Goal: Share content: Share content

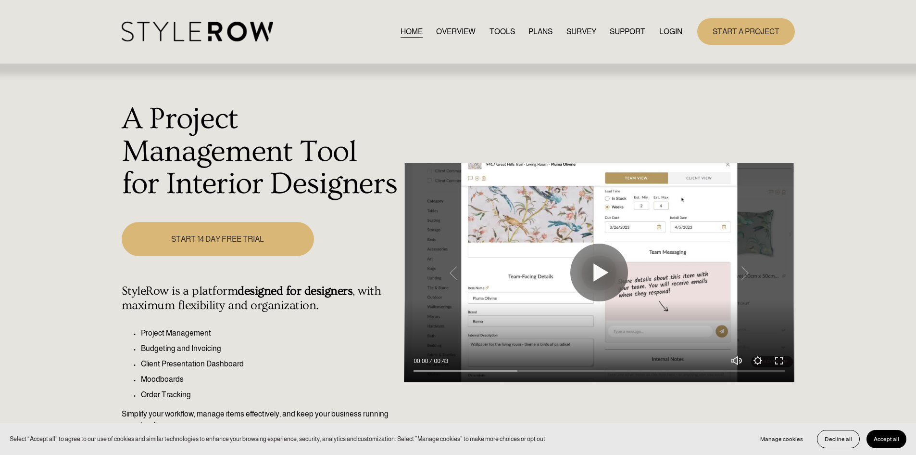
click at [676, 24] on div "HOME OVERVIEW TOOLS PLANS SURVEY SUPPORT QUESTIONS" at bounding box center [402, 32] width 561 height 20
click at [673, 31] on link "LOGIN" at bounding box center [670, 31] width 23 height 13
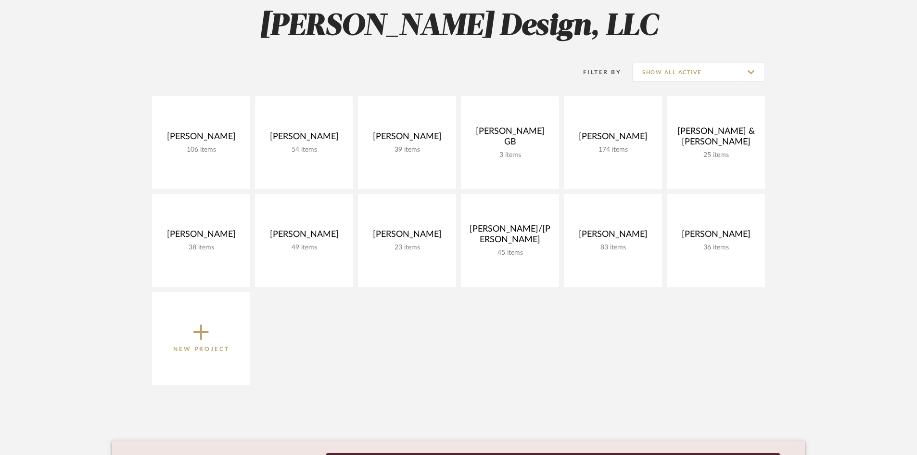
scroll to position [144, 0]
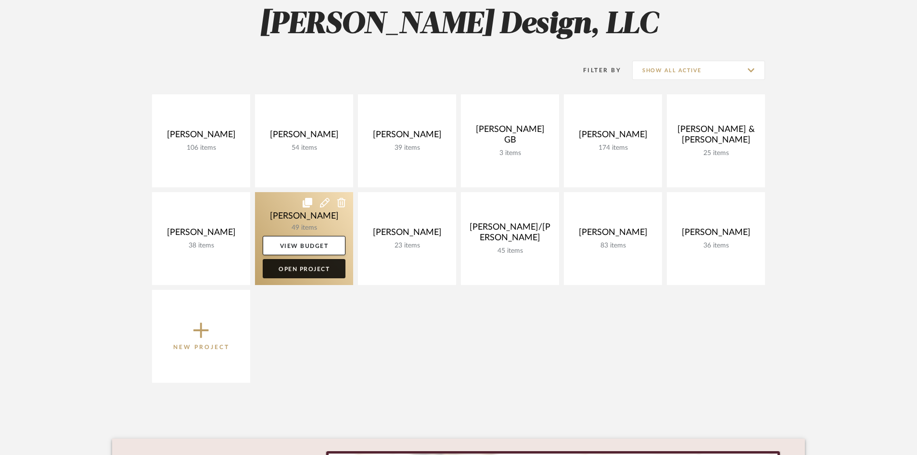
click at [300, 270] on link "Open Project" at bounding box center [304, 268] width 83 height 19
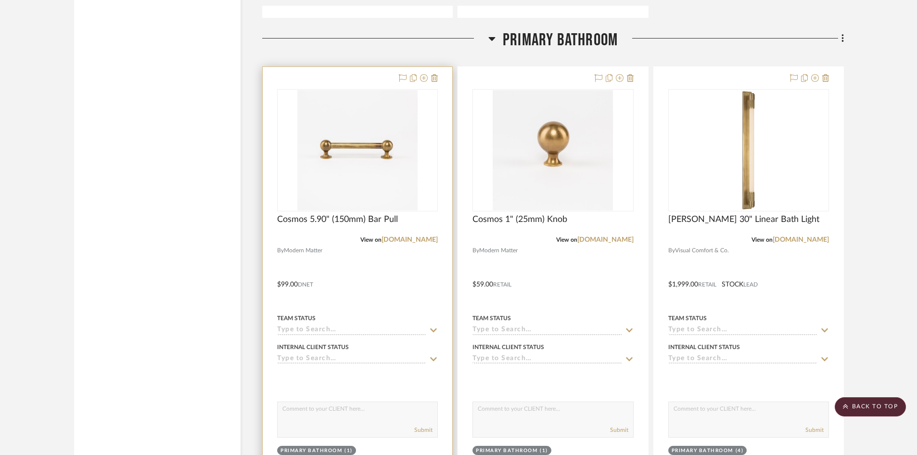
scroll to position [2453, 0]
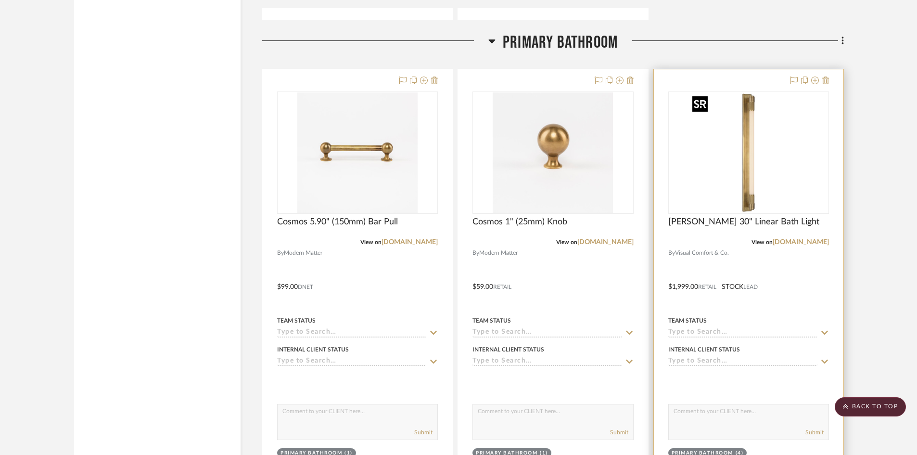
click at [748, 202] on img "0" at bounding box center [748, 152] width 120 height 120
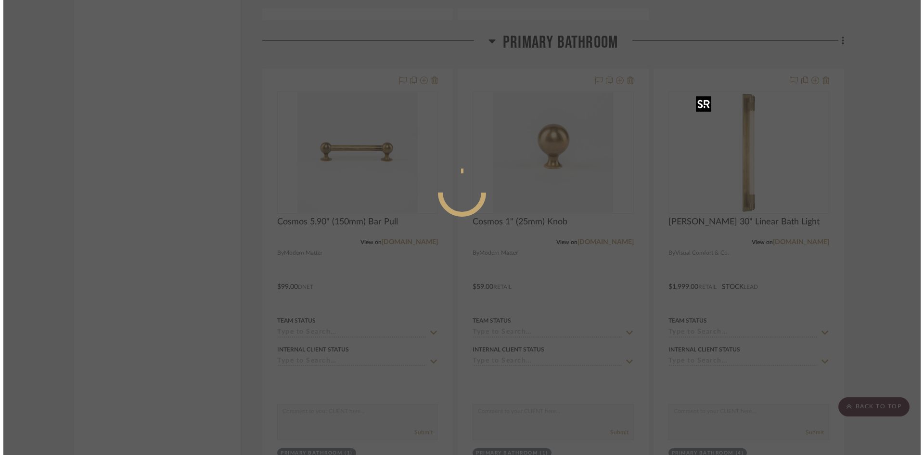
scroll to position [0, 0]
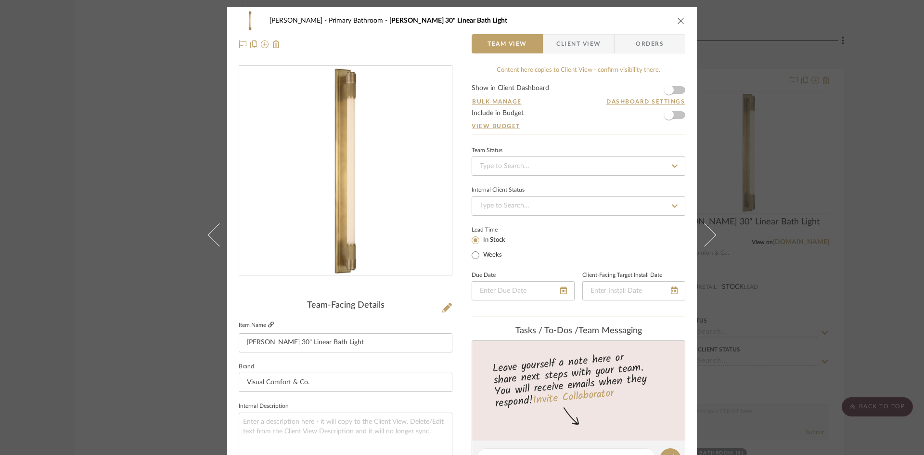
click at [268, 321] on icon at bounding box center [271, 324] width 6 height 6
click at [678, 20] on icon "close" at bounding box center [681, 21] width 8 height 8
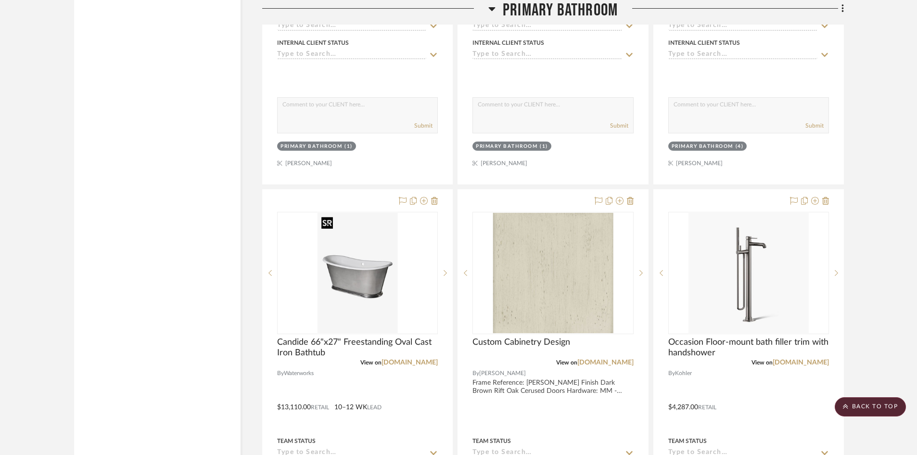
scroll to position [2838, 0]
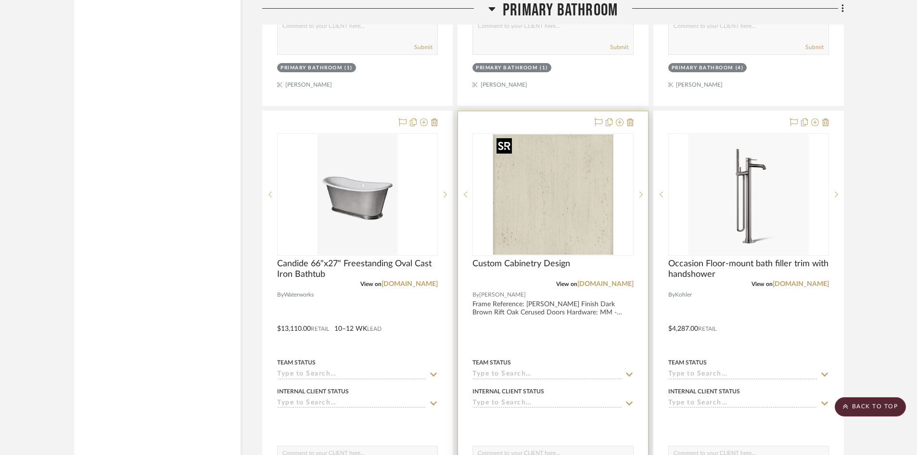
click at [582, 214] on img "0" at bounding box center [553, 194] width 120 height 120
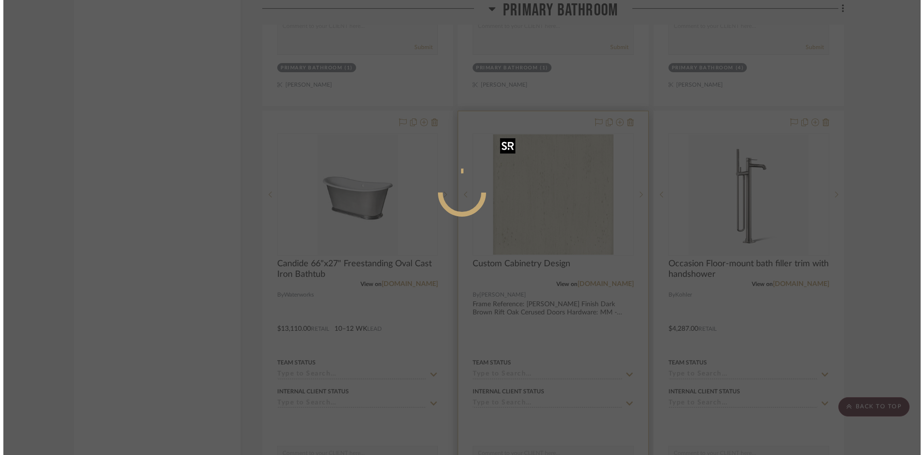
scroll to position [0, 0]
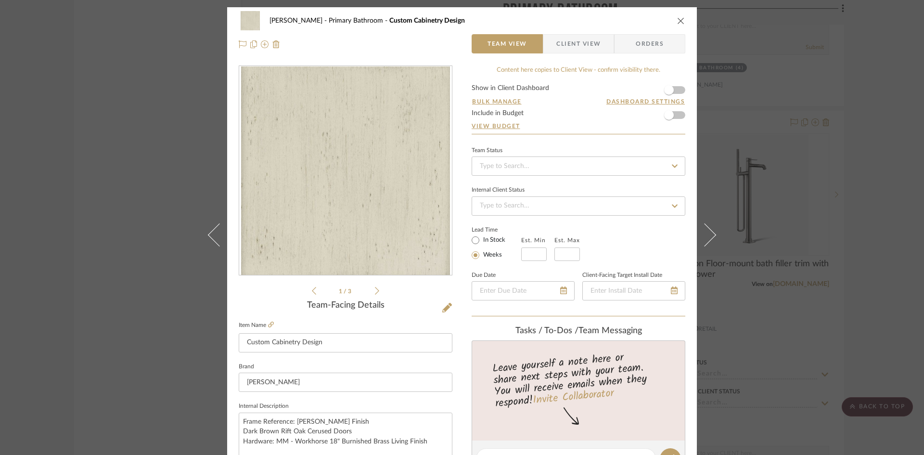
click at [375, 292] on icon at bounding box center [377, 290] width 4 height 9
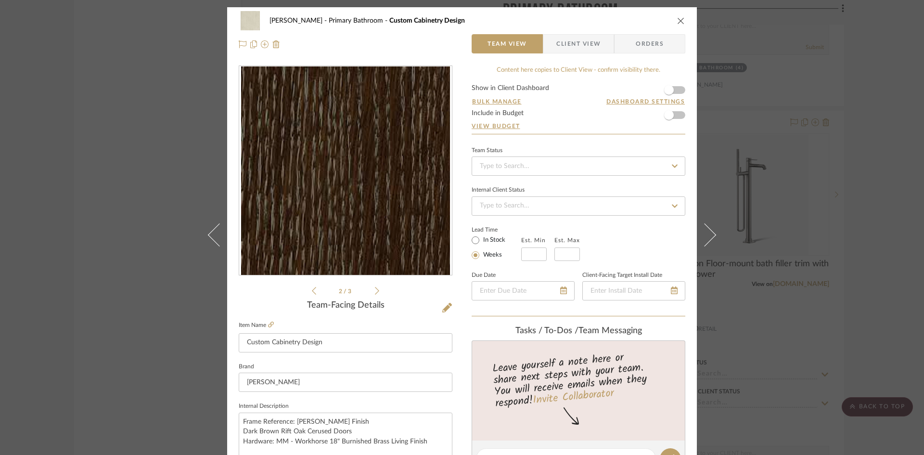
click at [375, 292] on icon at bounding box center [377, 290] width 4 height 9
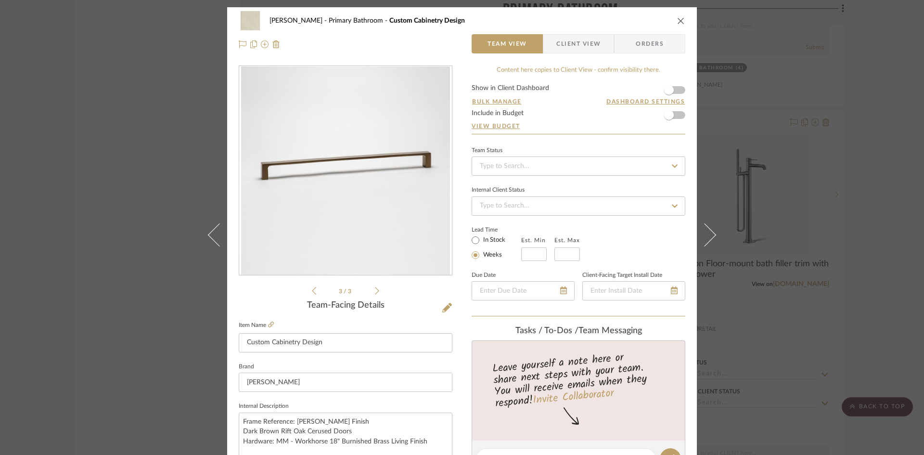
click at [375, 292] on icon at bounding box center [377, 290] width 4 height 9
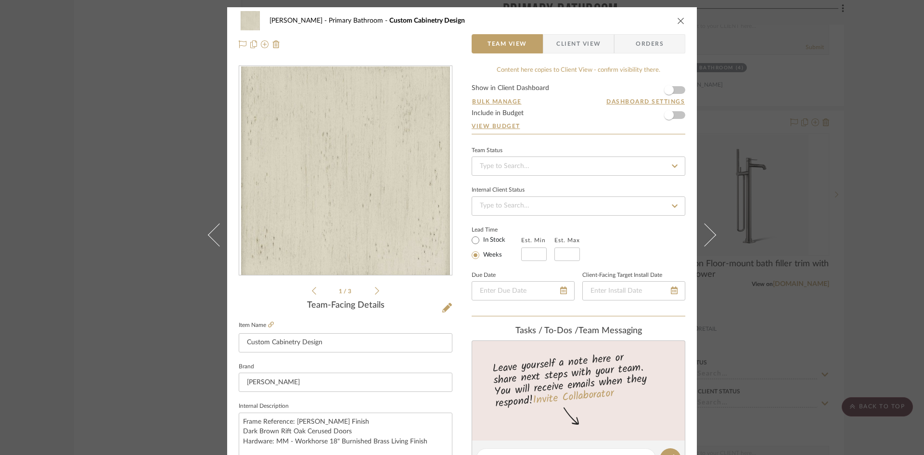
click at [677, 21] on icon "close" at bounding box center [681, 21] width 8 height 8
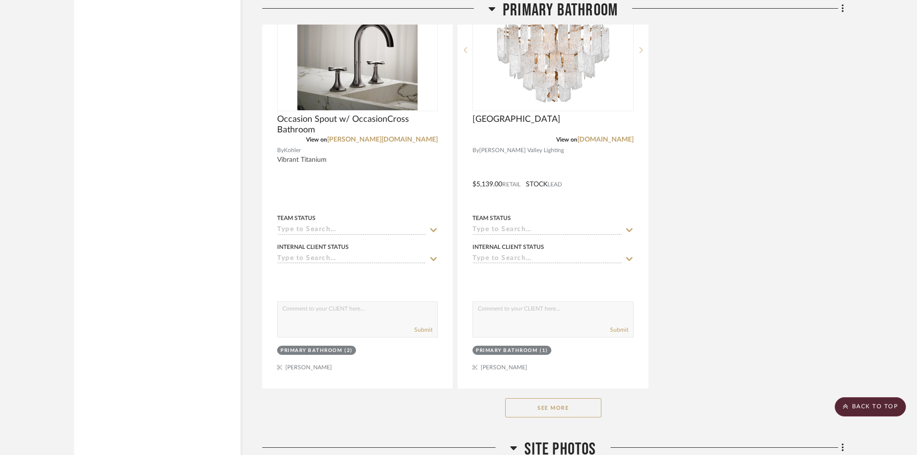
scroll to position [3463, 0]
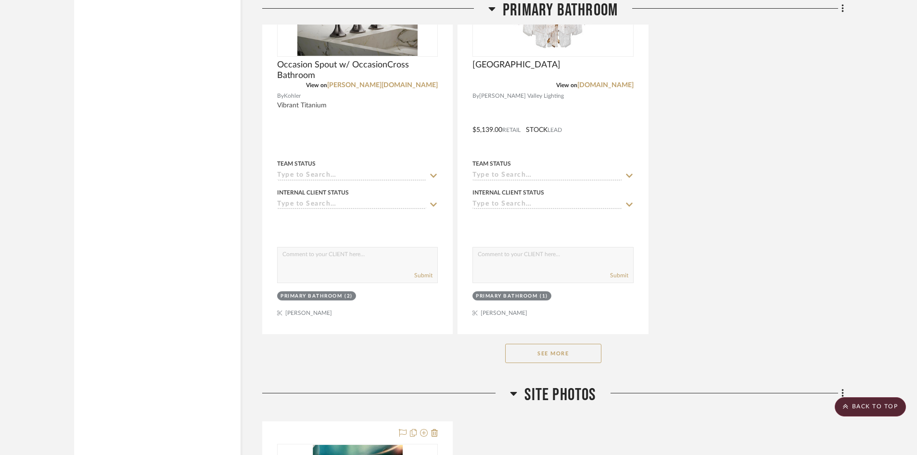
click at [547, 355] on button "See More" at bounding box center [553, 352] width 96 height 19
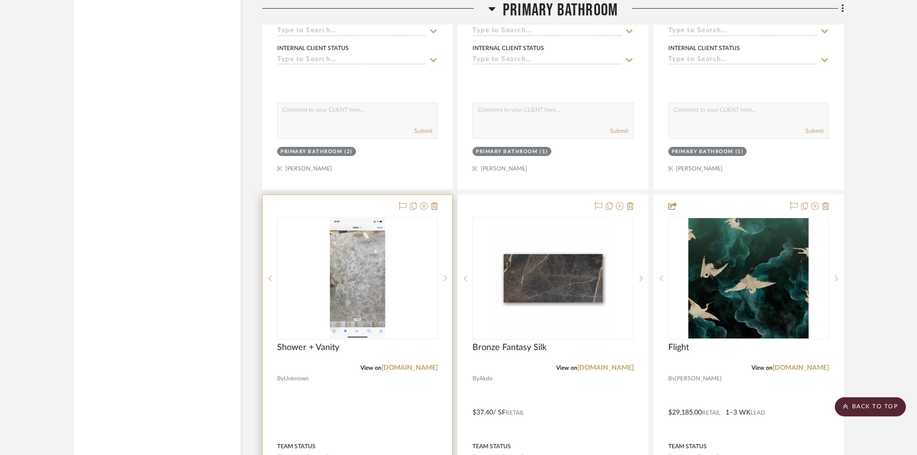
scroll to position [3704, 0]
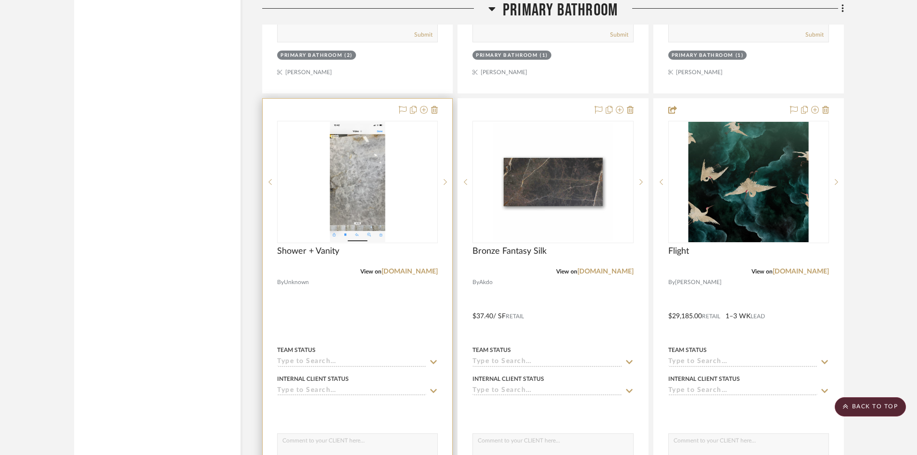
click at [359, 179] on img "0" at bounding box center [357, 182] width 56 height 120
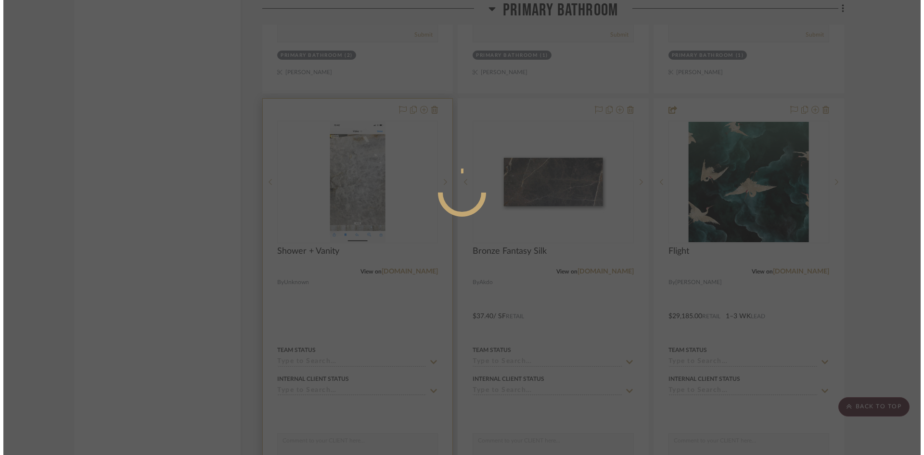
scroll to position [0, 0]
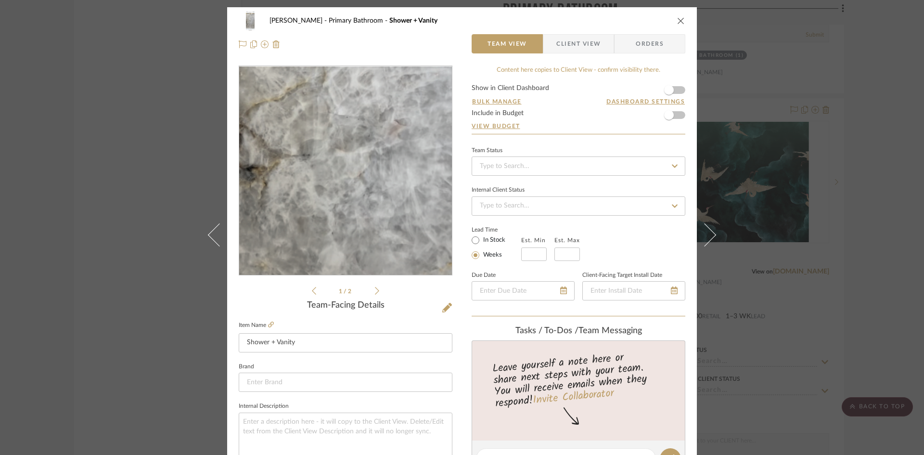
click at [324, 184] on img "0" at bounding box center [345, 170] width 97 height 209
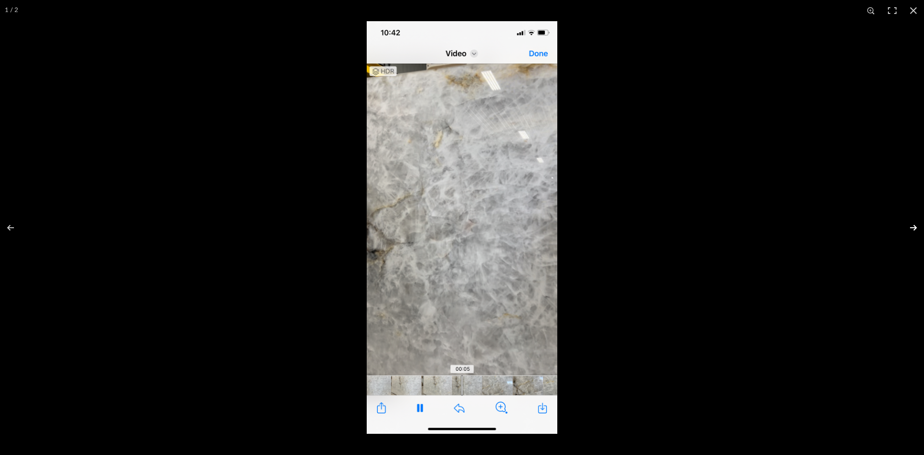
click at [912, 224] on button at bounding box center [907, 227] width 34 height 48
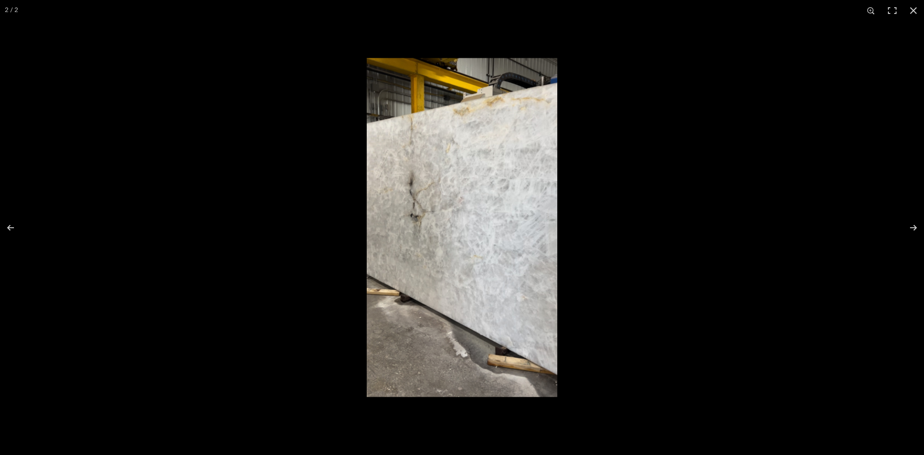
click at [453, 225] on img at bounding box center [462, 227] width 190 height 412
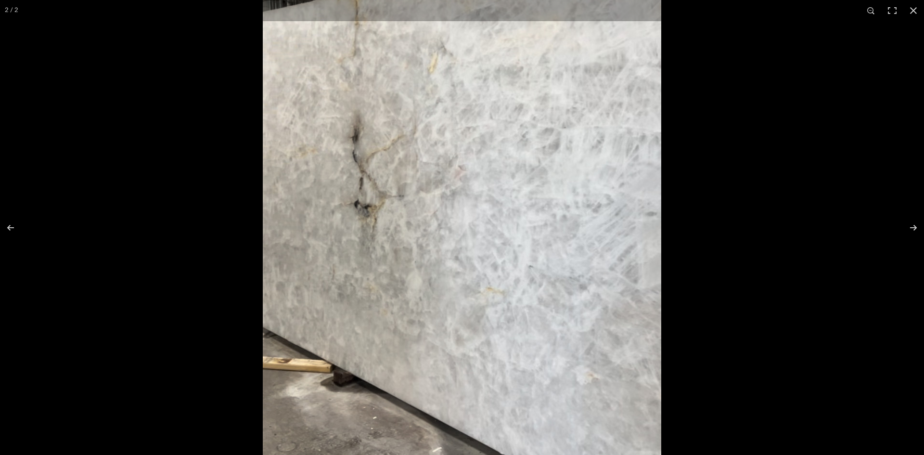
click at [481, 218] on img at bounding box center [462, 229] width 398 height 862
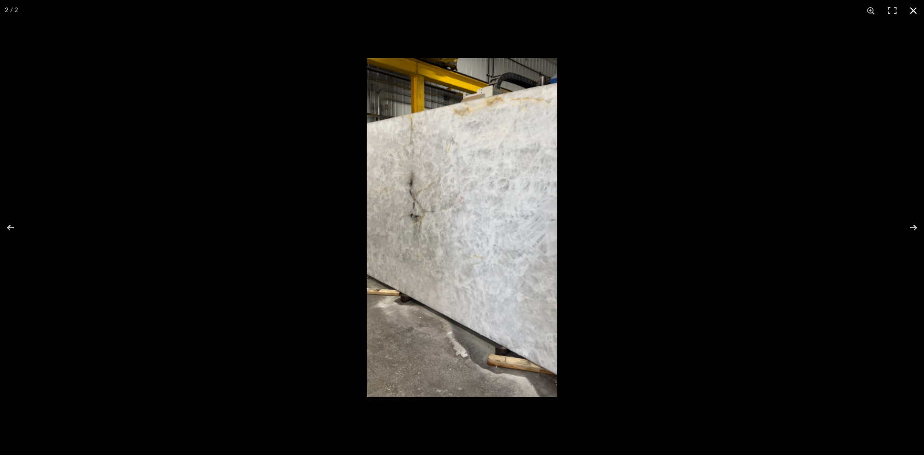
click at [916, 10] on button at bounding box center [912, 10] width 21 height 21
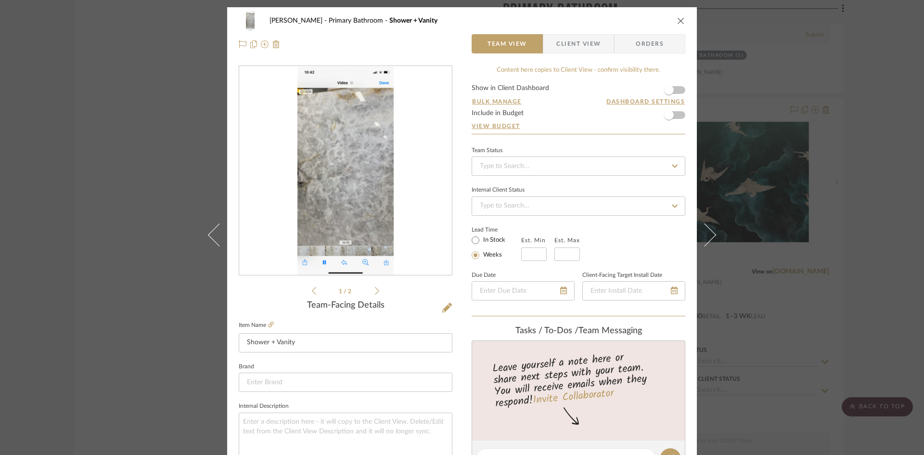
click at [681, 21] on icon "close" at bounding box center [681, 21] width 8 height 8
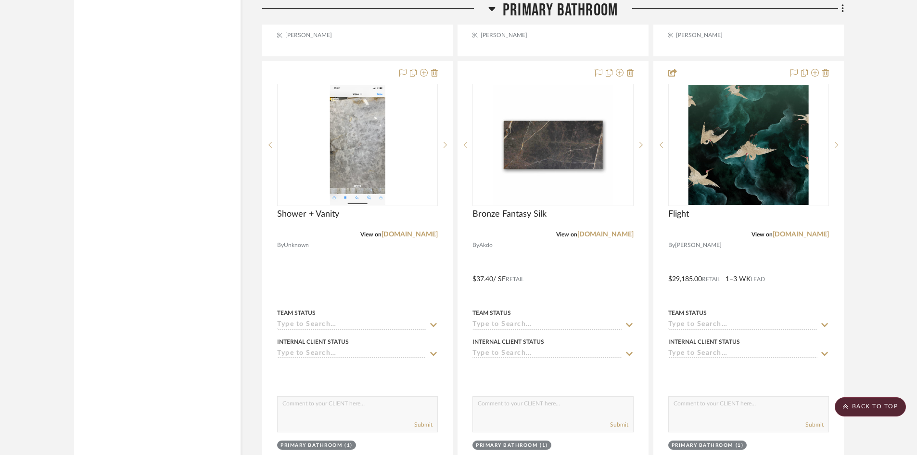
scroll to position [3752, 0]
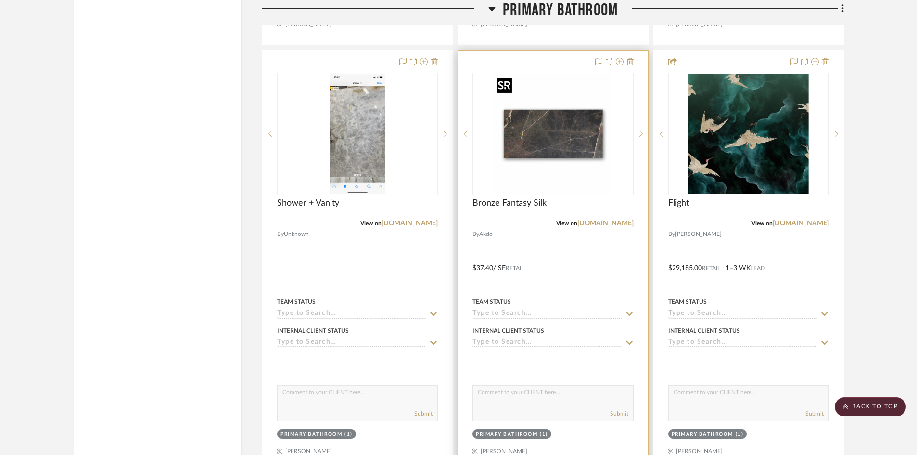
click at [555, 147] on img "0" at bounding box center [553, 134] width 120 height 120
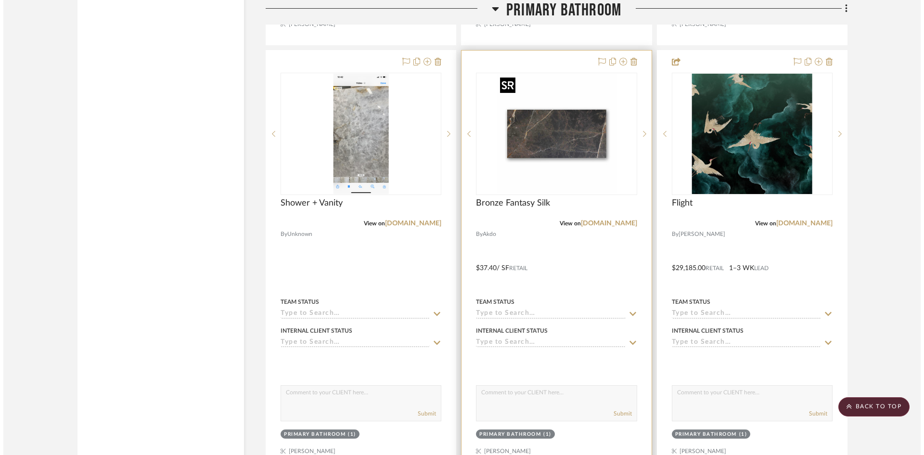
scroll to position [0, 0]
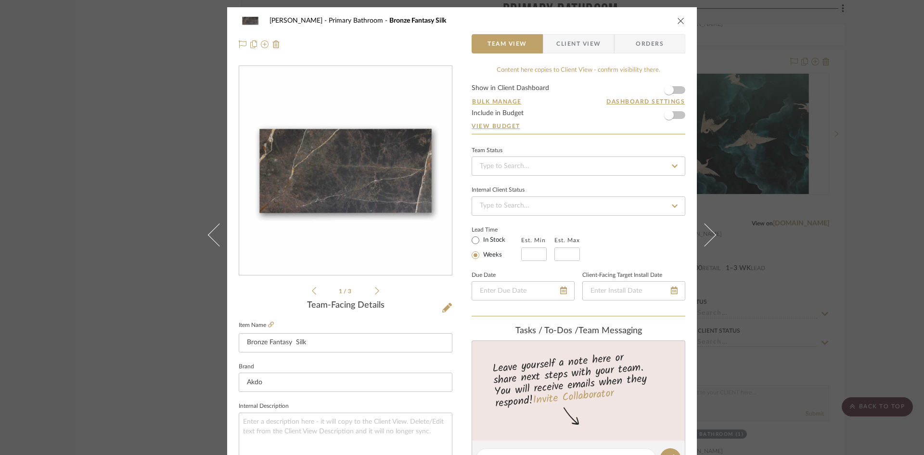
drag, startPoint x: 679, startPoint y: 17, endPoint x: 677, endPoint y: 23, distance: 6.5
click at [679, 17] on icon "close" at bounding box center [681, 21] width 8 height 8
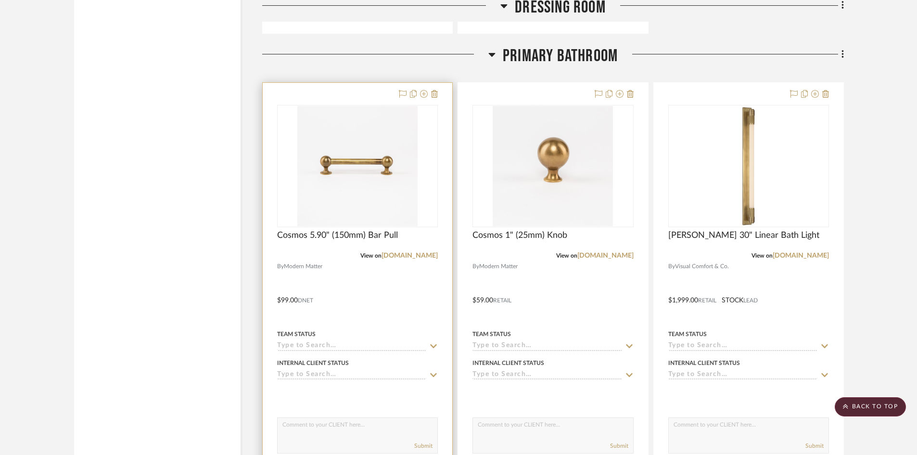
scroll to position [2357, 0]
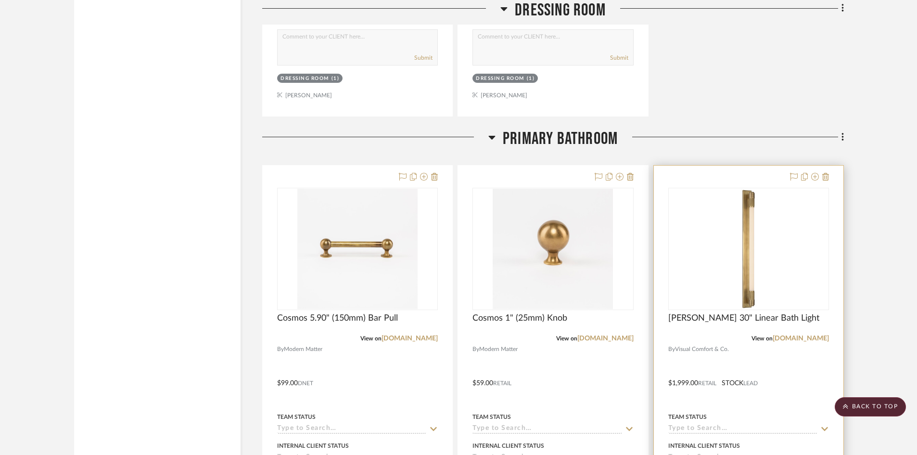
click at [751, 358] on div at bounding box center [749, 375] width 190 height 421
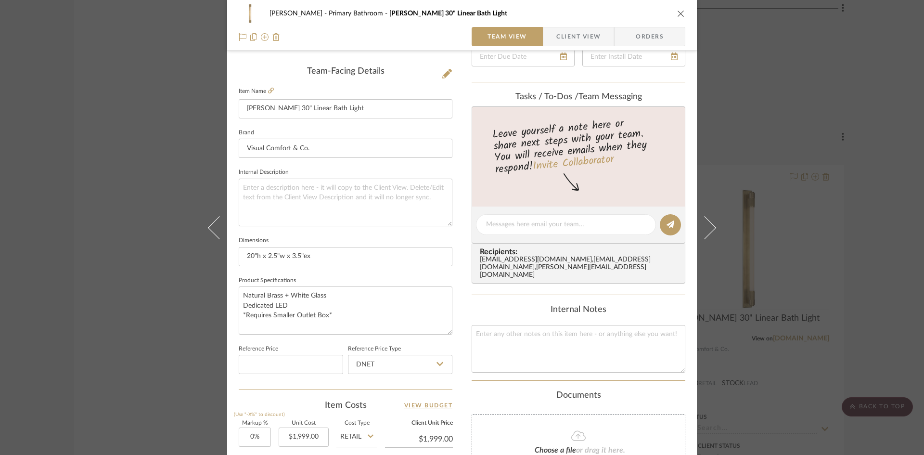
scroll to position [241, 0]
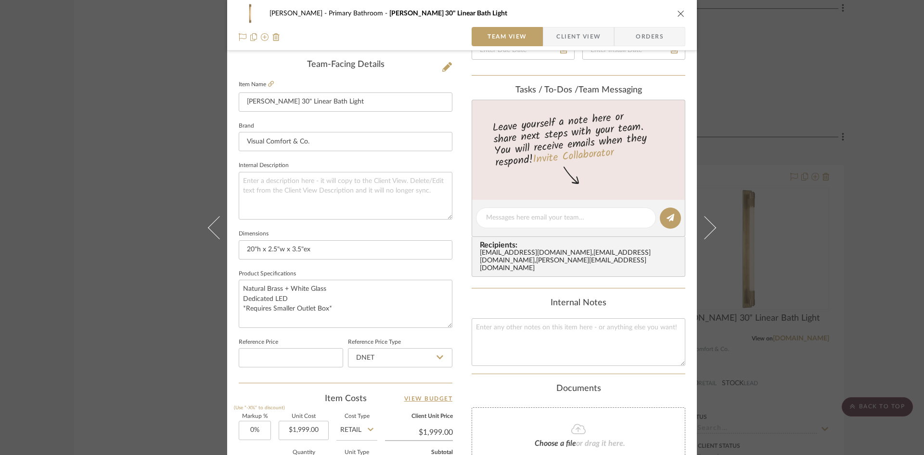
click at [681, 15] on icon "close" at bounding box center [681, 14] width 8 height 8
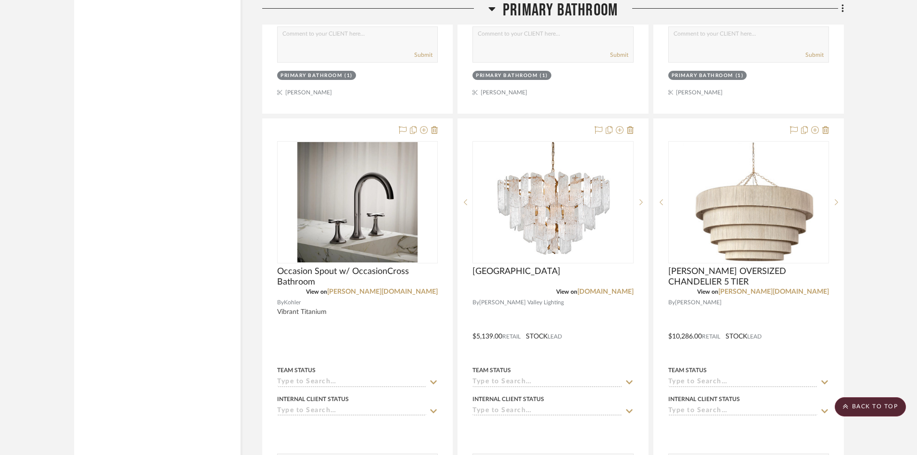
scroll to position [3175, 0]
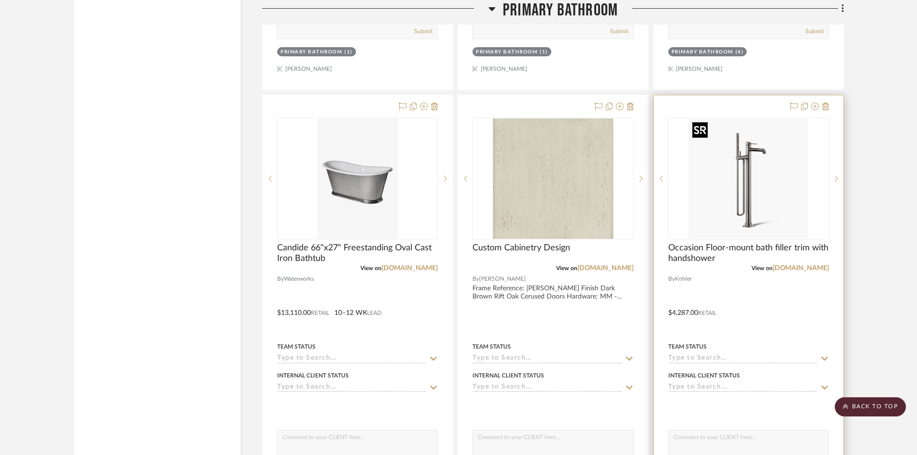
scroll to position [2838, 0]
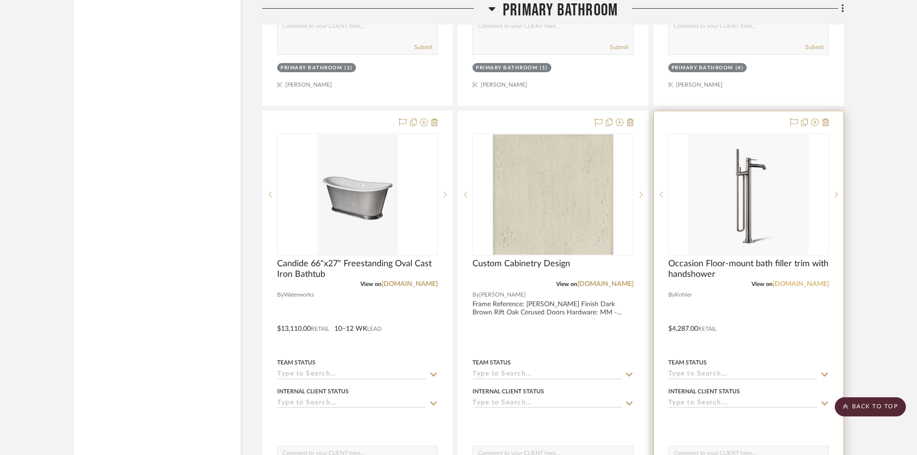
click at [816, 285] on link "[DOMAIN_NAME]" at bounding box center [801, 283] width 56 height 7
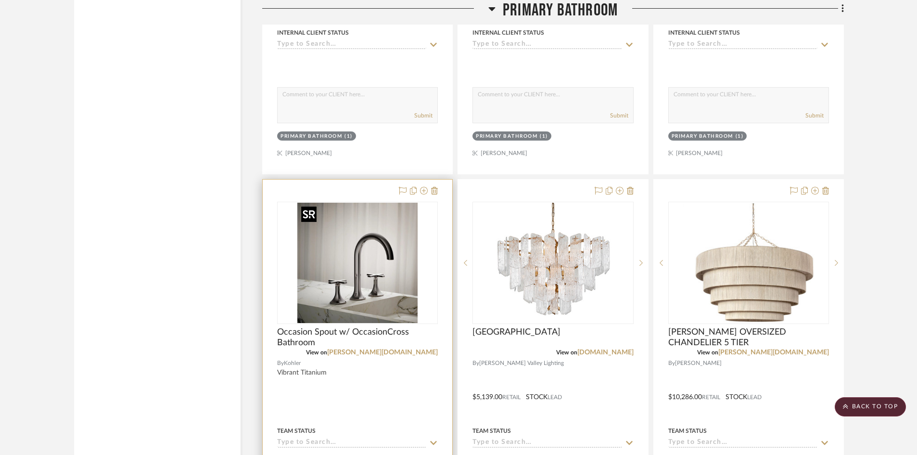
scroll to position [3271, 0]
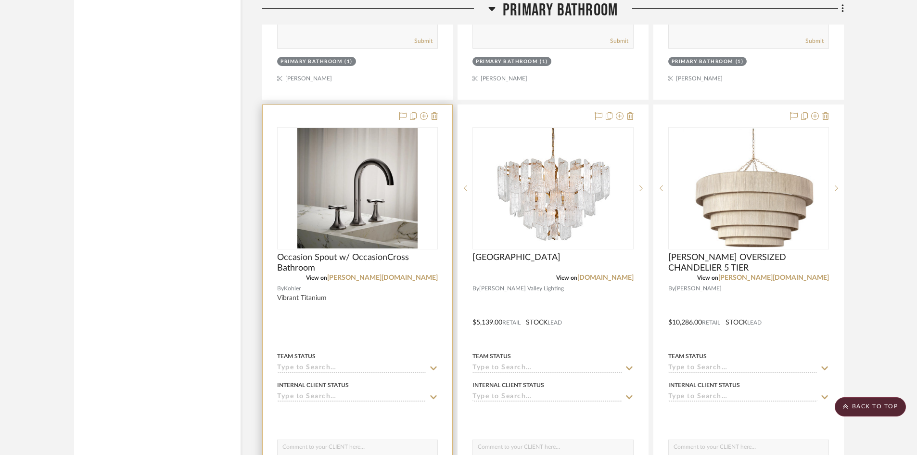
click at [397, 322] on div at bounding box center [358, 315] width 190 height 421
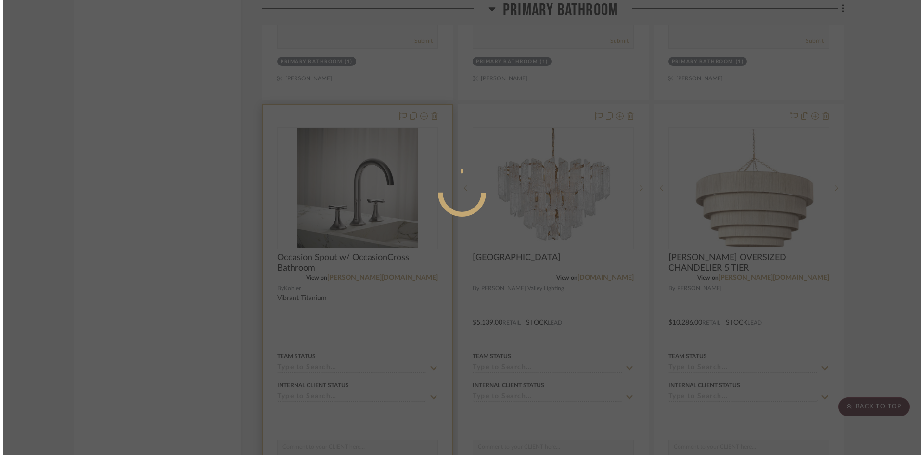
scroll to position [0, 0]
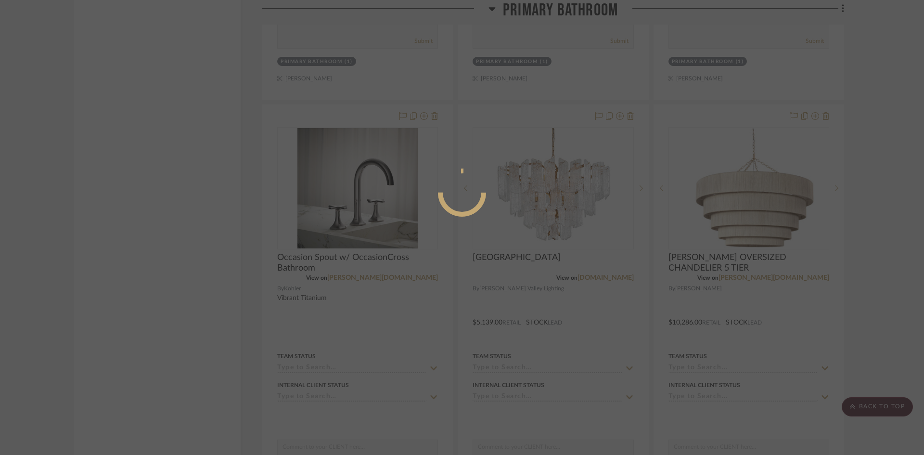
click at [174, 245] on div at bounding box center [462, 227] width 924 height 455
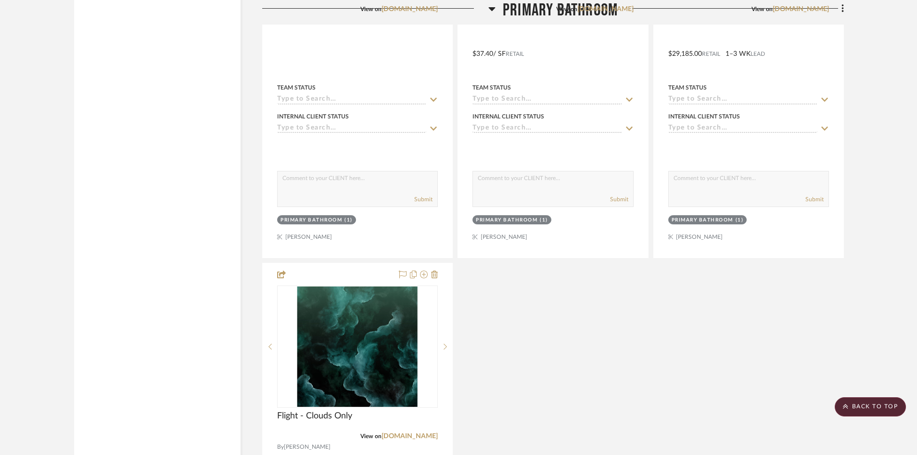
scroll to position [3800, 0]
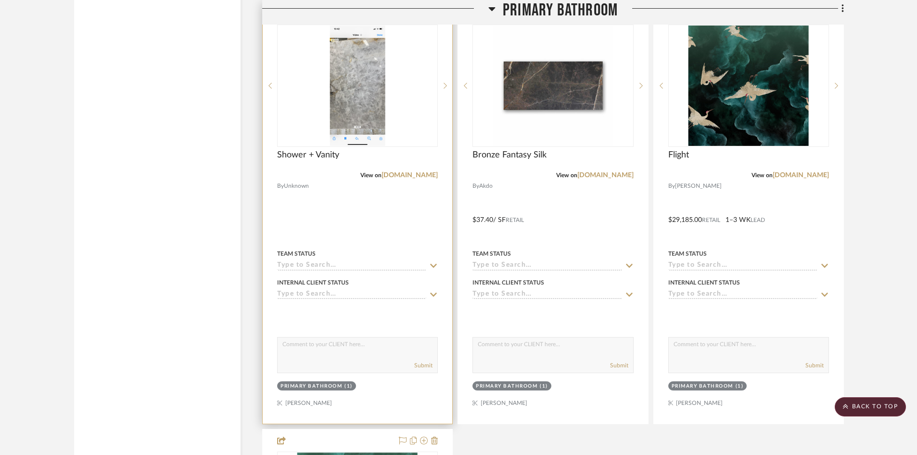
click at [372, 102] on img "0" at bounding box center [357, 85] width 56 height 120
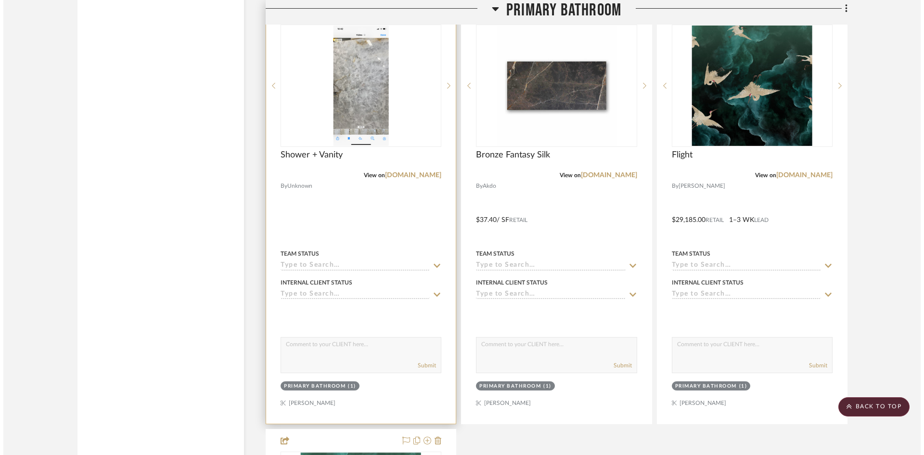
scroll to position [0, 0]
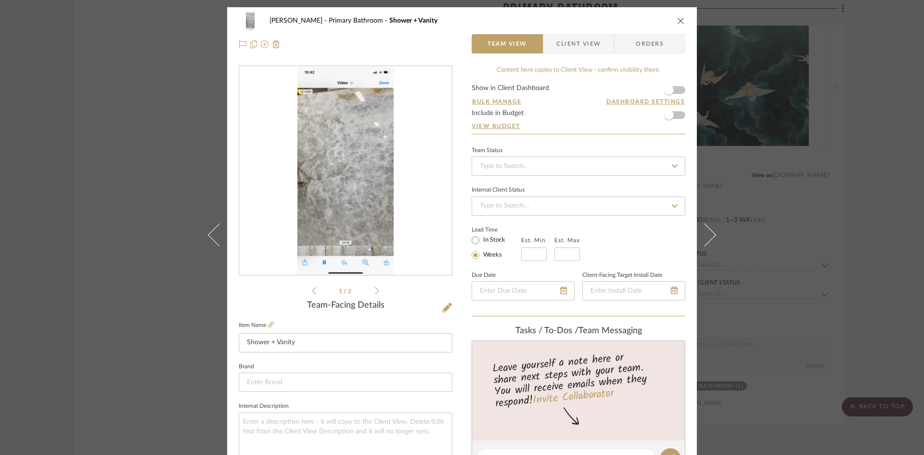
click at [677, 17] on icon "close" at bounding box center [681, 21] width 8 height 8
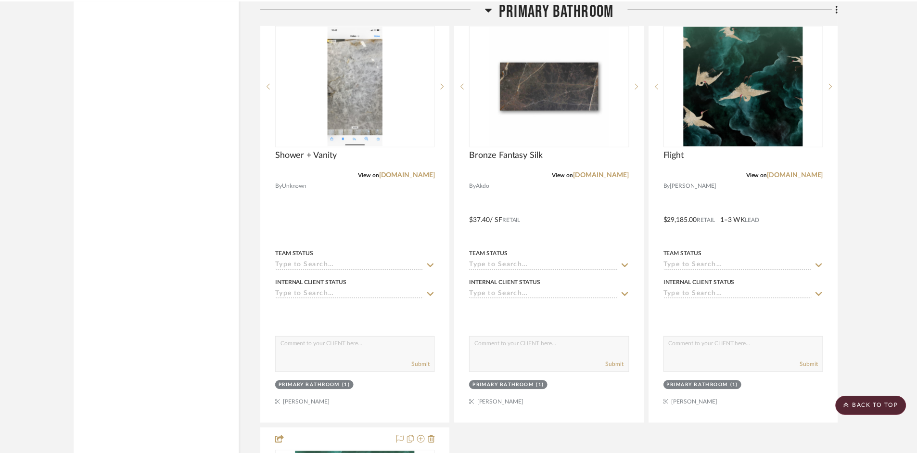
scroll to position [3800, 0]
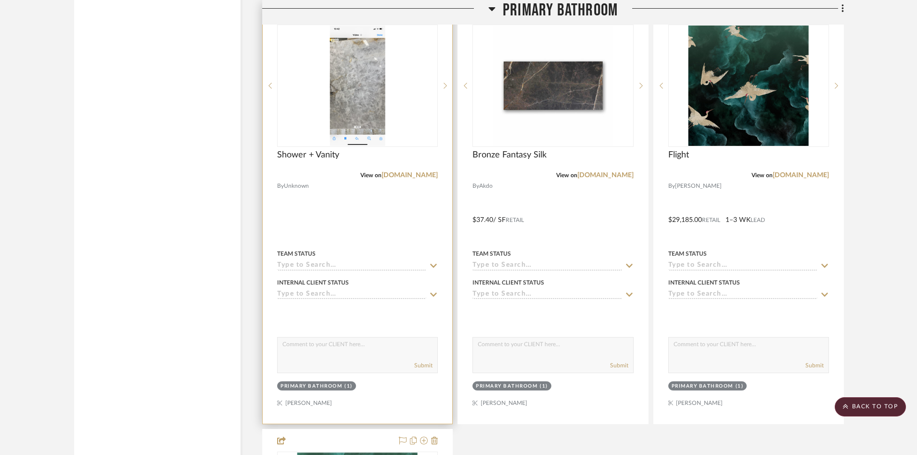
click at [367, 97] on img "0" at bounding box center [357, 85] width 56 height 120
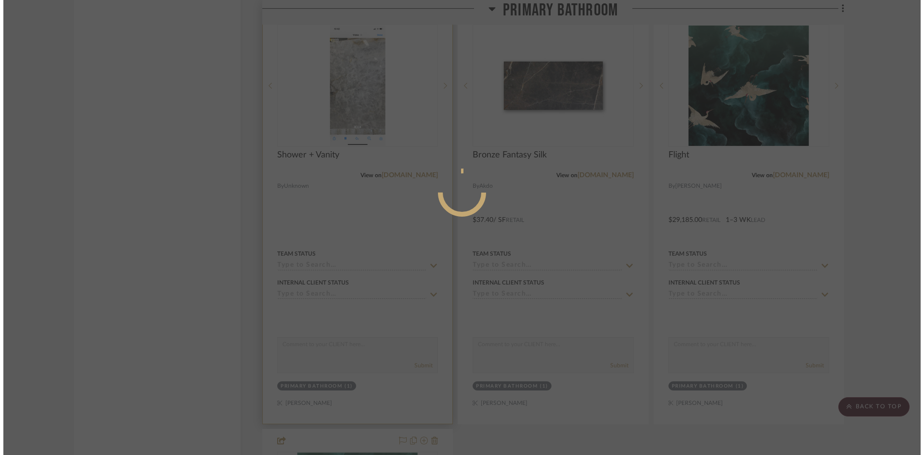
scroll to position [0, 0]
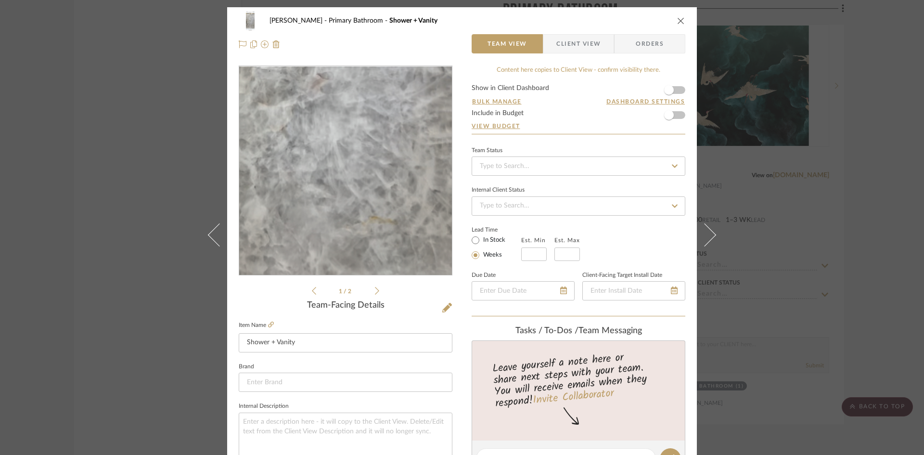
click at [378, 199] on img "0" at bounding box center [345, 170] width 97 height 209
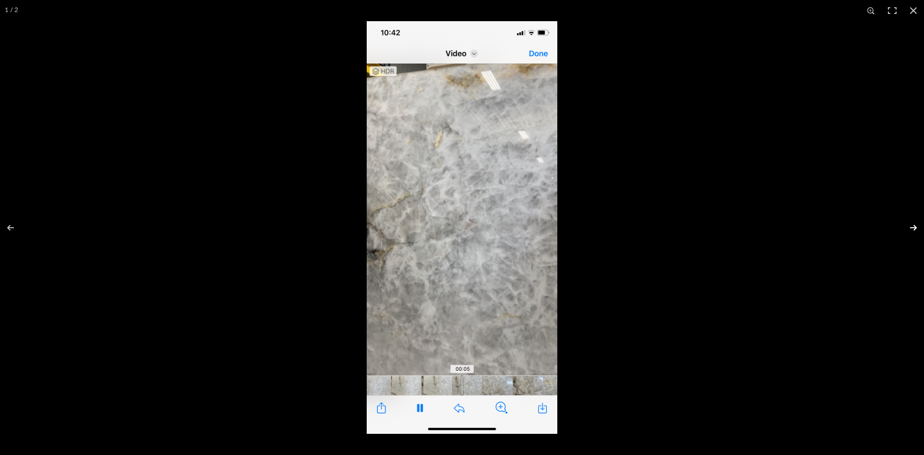
click at [913, 227] on button at bounding box center [907, 227] width 34 height 48
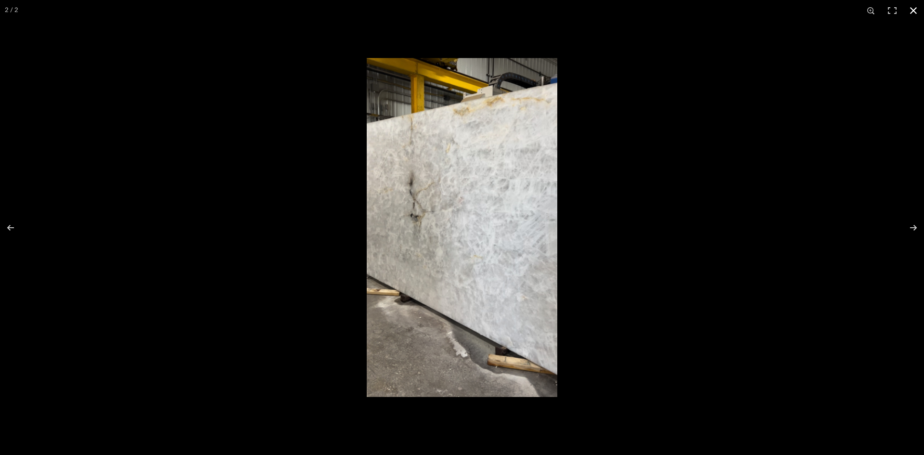
click at [917, 9] on button at bounding box center [912, 10] width 21 height 21
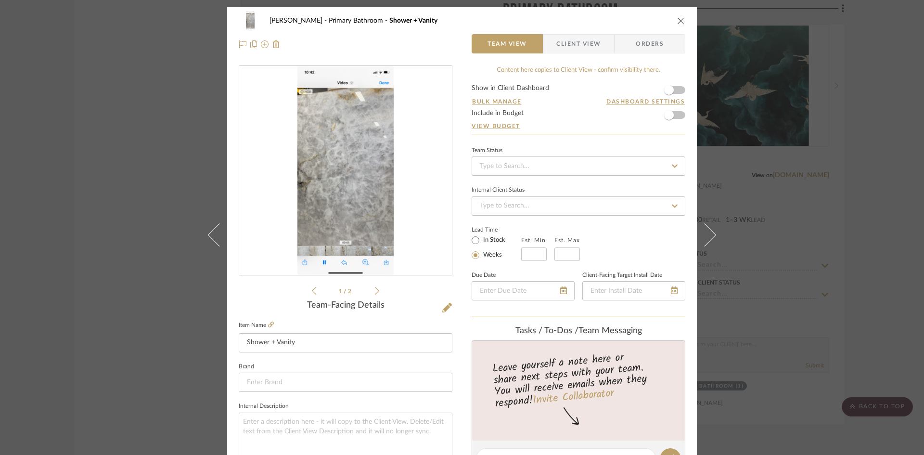
click at [681, 17] on button "close" at bounding box center [680, 20] width 9 height 9
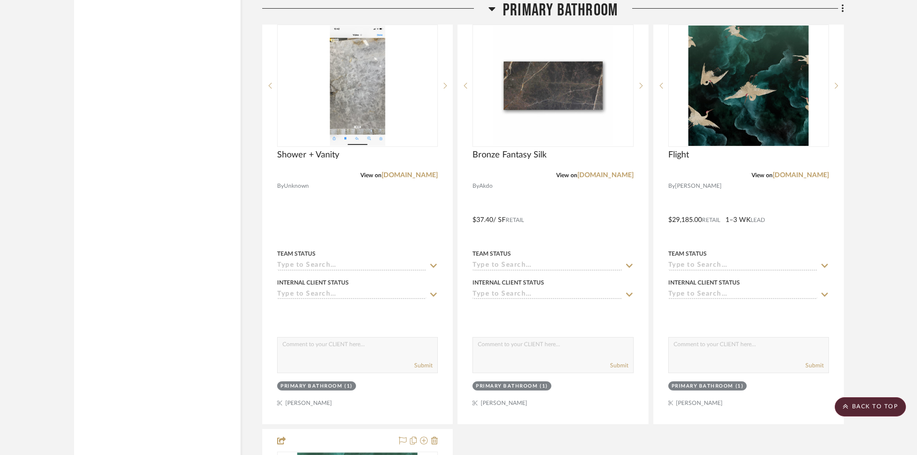
scroll to position [3560, 0]
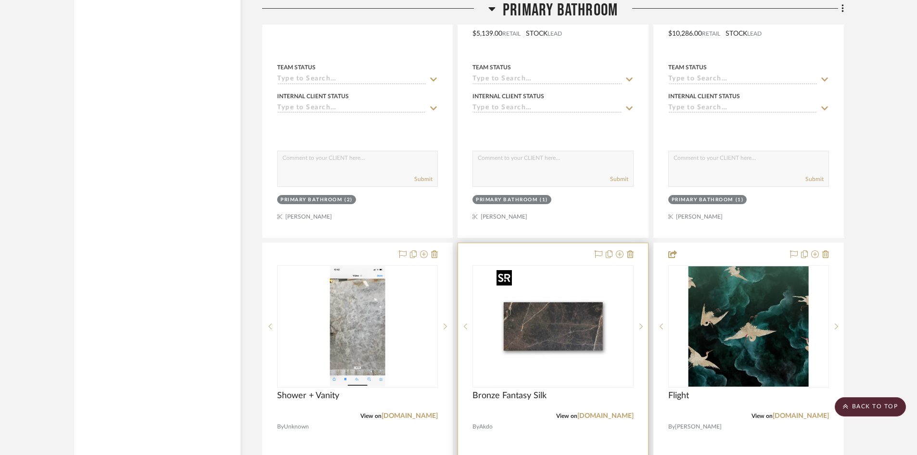
click at [548, 312] on img "0" at bounding box center [553, 326] width 120 height 120
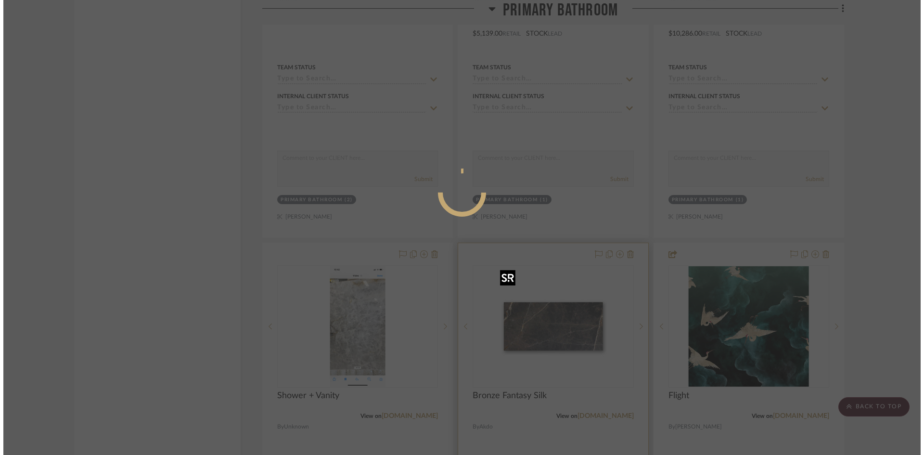
scroll to position [0, 0]
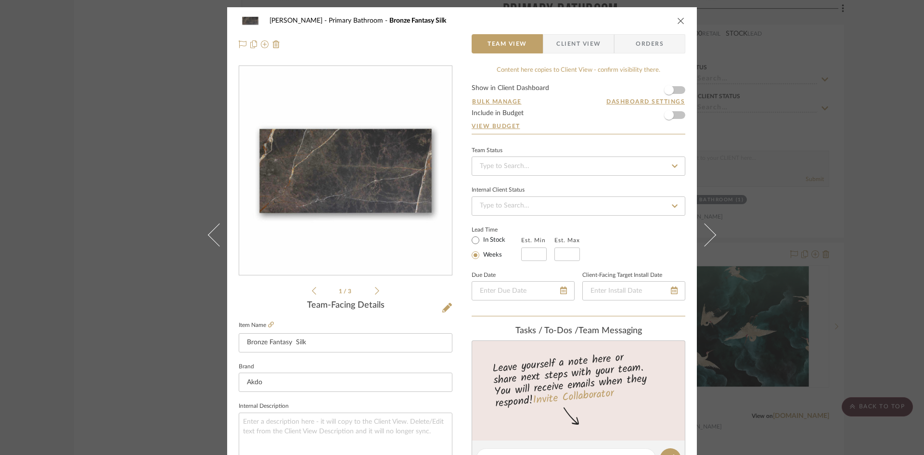
click at [388, 165] on img "0" at bounding box center [345, 170] width 209 height 209
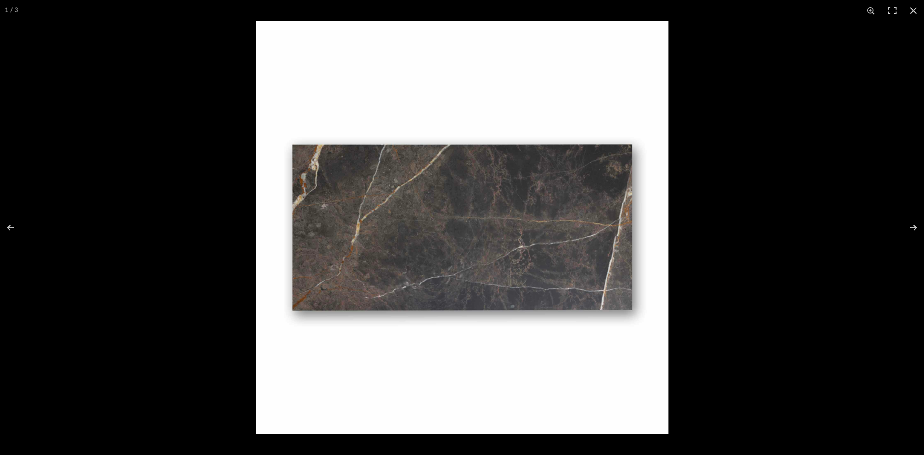
click at [43, 57] on div at bounding box center [462, 227] width 924 height 455
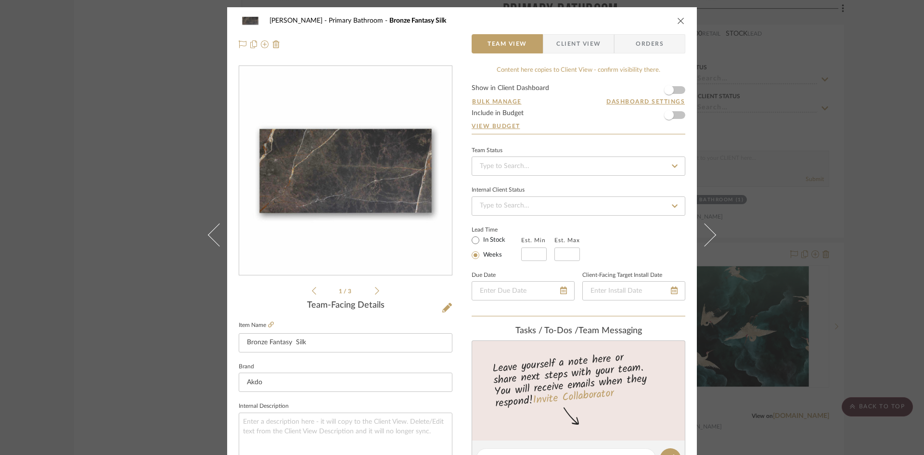
click at [679, 19] on icon "close" at bounding box center [681, 21] width 8 height 8
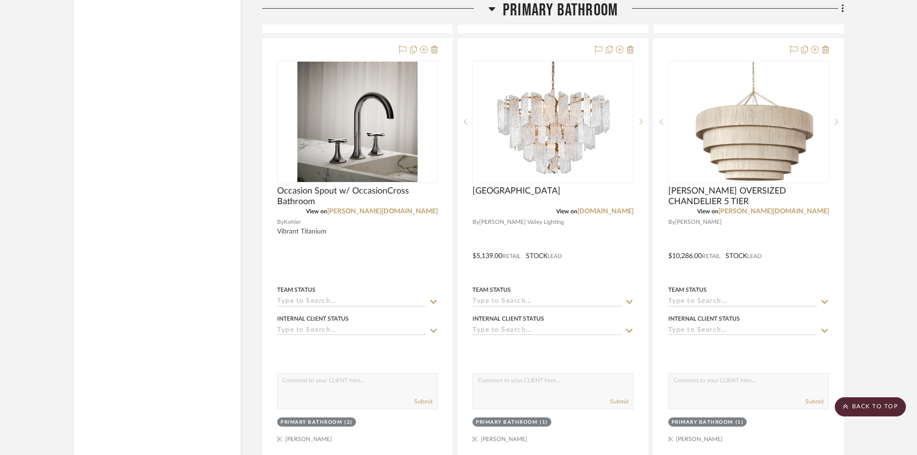
scroll to position [3223, 0]
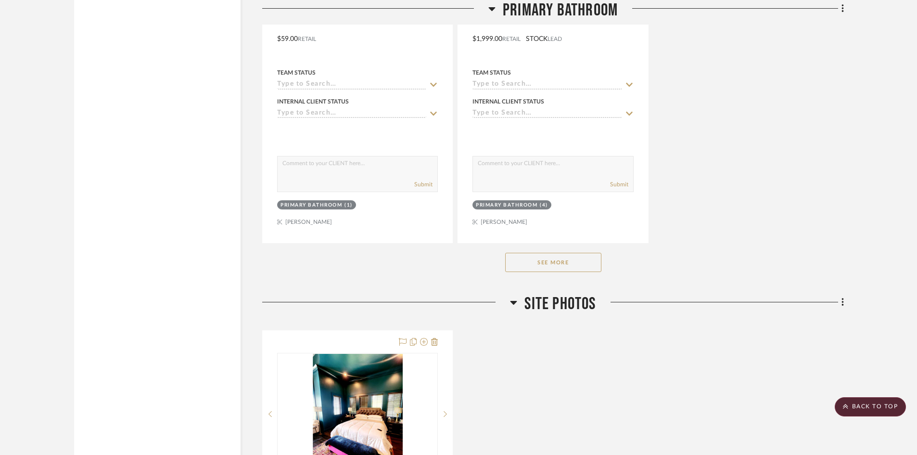
scroll to position [3656, 0]
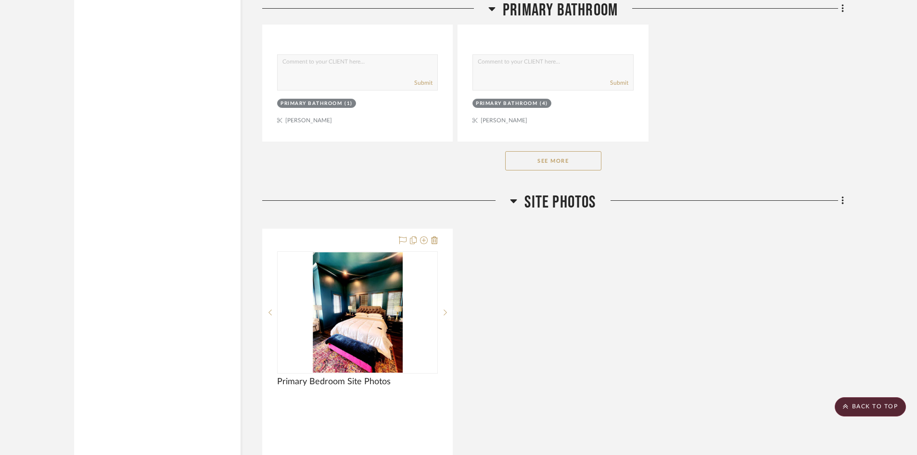
click at [565, 153] on button "See More" at bounding box center [553, 160] width 96 height 19
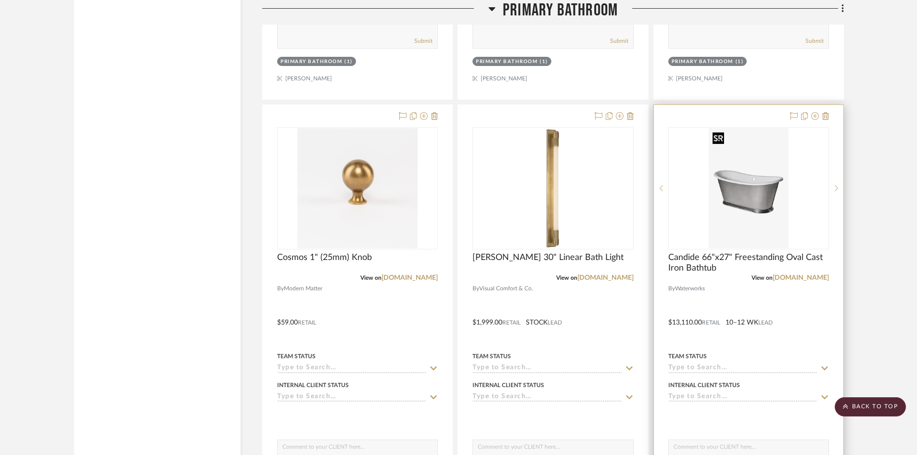
scroll to position [3223, 0]
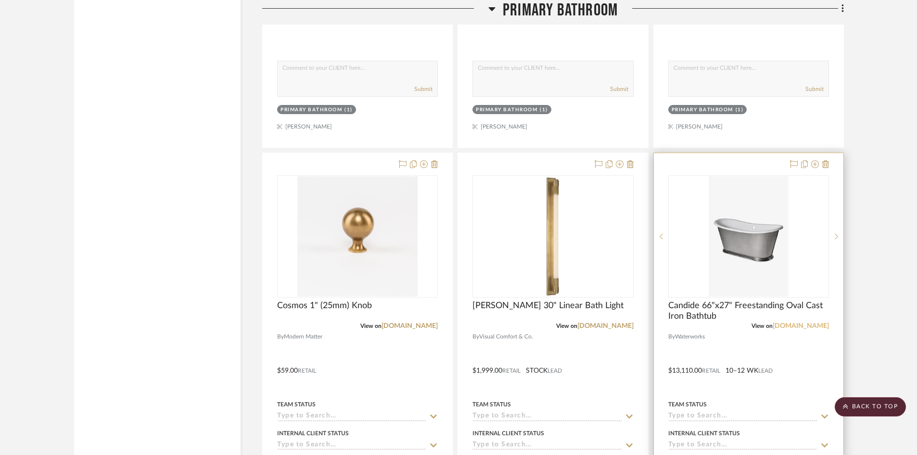
click at [791, 323] on link "waterworks.com" at bounding box center [801, 325] width 56 height 7
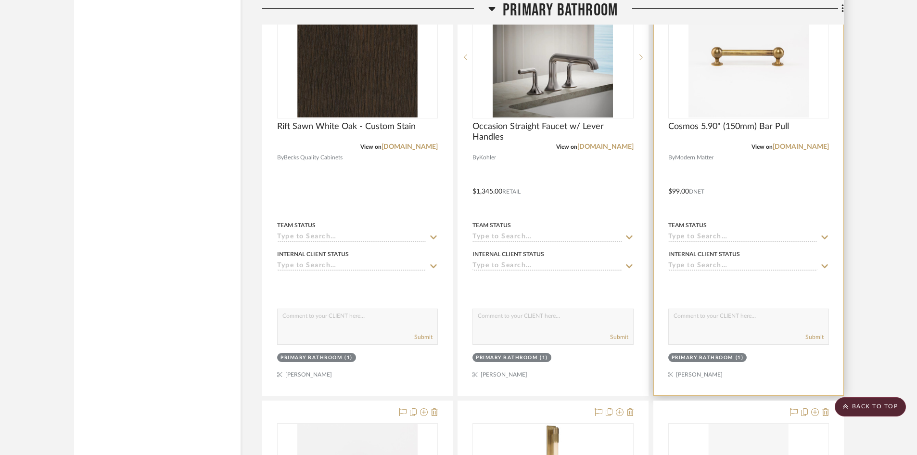
scroll to position [2838, 0]
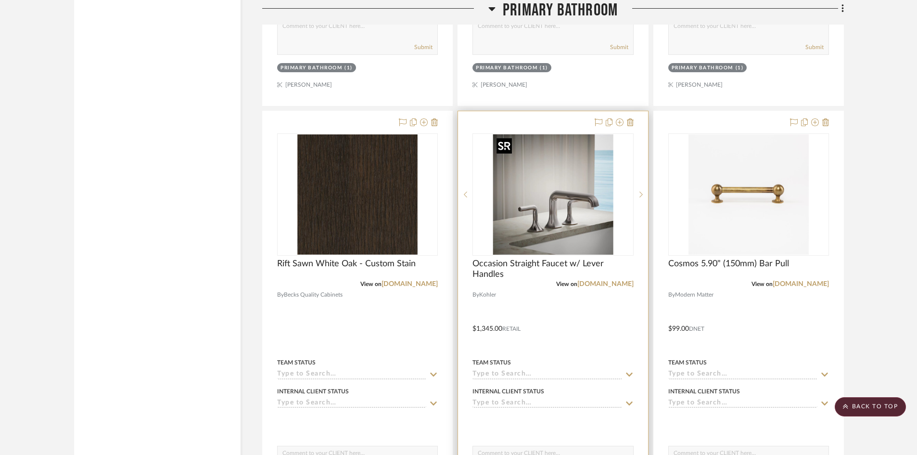
click at [554, 227] on img "0" at bounding box center [553, 194] width 120 height 120
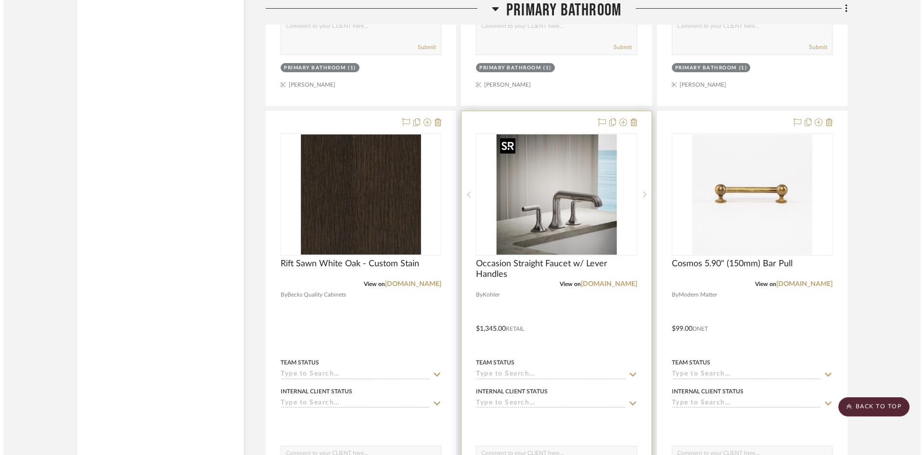
scroll to position [0, 0]
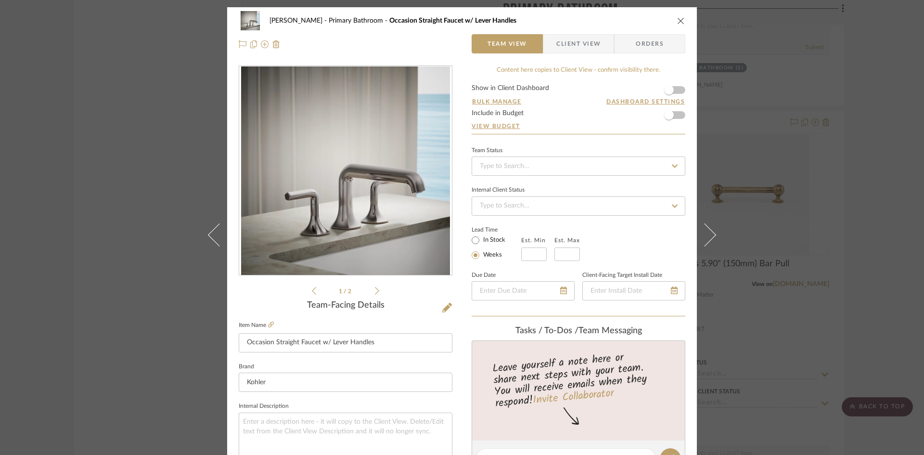
click at [375, 291] on icon at bounding box center [377, 290] width 4 height 9
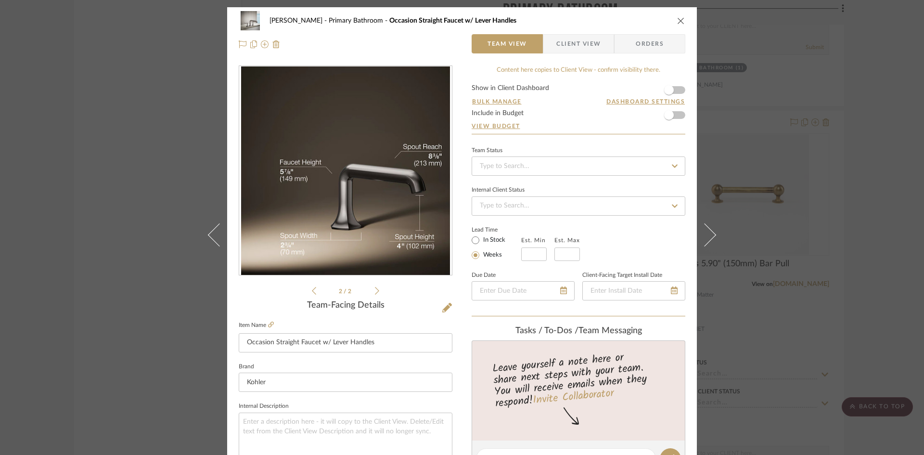
click at [375, 291] on icon at bounding box center [377, 290] width 4 height 9
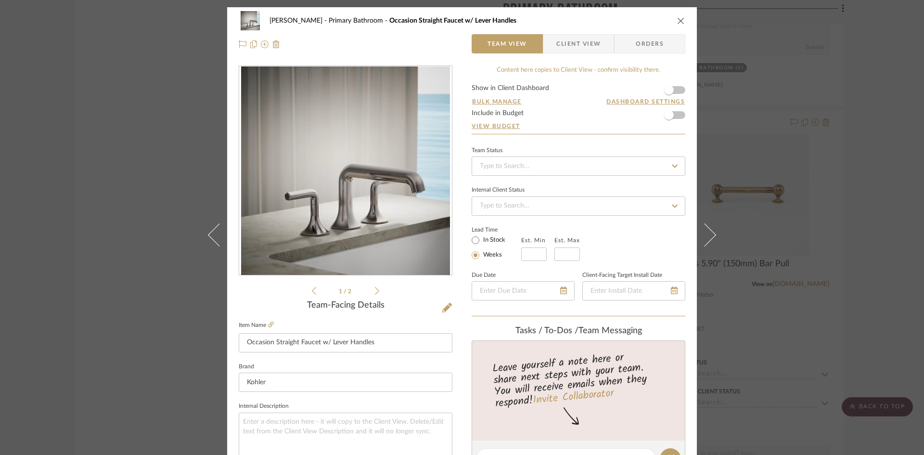
click at [375, 292] on icon at bounding box center [377, 290] width 4 height 9
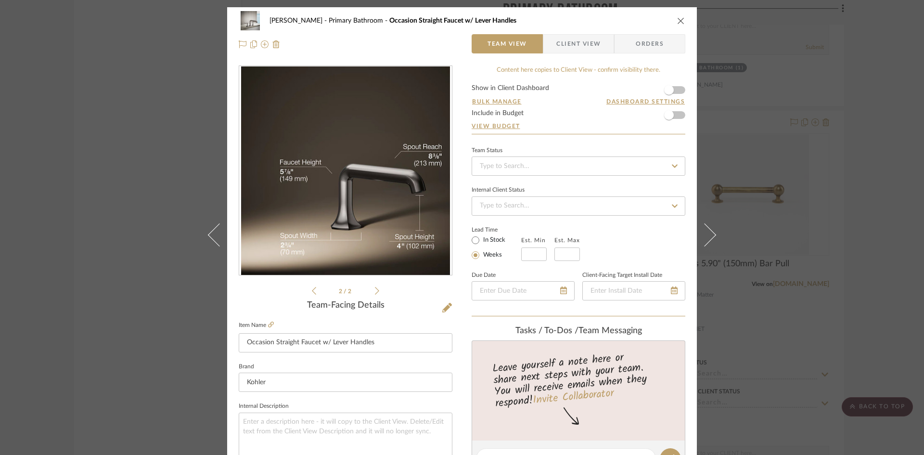
click at [886, 116] on div "Ostrom, Jim Primary Bathroom Occasion Straight Faucet w/ Lever Handles Team Vie…" at bounding box center [462, 227] width 924 height 455
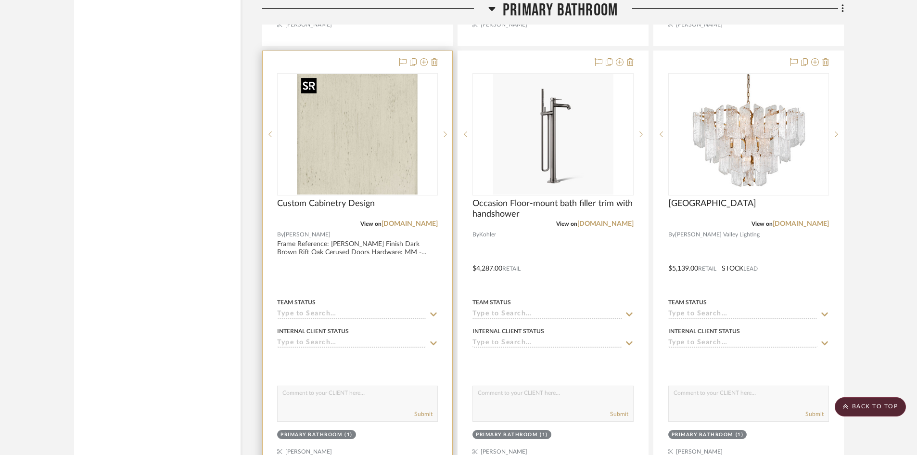
scroll to position [3752, 0]
click at [444, 133] on icon at bounding box center [444, 133] width 3 height 7
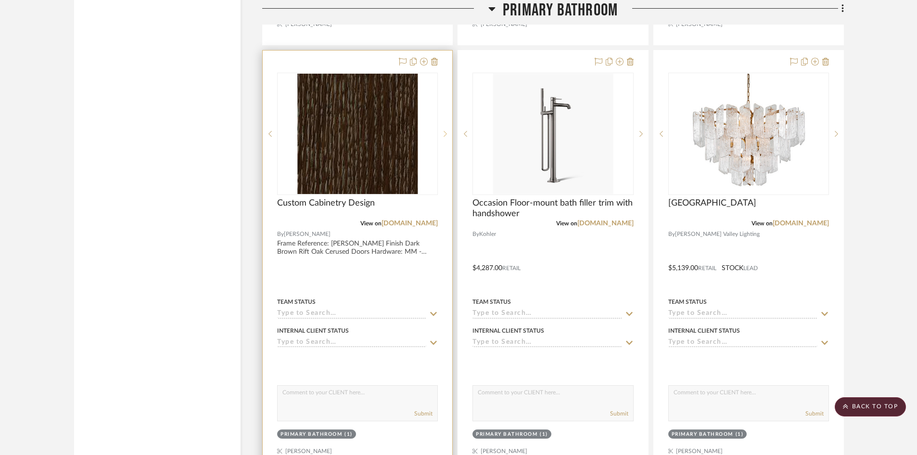
click at [444, 134] on icon at bounding box center [444, 133] width 3 height 7
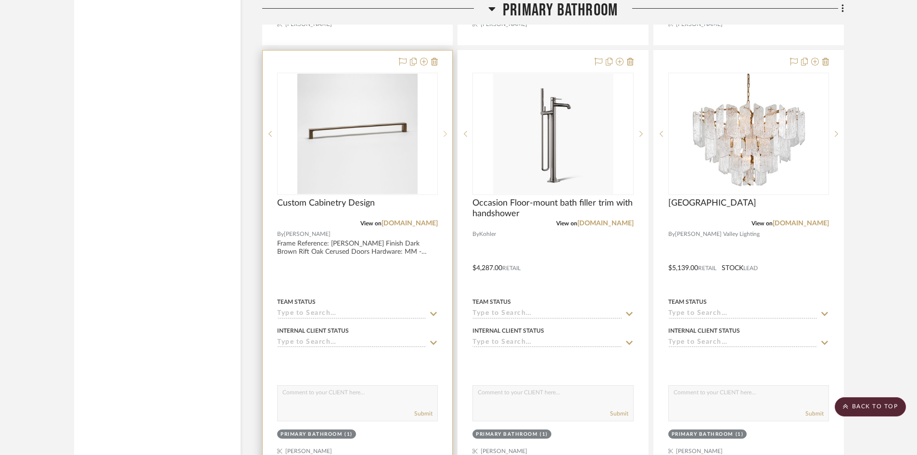
click at [444, 134] on icon at bounding box center [444, 133] width 3 height 7
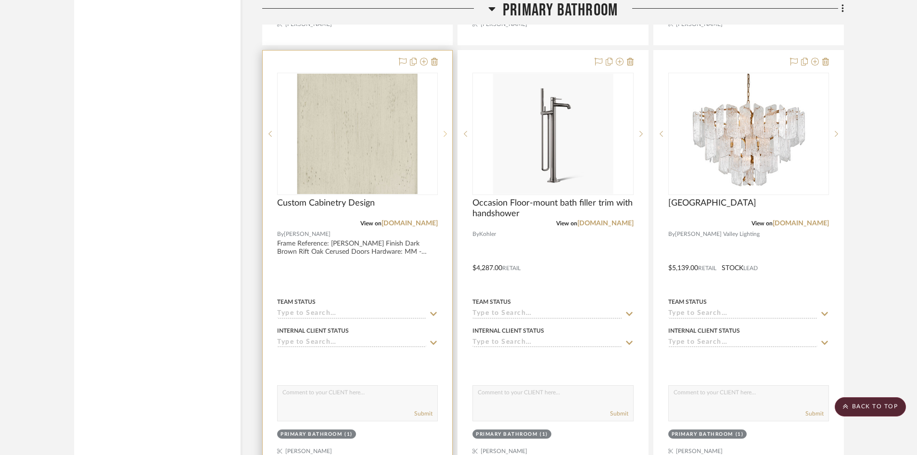
click at [444, 134] on icon at bounding box center [444, 133] width 3 height 7
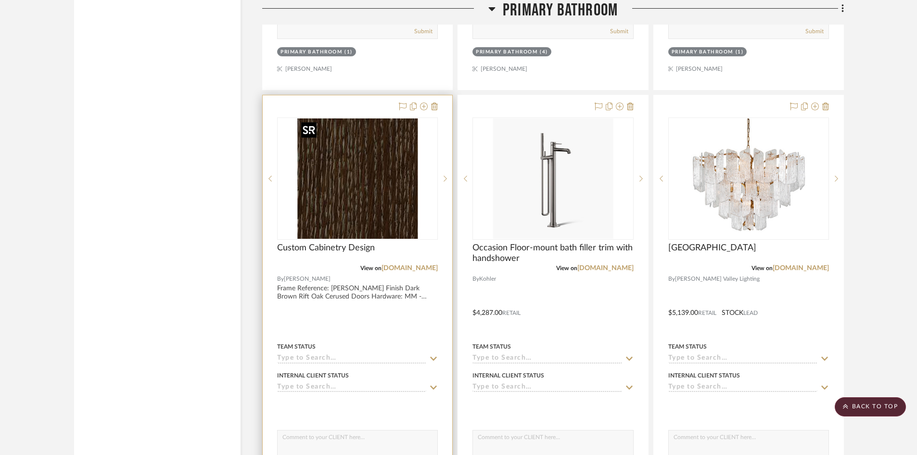
scroll to position [3656, 0]
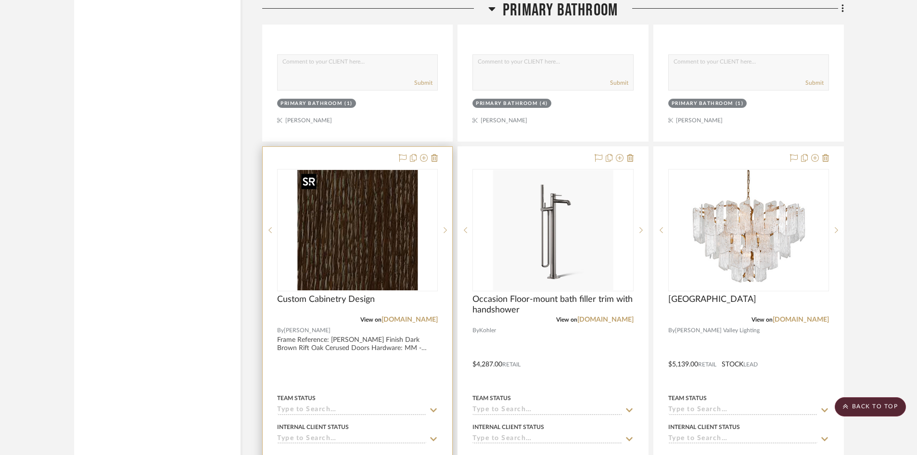
click at [382, 259] on img "1" at bounding box center [357, 230] width 120 height 120
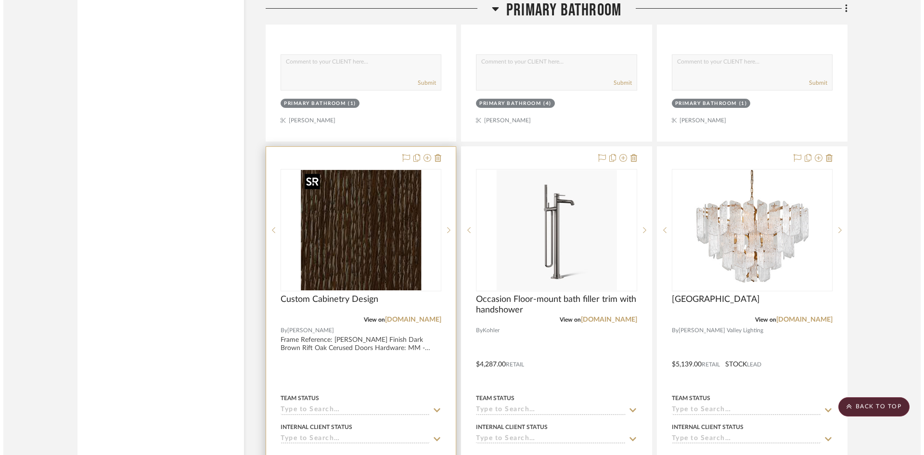
scroll to position [0, 0]
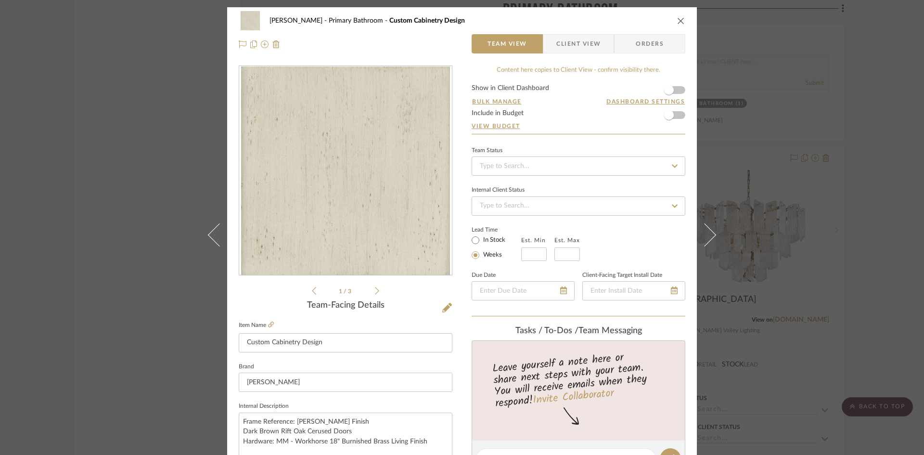
click at [330, 210] on img "0" at bounding box center [345, 170] width 209 height 209
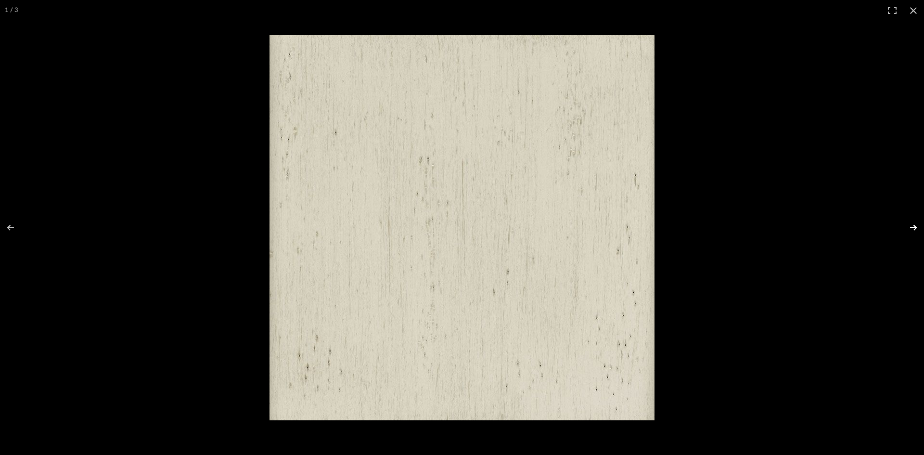
click at [915, 228] on button at bounding box center [907, 227] width 34 height 48
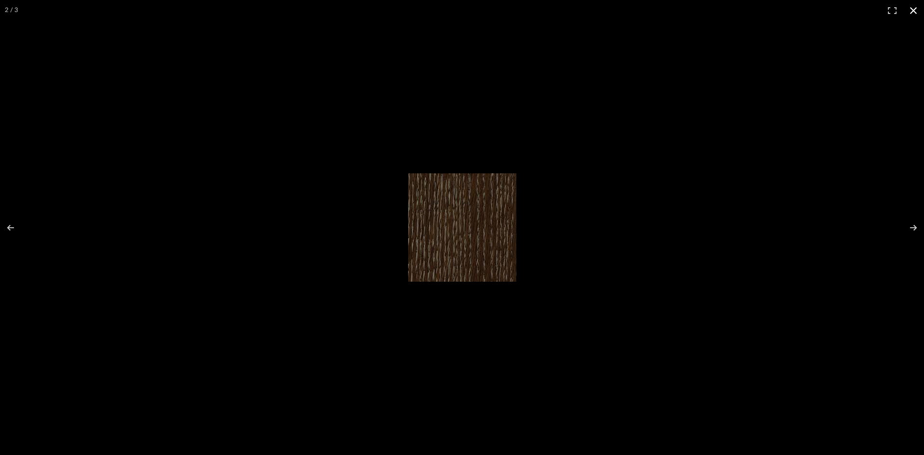
click at [914, 12] on button at bounding box center [912, 10] width 21 height 21
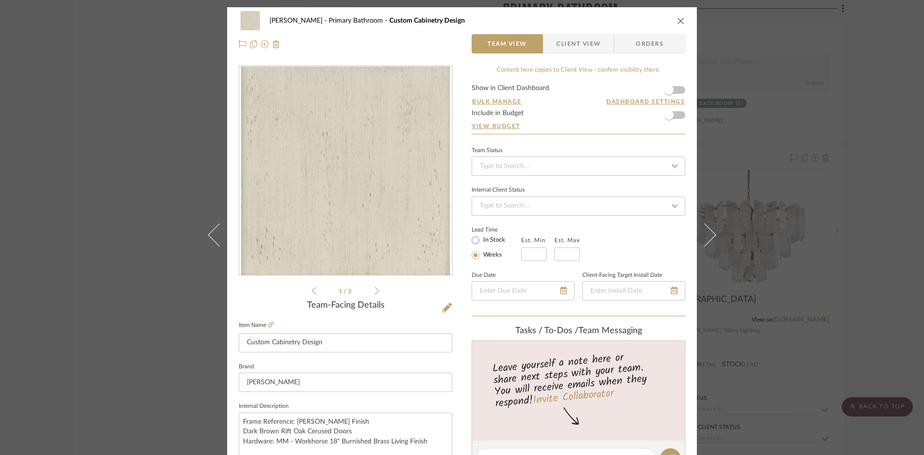
click at [678, 18] on icon "close" at bounding box center [681, 21] width 8 height 8
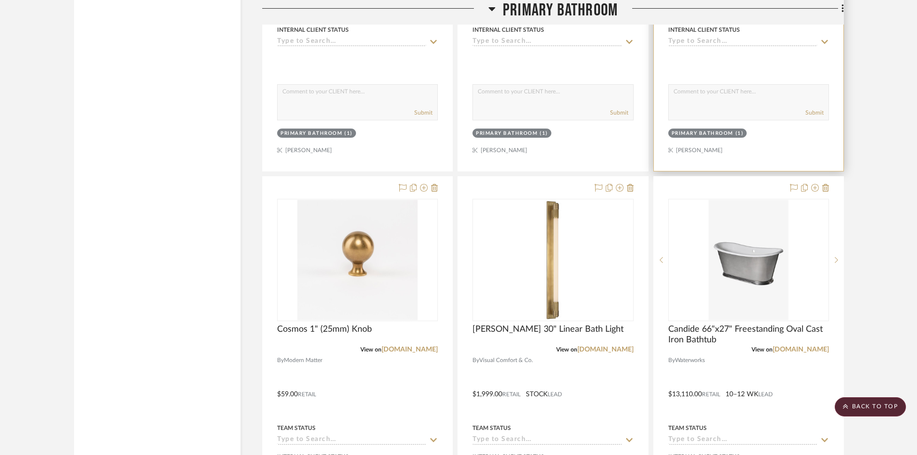
scroll to position [3319, 0]
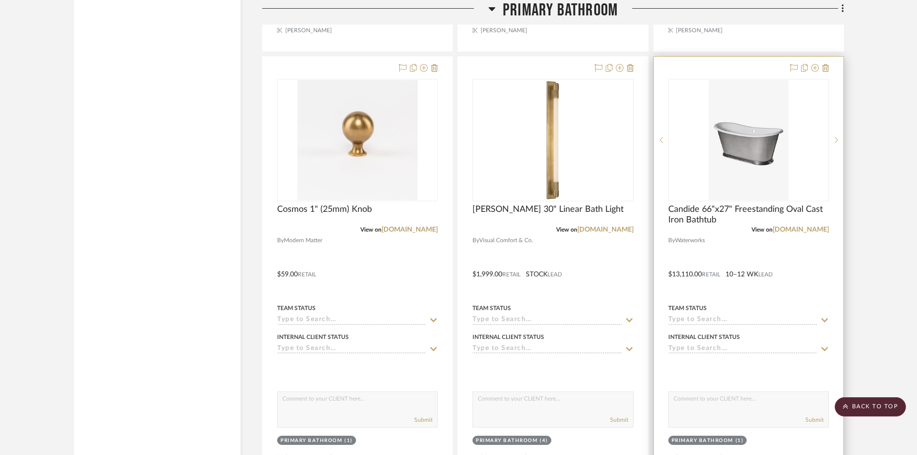
click at [806, 291] on div at bounding box center [749, 267] width 190 height 421
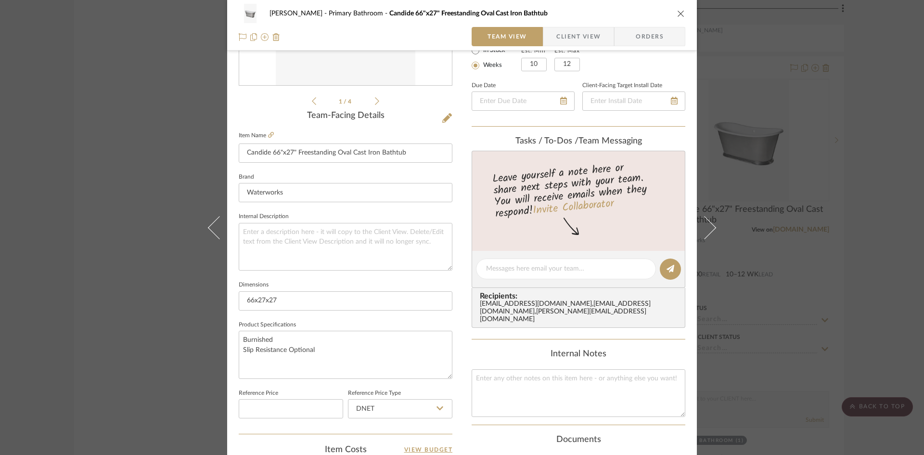
scroll to position [192, 0]
click at [323, 349] on textarea "Burnished Slip Resistance Optional" at bounding box center [346, 352] width 214 height 48
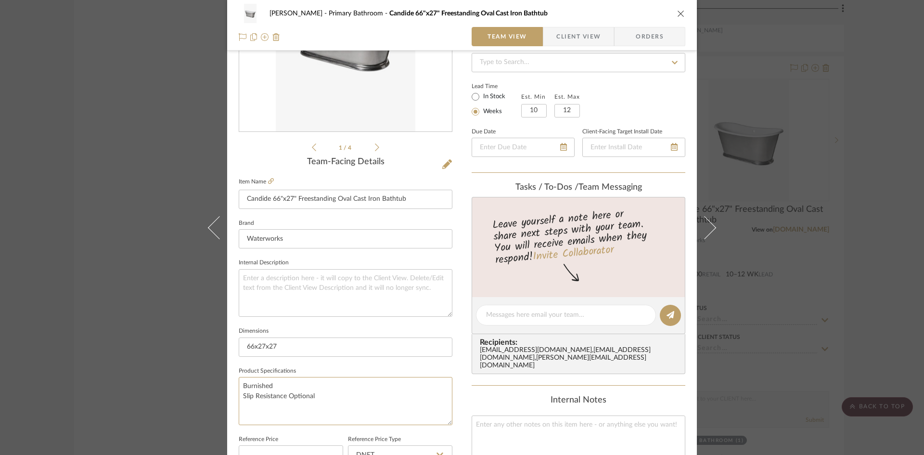
scroll to position [0, 0]
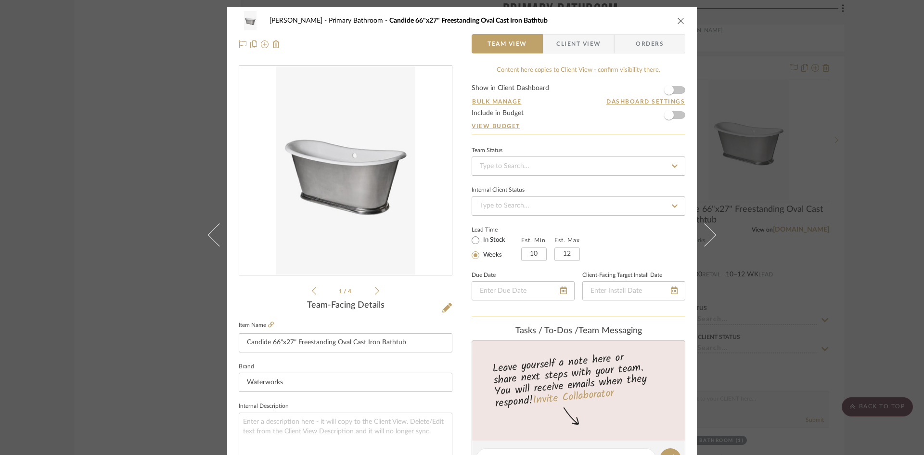
click at [680, 21] on icon "close" at bounding box center [681, 21] width 8 height 8
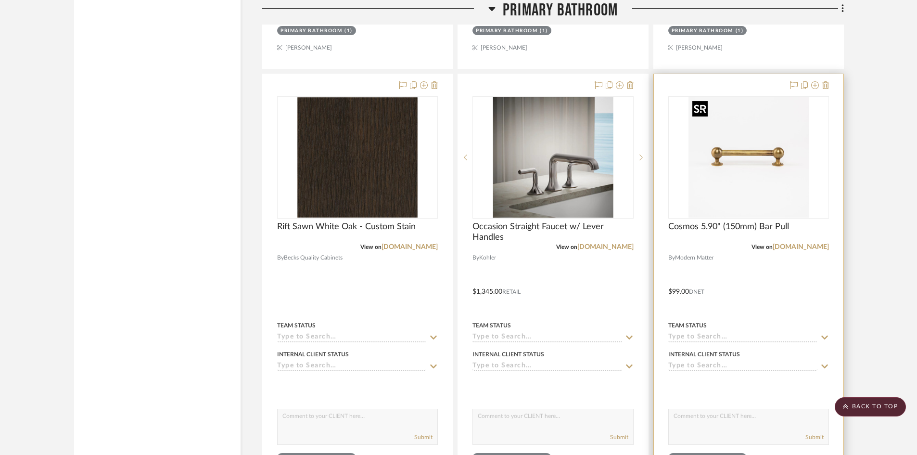
scroll to position [2886, 0]
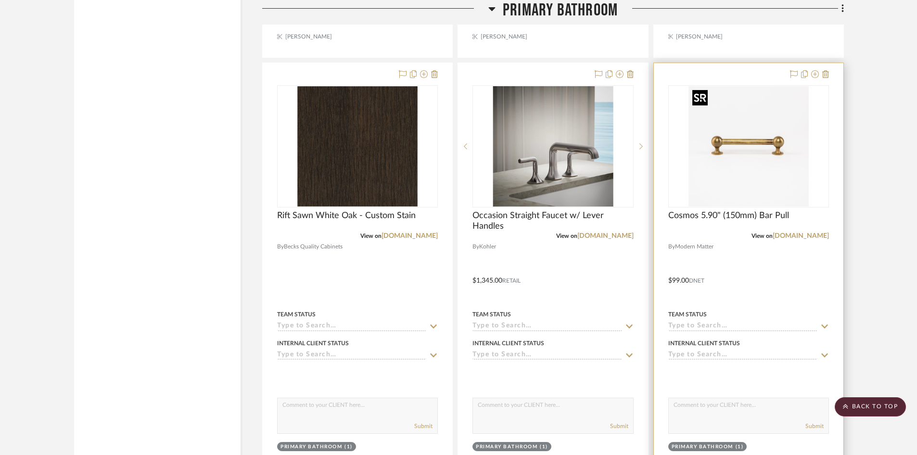
click at [762, 166] on img "0" at bounding box center [748, 146] width 120 height 120
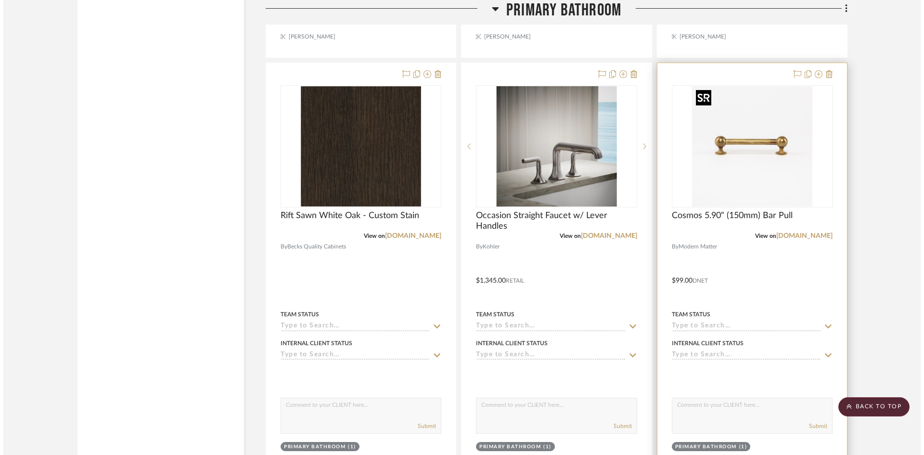
scroll to position [0, 0]
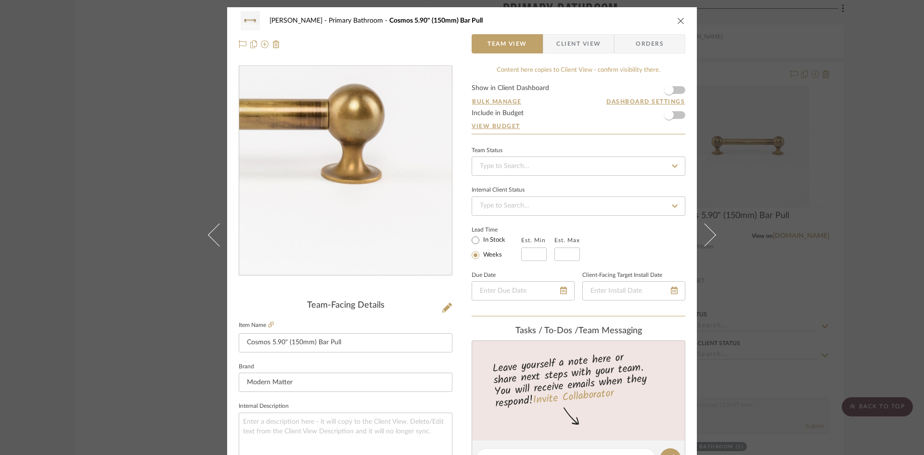
click at [391, 182] on img "0" at bounding box center [345, 170] width 209 height 209
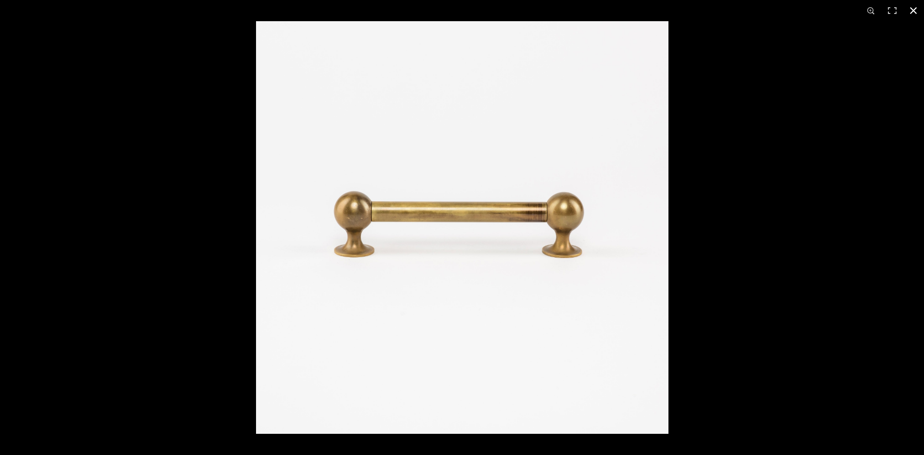
click at [915, 7] on button at bounding box center [912, 10] width 21 height 21
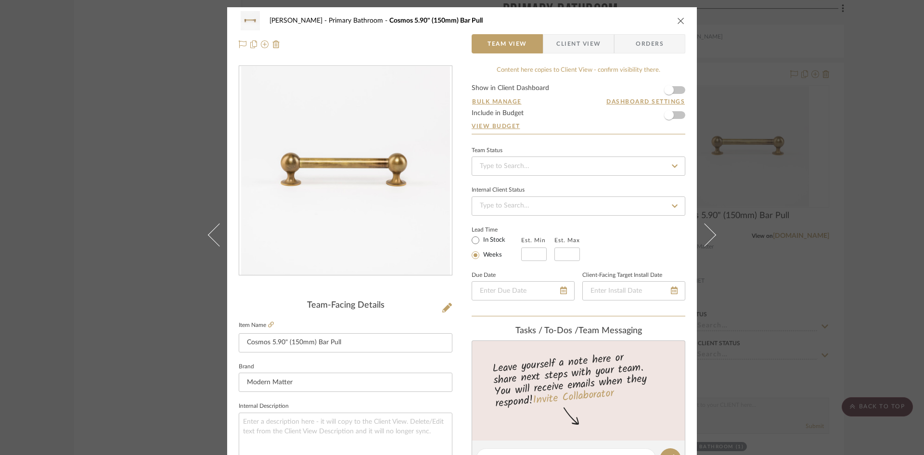
click at [677, 19] on icon "close" at bounding box center [681, 21] width 8 height 8
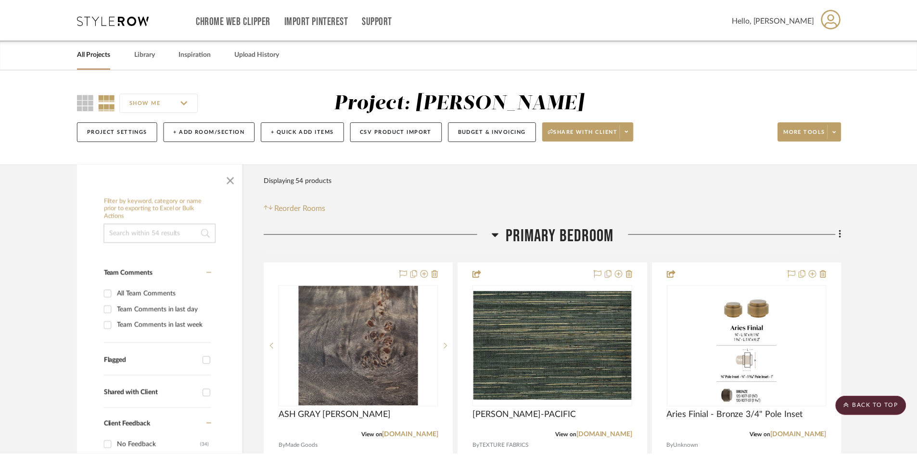
scroll to position [2886, 0]
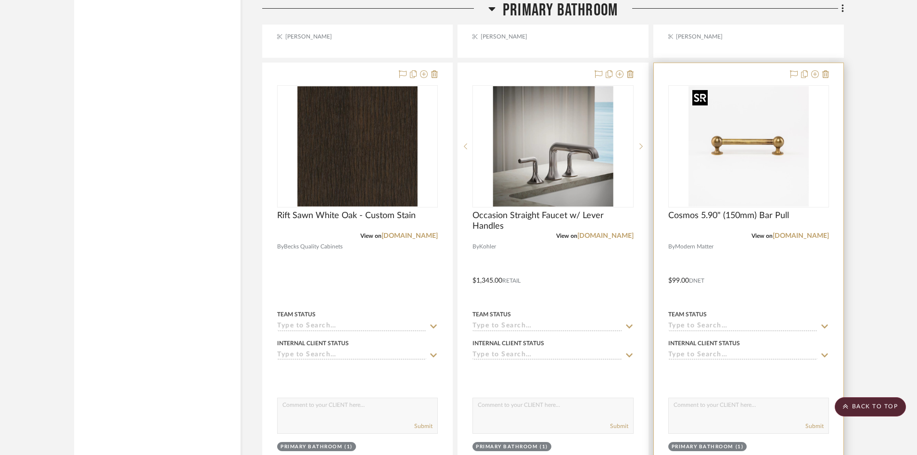
click at [733, 170] on img "0" at bounding box center [748, 146] width 120 height 120
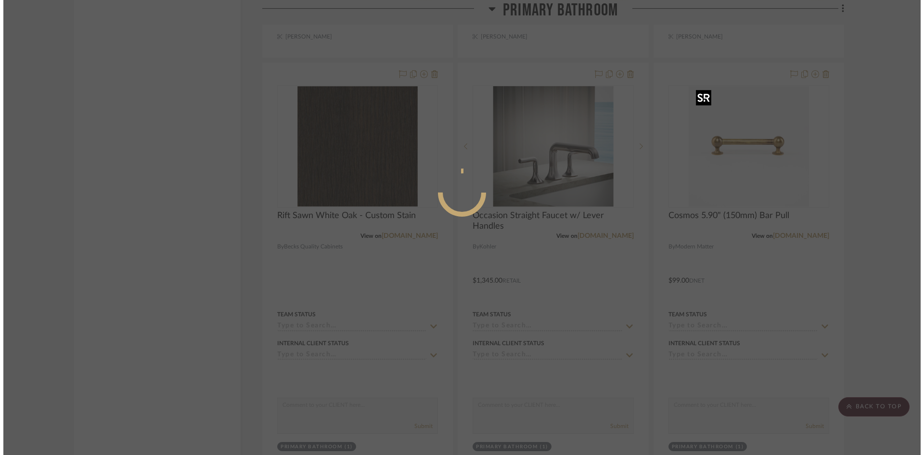
scroll to position [0, 0]
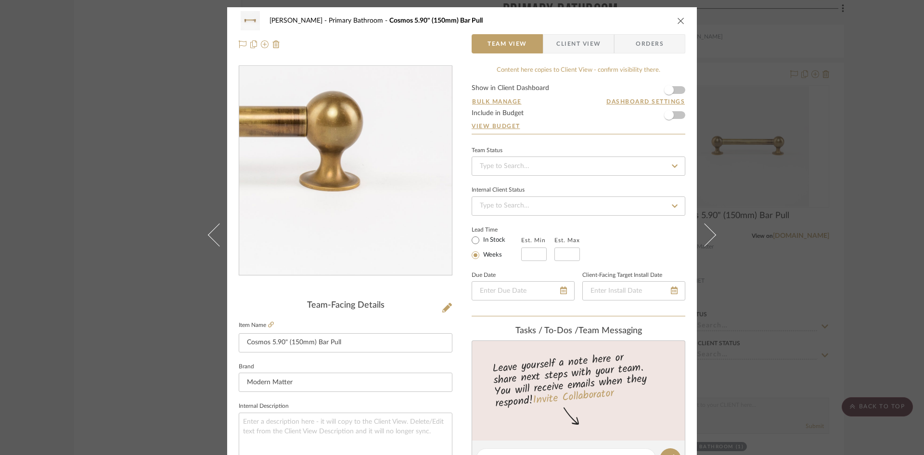
click at [398, 179] on img "0" at bounding box center [345, 170] width 209 height 209
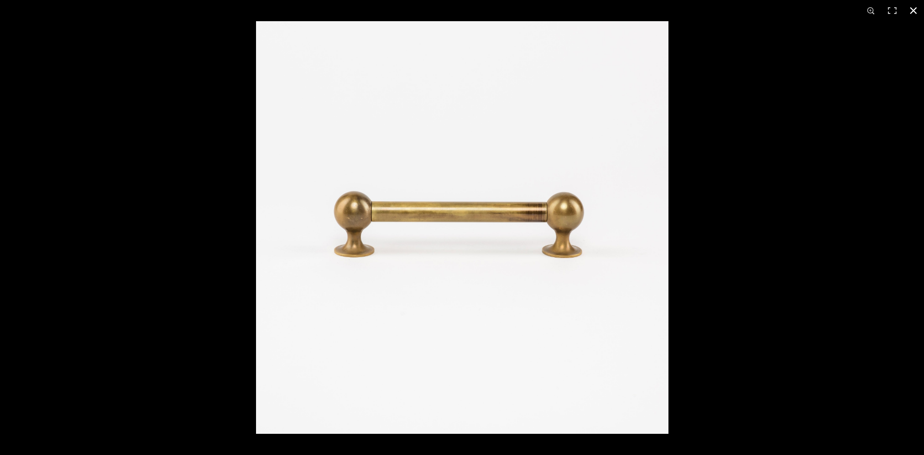
click at [916, 9] on button at bounding box center [912, 10] width 21 height 21
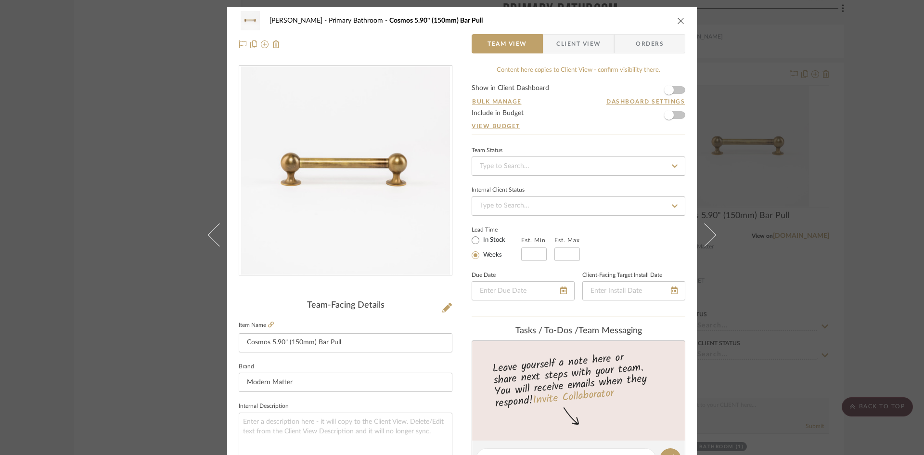
click at [677, 18] on icon "close" at bounding box center [681, 21] width 8 height 8
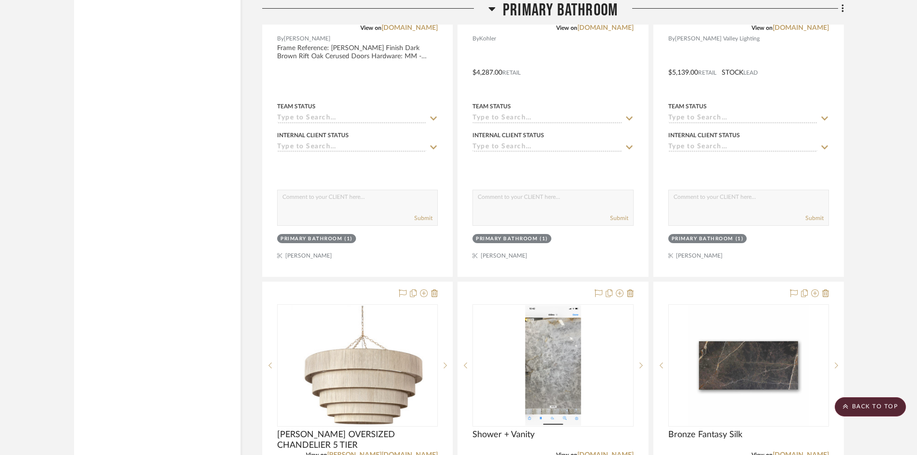
scroll to position [4185, 0]
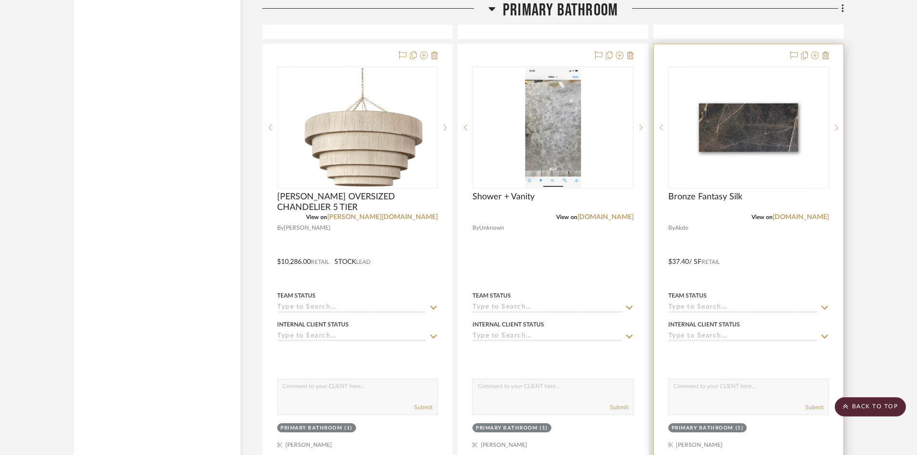
click at [726, 231] on div at bounding box center [749, 254] width 190 height 421
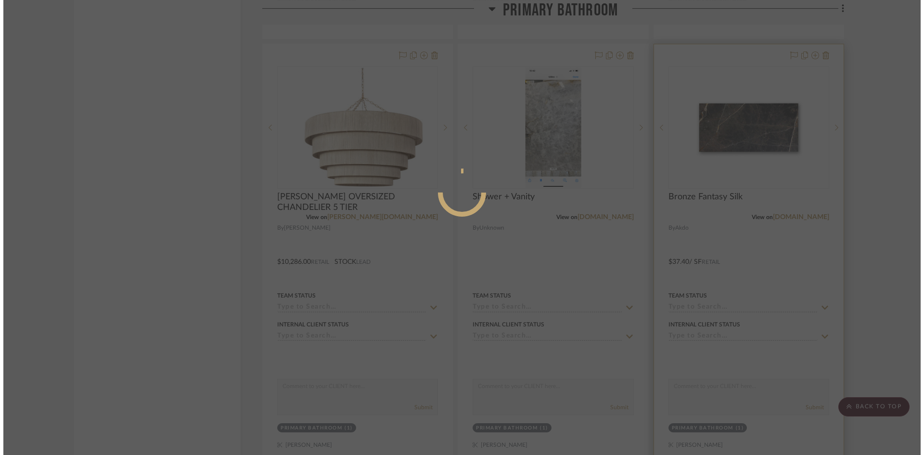
scroll to position [0, 0]
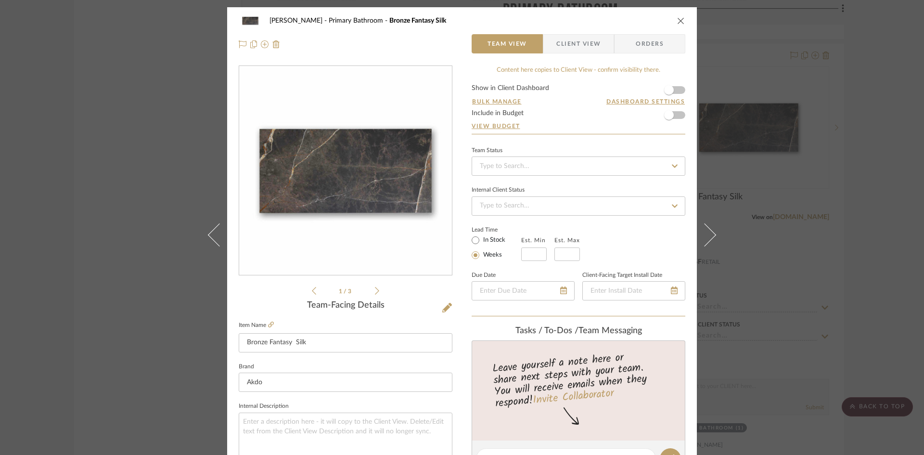
click at [677, 20] on icon "close" at bounding box center [681, 21] width 8 height 8
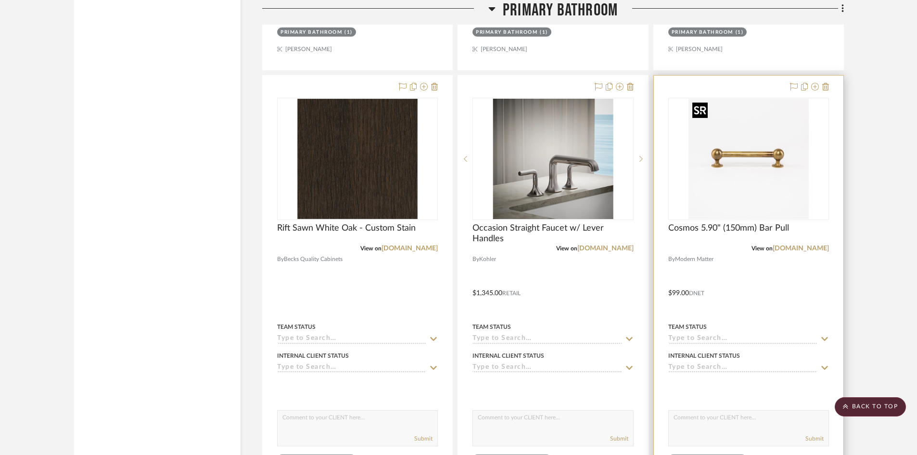
scroll to position [2886, 0]
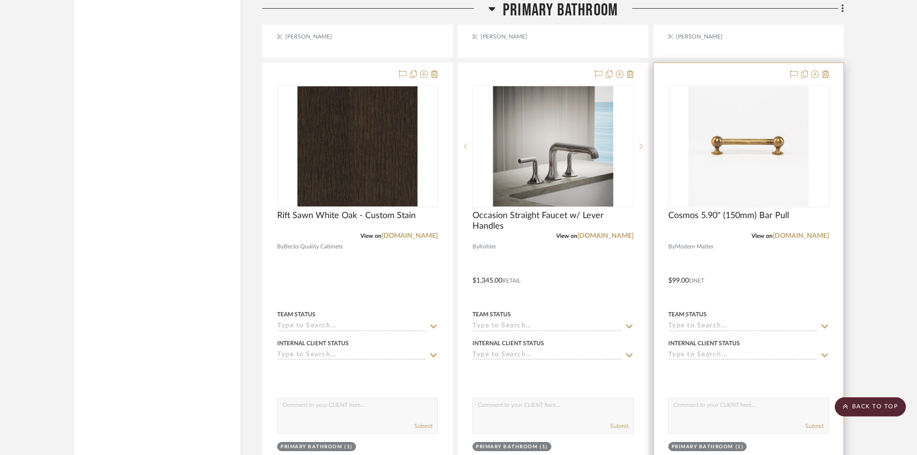
click at [764, 267] on div at bounding box center [749, 273] width 190 height 421
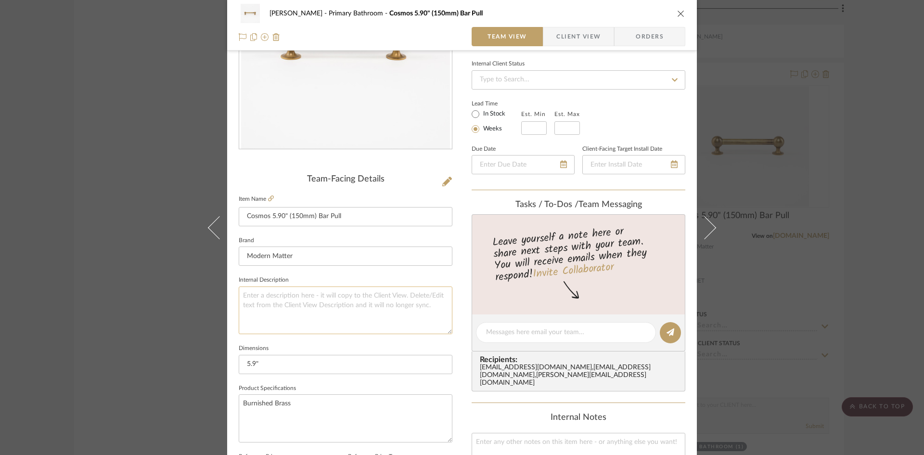
scroll to position [144, 0]
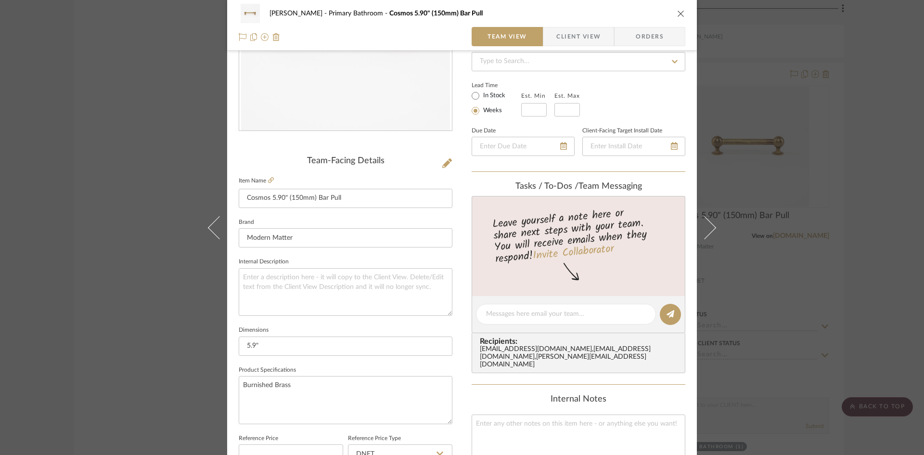
click at [875, 216] on div "Ostrom, Jim Primary Bathroom Cosmos 5.90" (150mm) Bar Pull Team View Client Vie…" at bounding box center [462, 227] width 924 height 455
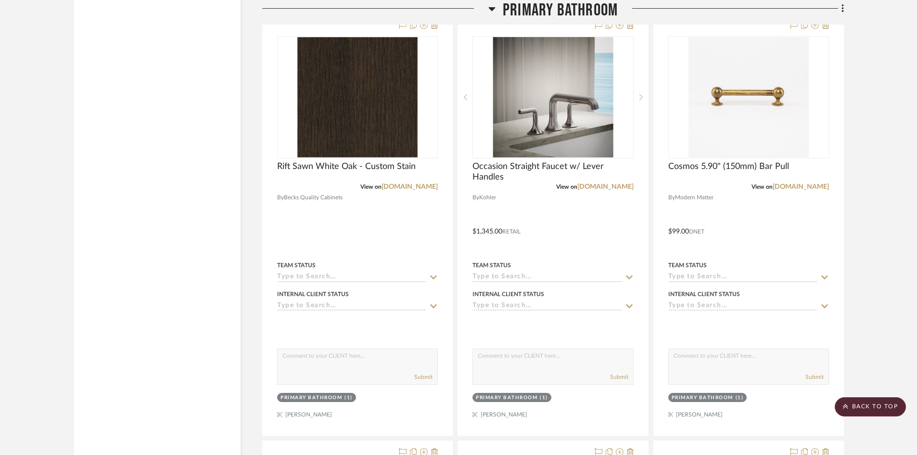
scroll to position [2934, 0]
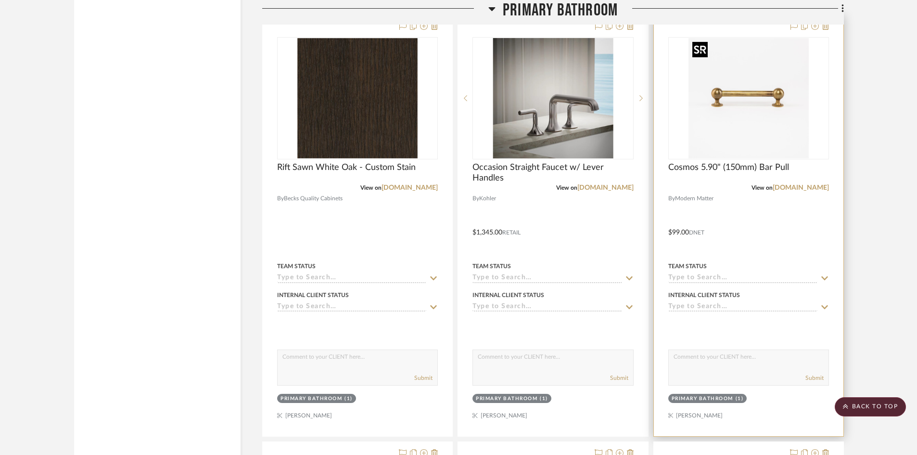
click at [755, 121] on img "0" at bounding box center [748, 98] width 120 height 120
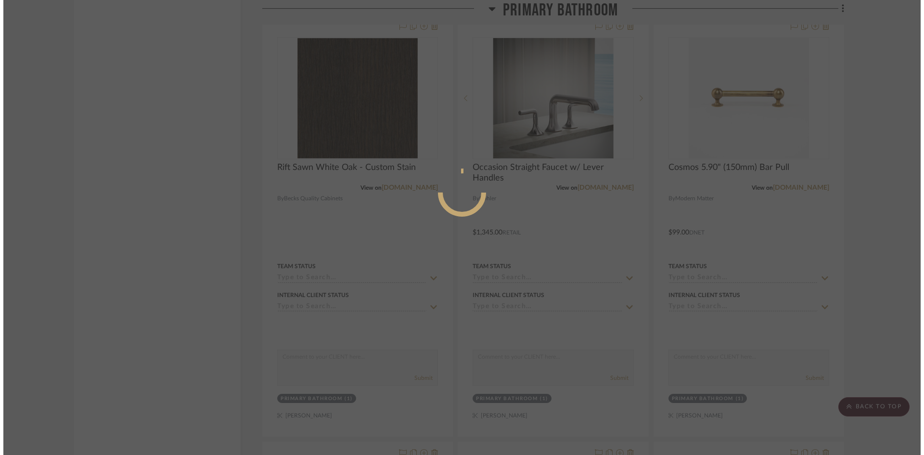
scroll to position [0, 0]
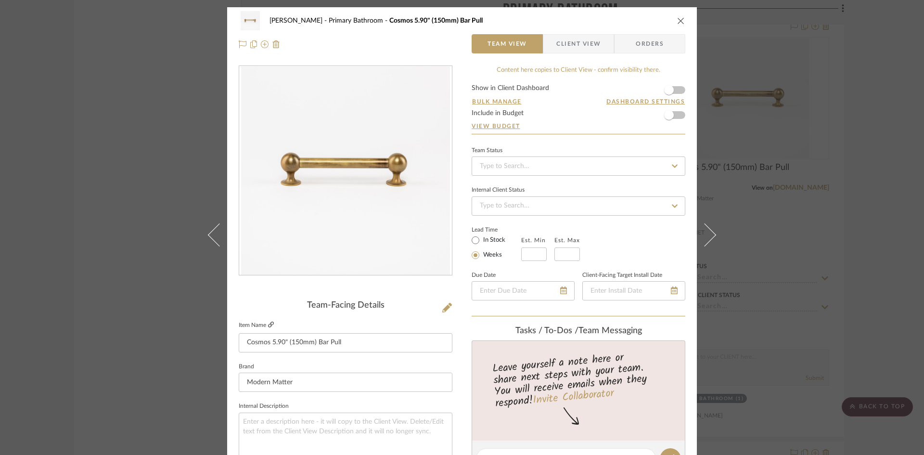
click at [268, 323] on icon at bounding box center [271, 324] width 6 height 6
click at [677, 21] on icon "close" at bounding box center [681, 21] width 8 height 8
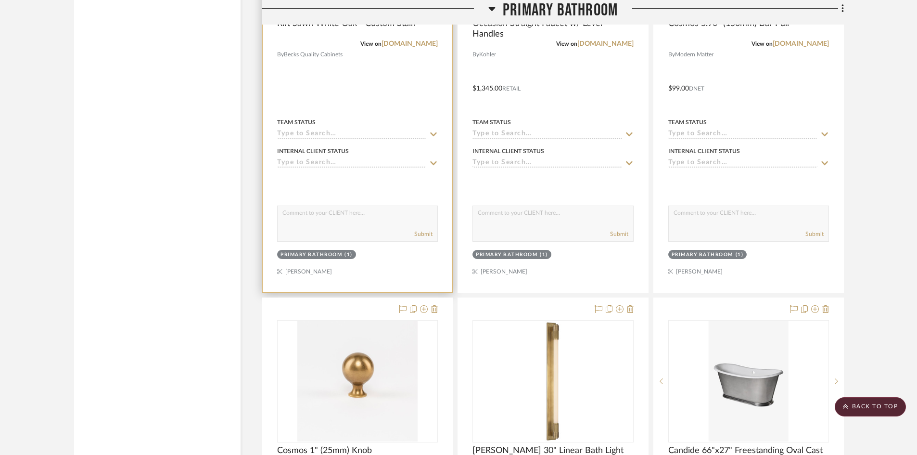
scroll to position [2934, 0]
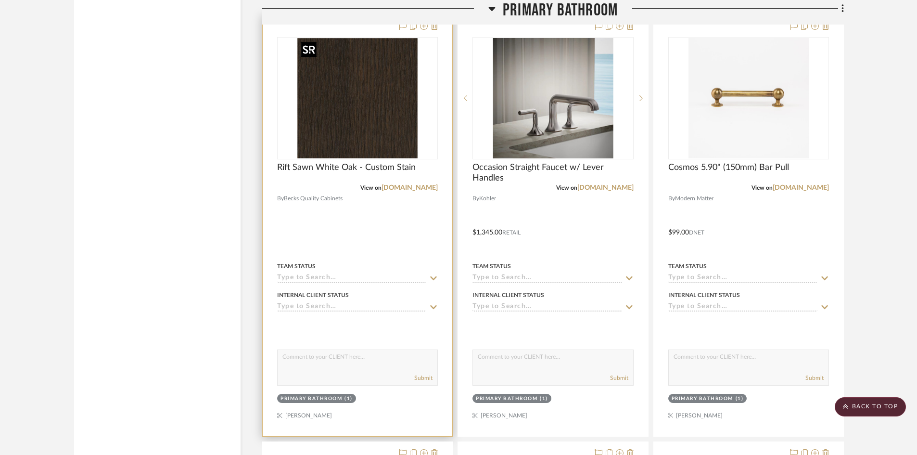
click at [360, 127] on img "0" at bounding box center [357, 98] width 120 height 120
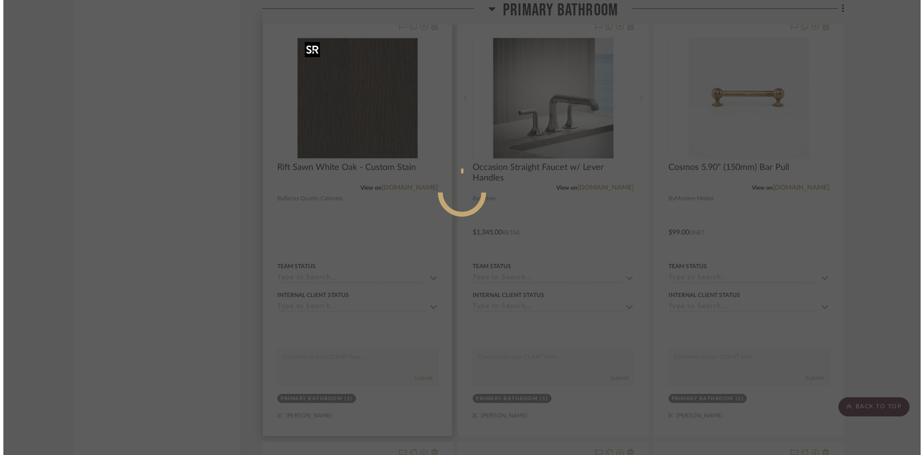
scroll to position [0, 0]
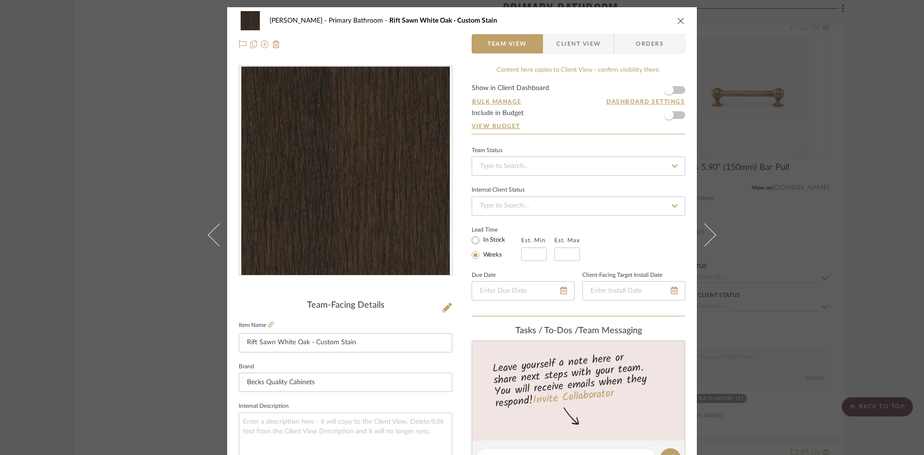
click at [364, 167] on img "0" at bounding box center [345, 170] width 209 height 209
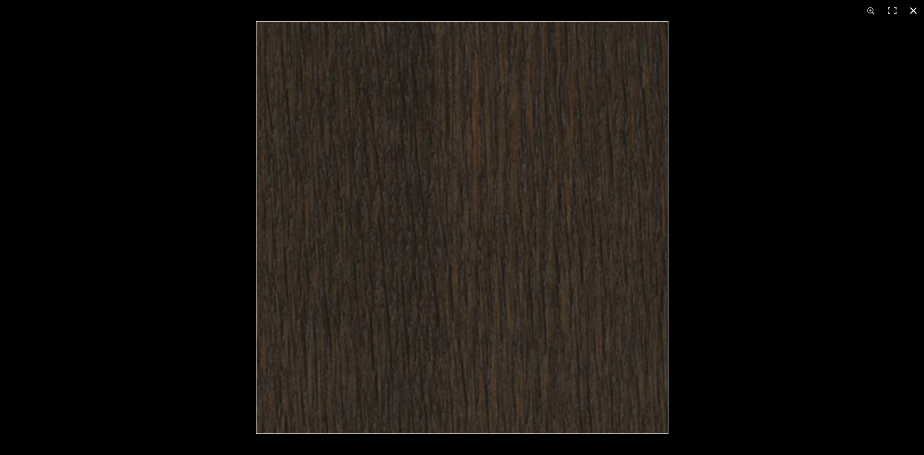
click at [912, 5] on button at bounding box center [912, 10] width 21 height 21
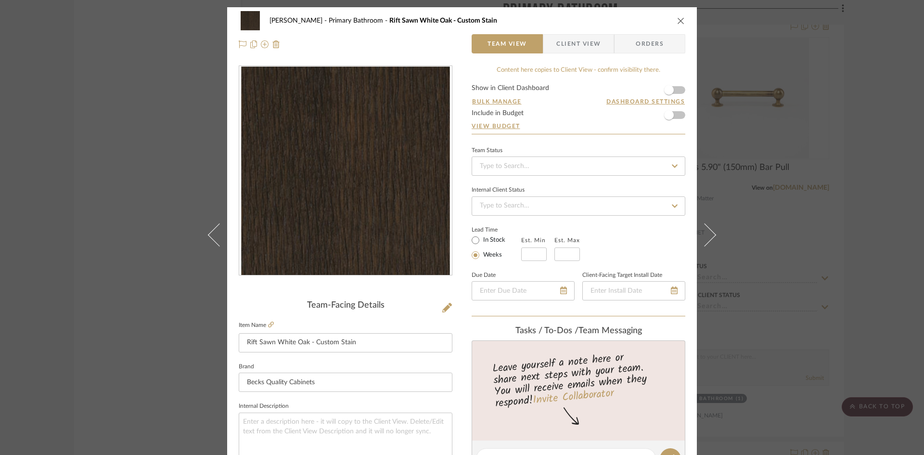
click at [677, 20] on icon "close" at bounding box center [681, 21] width 8 height 8
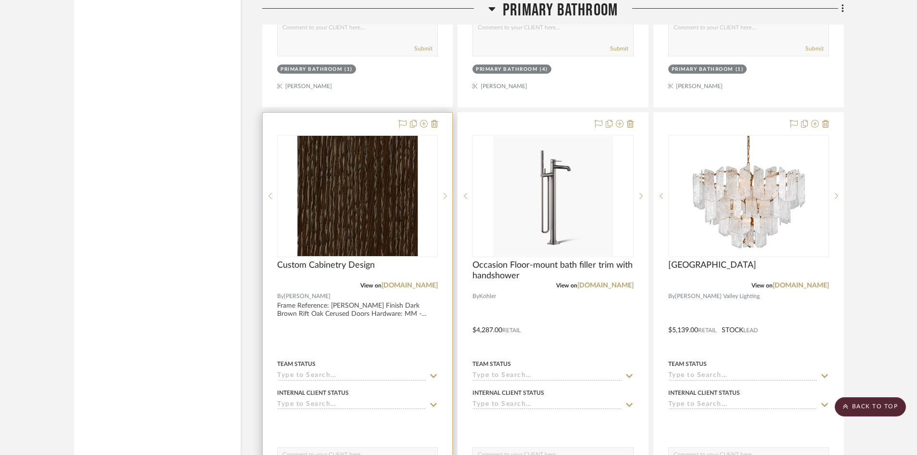
scroll to position [3704, 0]
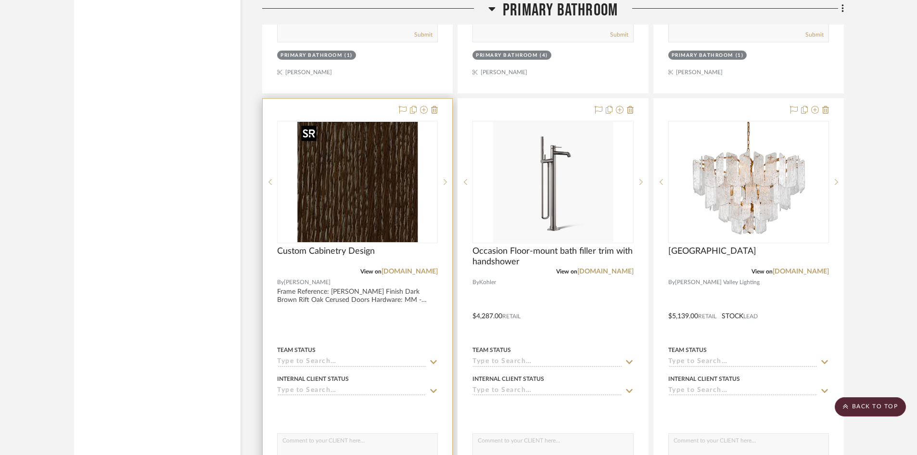
click at [375, 213] on img "1" at bounding box center [357, 182] width 120 height 120
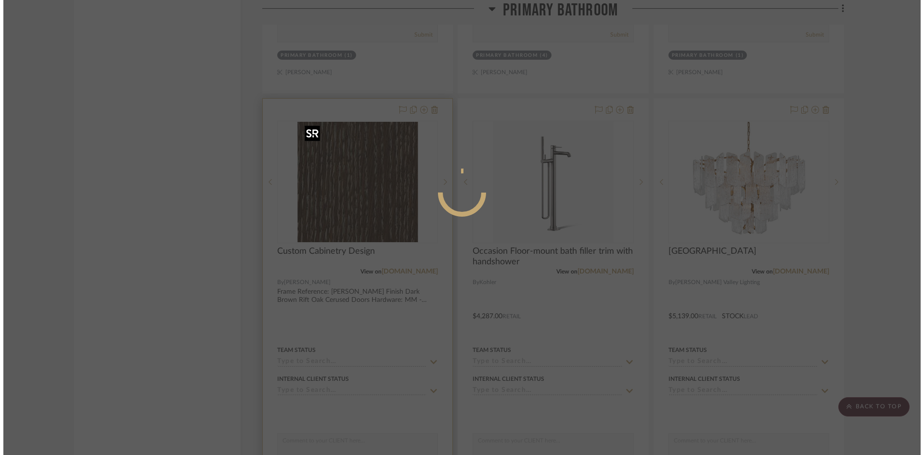
scroll to position [0, 0]
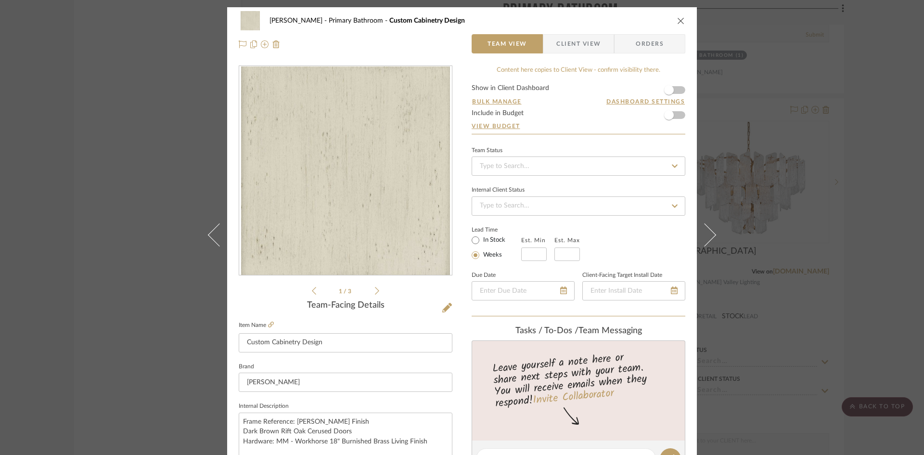
click at [375, 292] on icon at bounding box center [377, 290] width 4 height 9
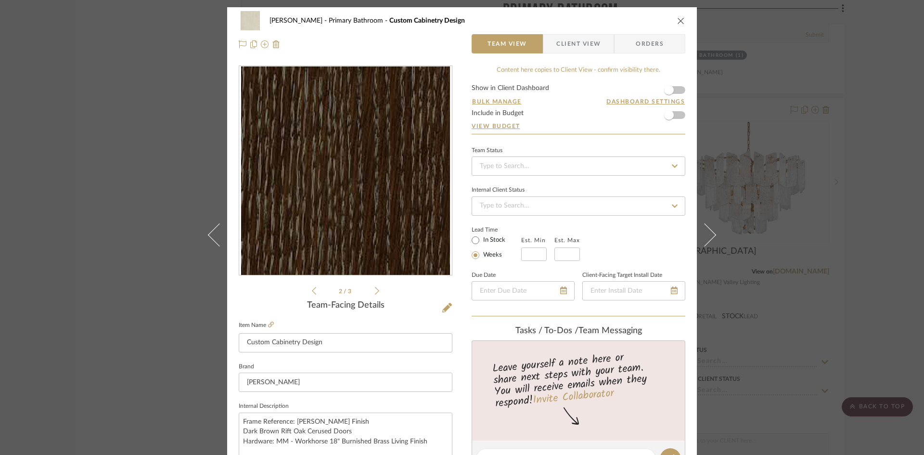
click at [375, 292] on icon at bounding box center [377, 290] width 4 height 9
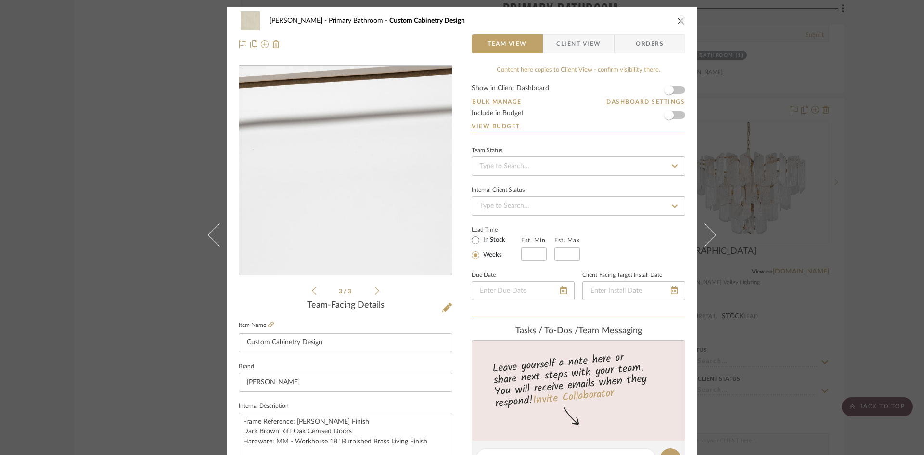
click at [354, 189] on img "2" at bounding box center [345, 170] width 209 height 209
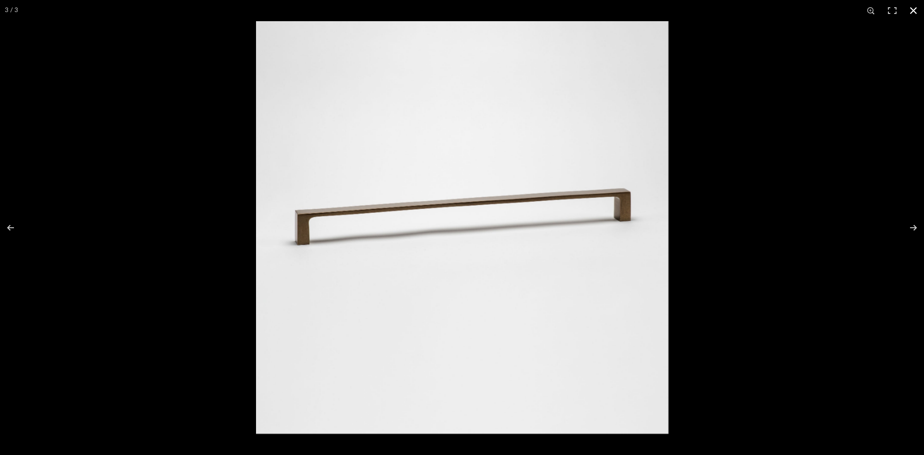
click at [913, 12] on button at bounding box center [912, 10] width 21 height 21
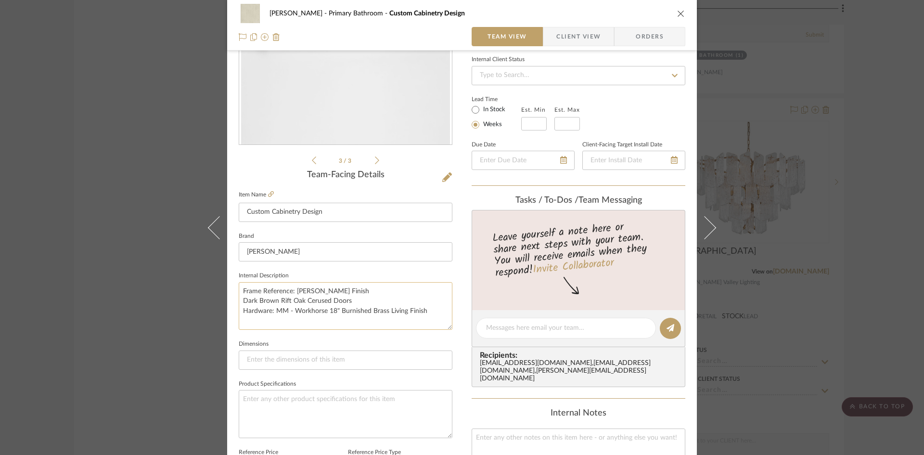
scroll to position [144, 0]
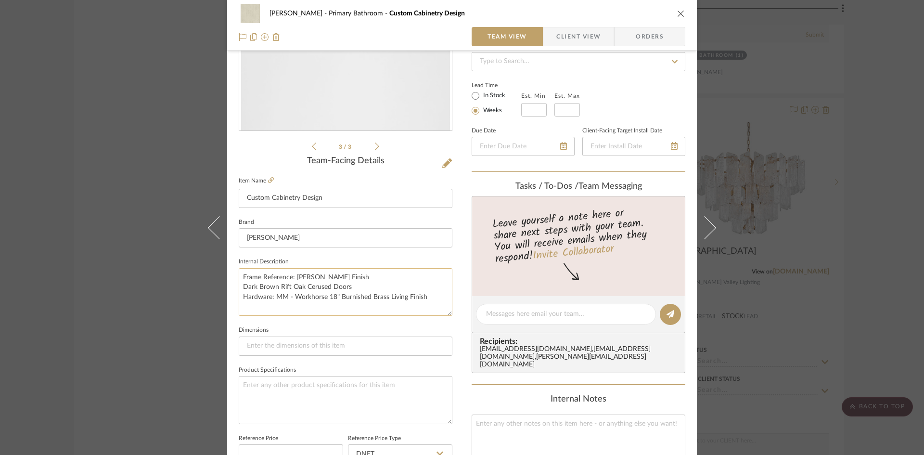
click at [270, 304] on textarea "Frame Reference: WB Graystone Finish Dark Brown Rift Oak Cerused Doors Hardware…" at bounding box center [346, 292] width 214 height 48
drag, startPoint x: 272, startPoint y: 298, endPoint x: 442, endPoint y: 304, distance: 169.4
click at [442, 304] on textarea "Frame Reference: WB Graystone Finish Dark Brown Rift Oak Cerused Doors Hardware…" at bounding box center [346, 292] width 214 height 48
click at [265, 296] on textarea "Frame Reference: WB Graystone Finish Dark Brown Rift Oak Cerused Doors Hardware…" at bounding box center [346, 292] width 214 height 48
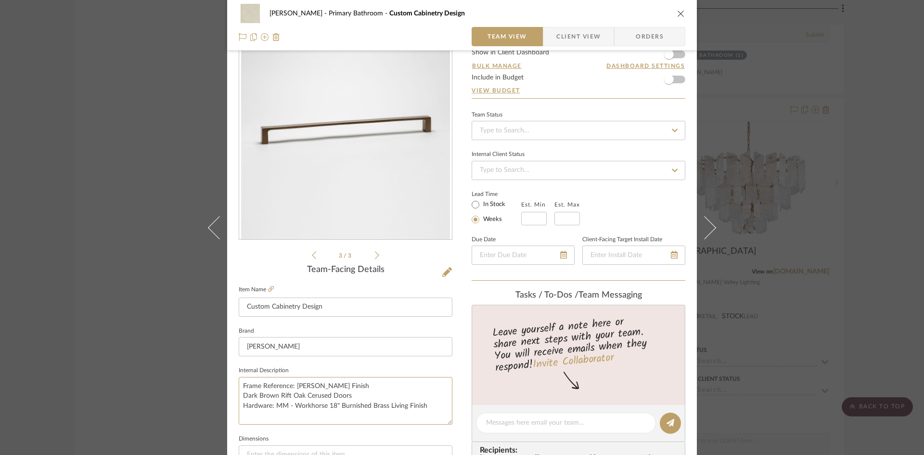
scroll to position [289, 0]
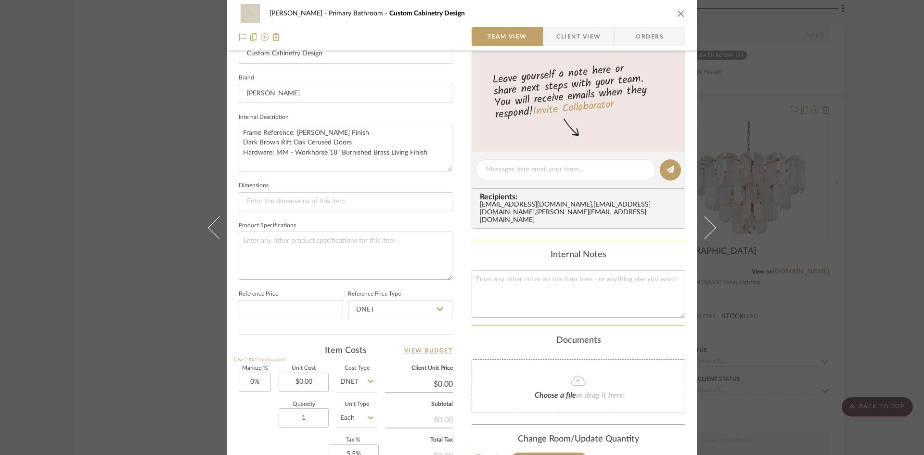
click at [677, 15] on icon "close" at bounding box center [681, 14] width 8 height 8
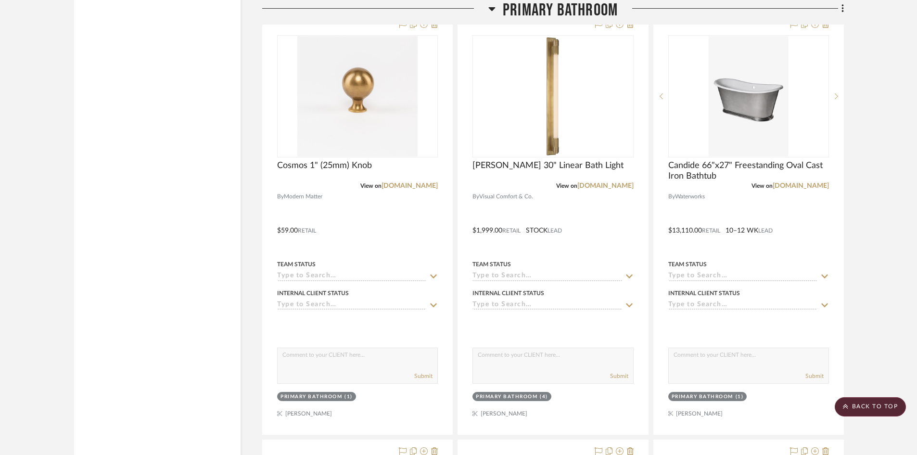
scroll to position [3223, 0]
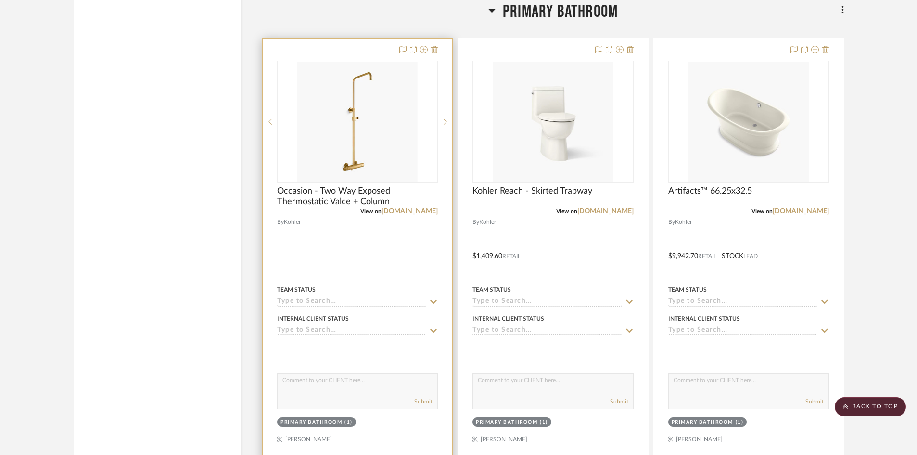
scroll to position [2501, 0]
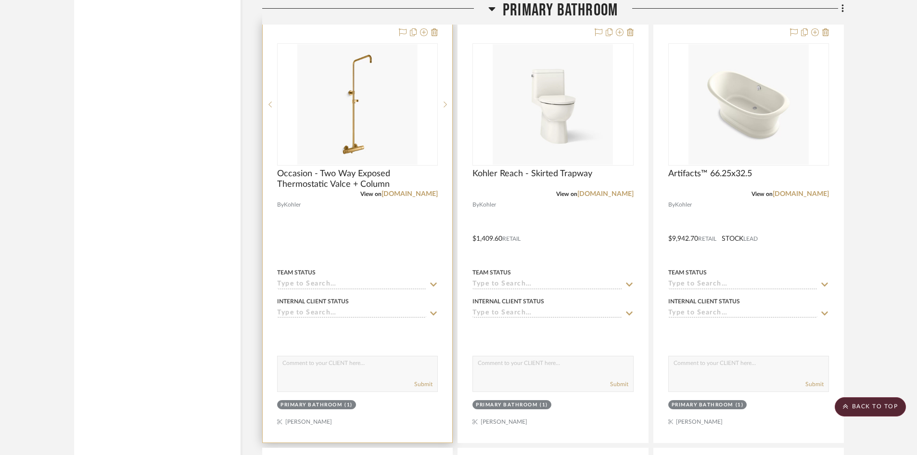
click at [358, 243] on div at bounding box center [358, 231] width 190 height 421
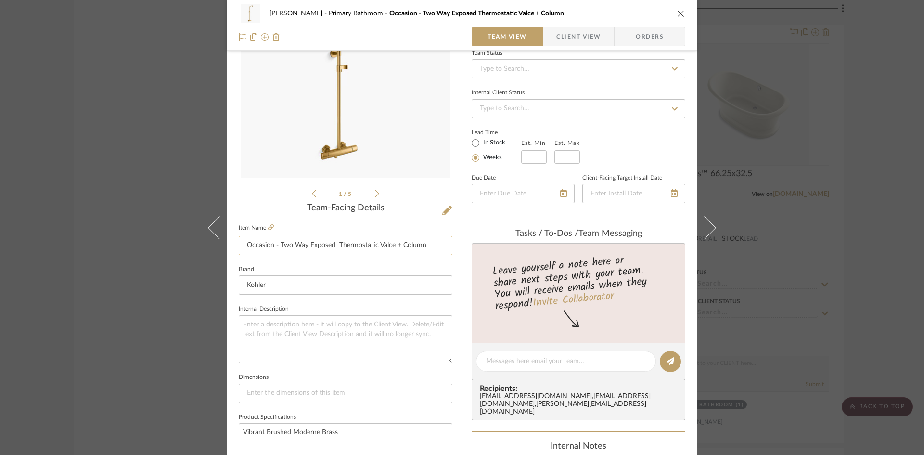
scroll to position [96, 0]
click at [268, 225] on link at bounding box center [271, 229] width 6 height 8
click at [677, 15] on icon "close" at bounding box center [681, 14] width 8 height 8
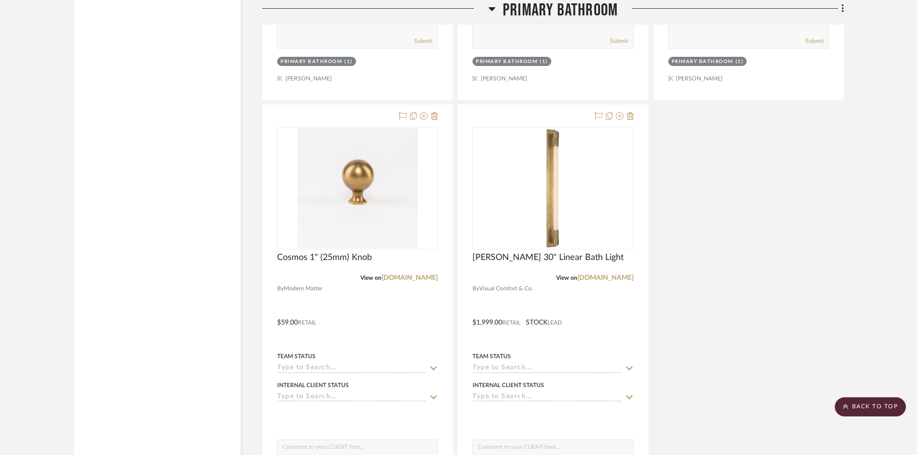
scroll to position [3463, 0]
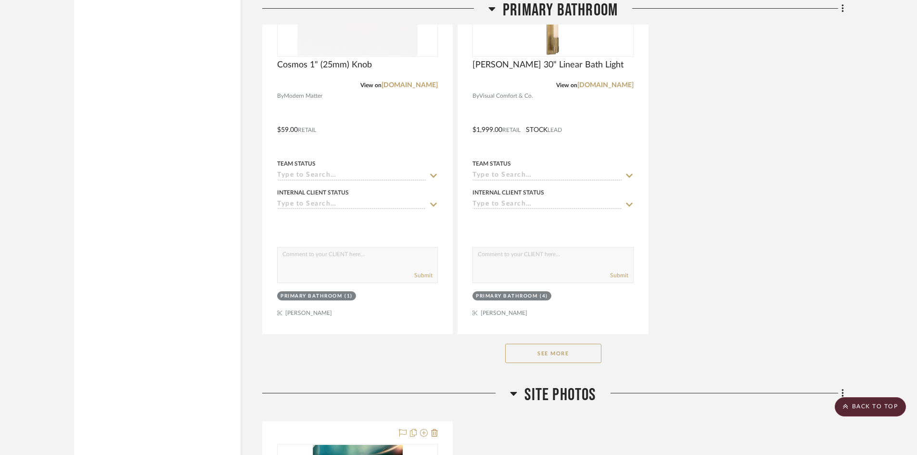
click at [561, 352] on button "See More" at bounding box center [553, 352] width 96 height 19
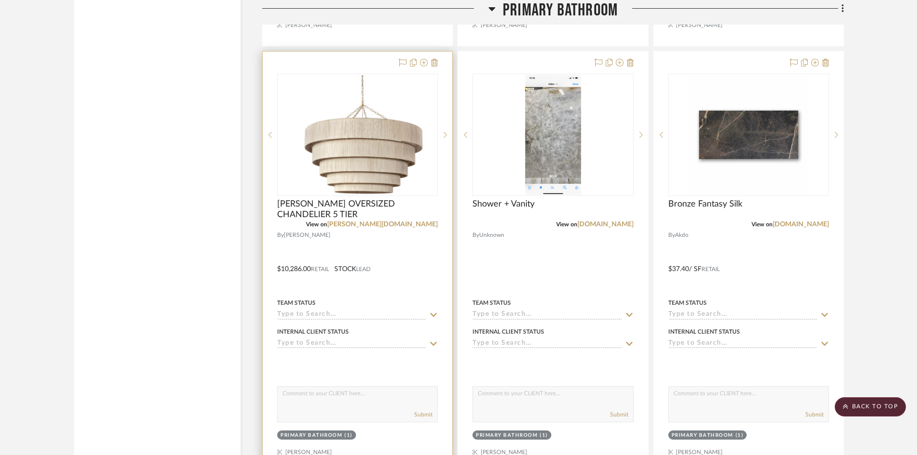
scroll to position [4185, 0]
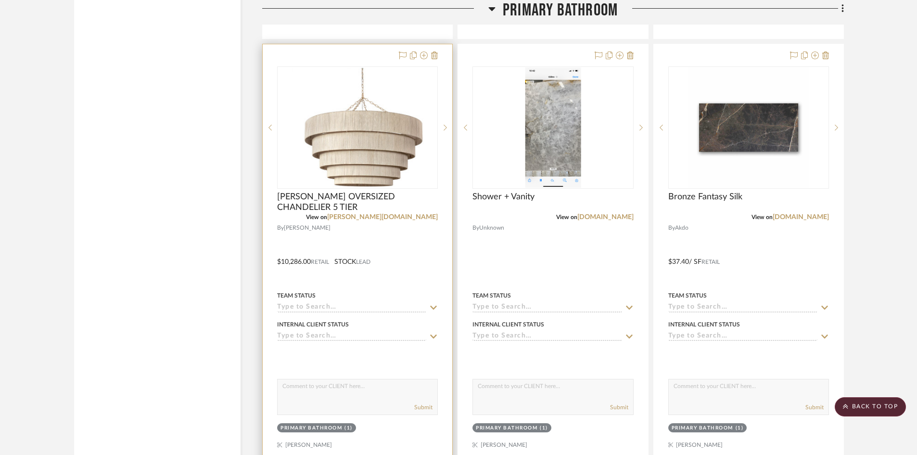
click at [401, 290] on div "Team Status" at bounding box center [357, 300] width 161 height 23
click at [400, 245] on div at bounding box center [358, 254] width 190 height 421
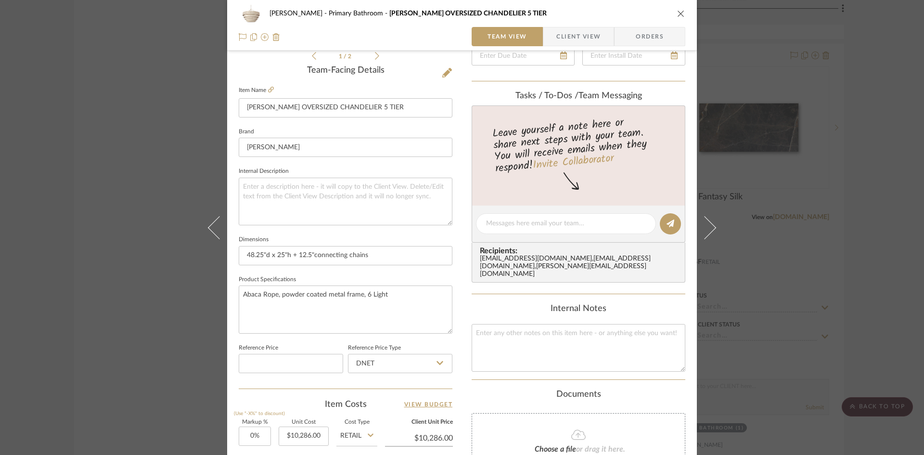
scroll to position [241, 0]
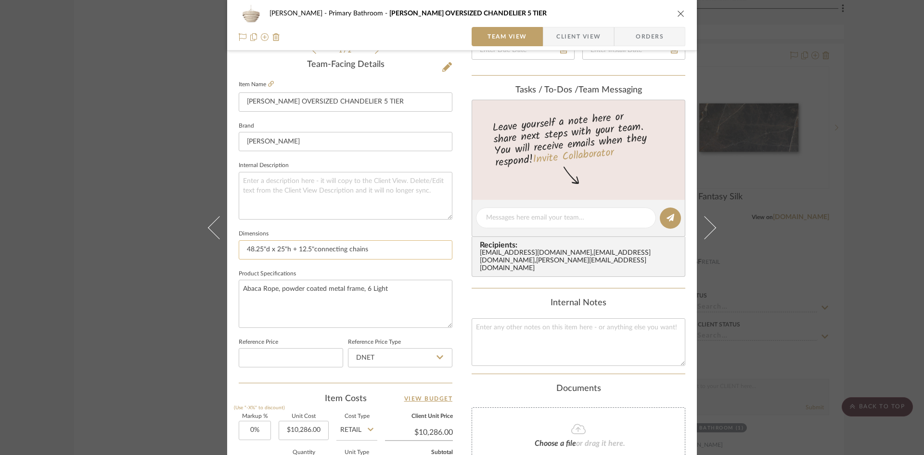
drag, startPoint x: 290, startPoint y: 244, endPoint x: 373, endPoint y: 243, distance: 83.2
click at [373, 243] on input "48.25"d x 25"h + 12.5"connecting chains" at bounding box center [346, 249] width 214 height 19
click at [377, 245] on input "48.25"d x 25"h + 12.5"connecting chains" at bounding box center [346, 249] width 214 height 19
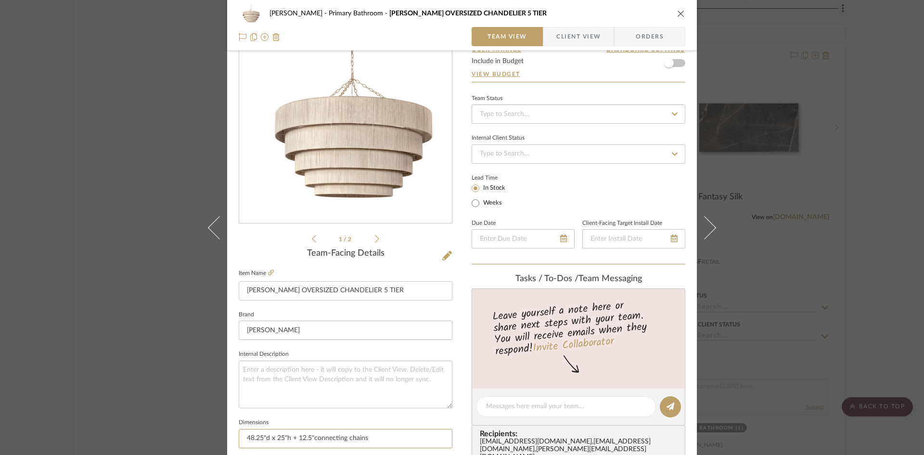
scroll to position [0, 0]
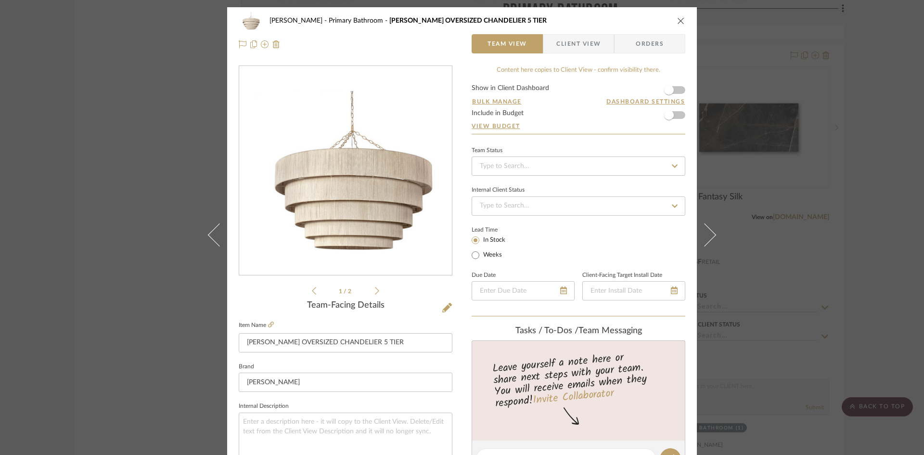
click at [680, 20] on icon "close" at bounding box center [681, 21] width 8 height 8
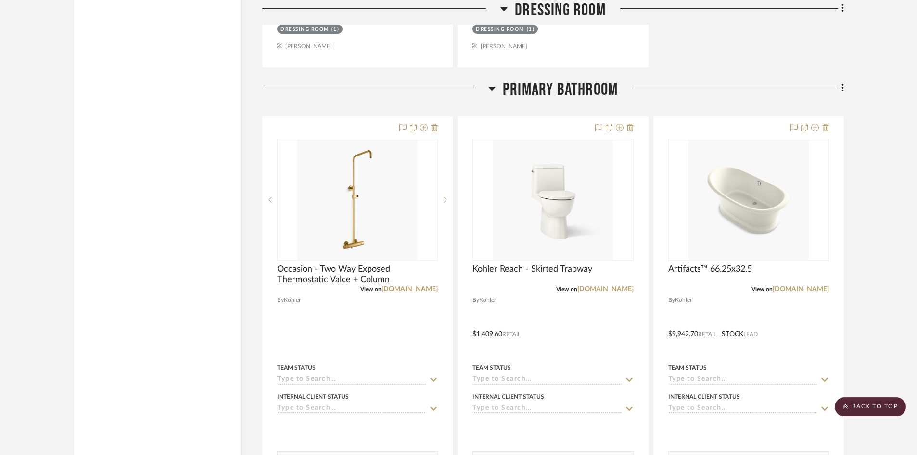
scroll to position [2405, 0]
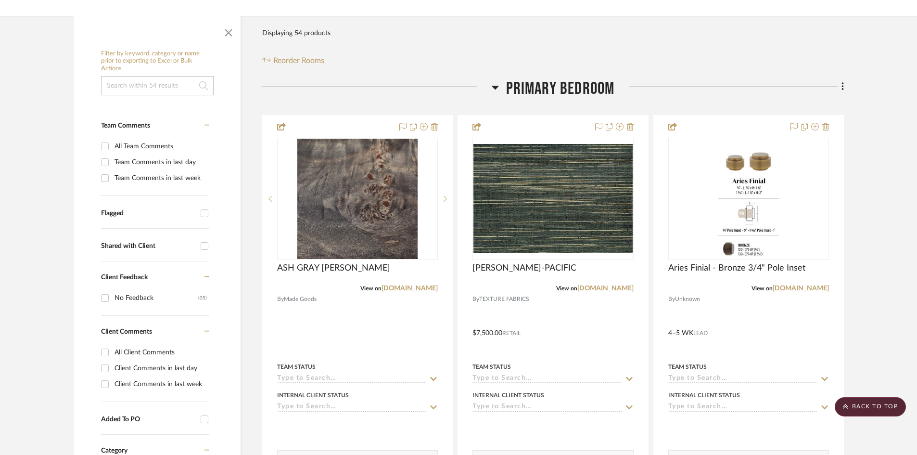
scroll to position [0, 0]
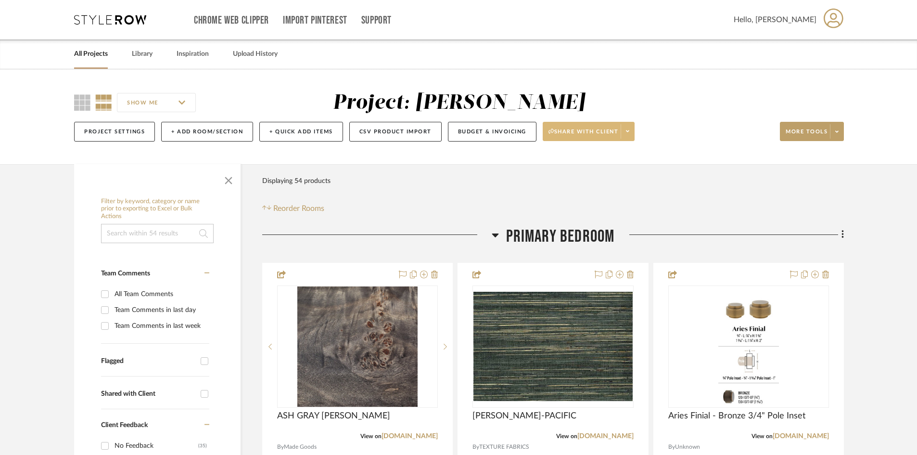
click at [617, 128] on span "Share with client" at bounding box center [583, 135] width 70 height 14
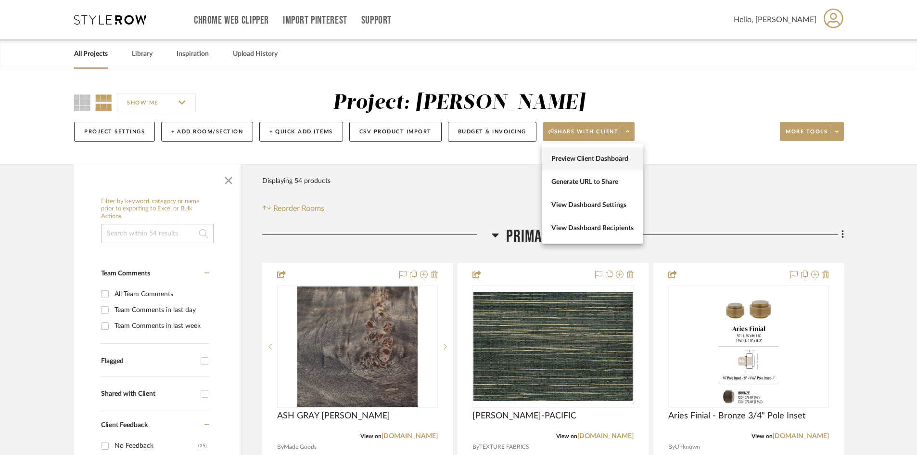
click at [609, 165] on button "Preview Client Dashboard" at bounding box center [592, 158] width 101 height 23
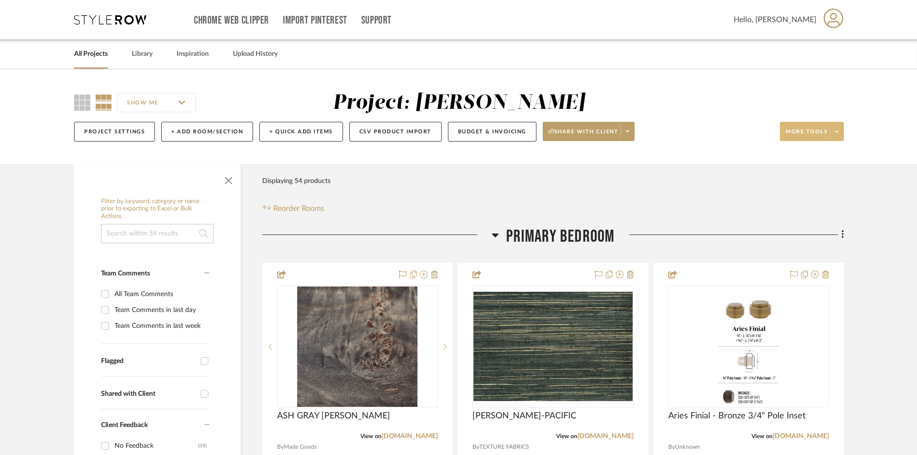
click at [836, 133] on icon at bounding box center [836, 131] width 3 height 5
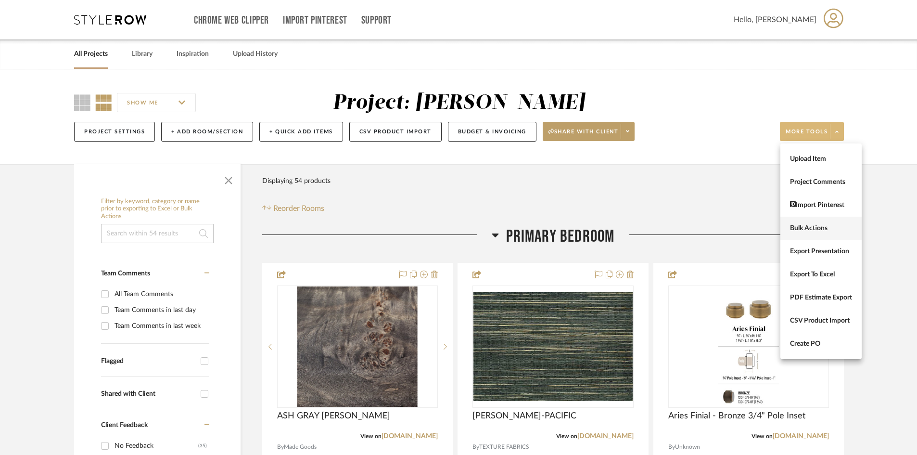
click at [815, 226] on span "Bulk Actions" at bounding box center [821, 228] width 62 height 8
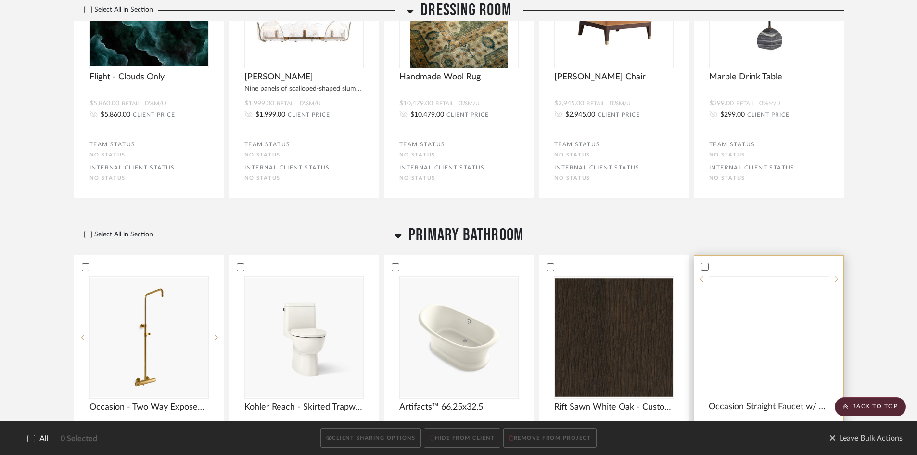
scroll to position [2213, 0]
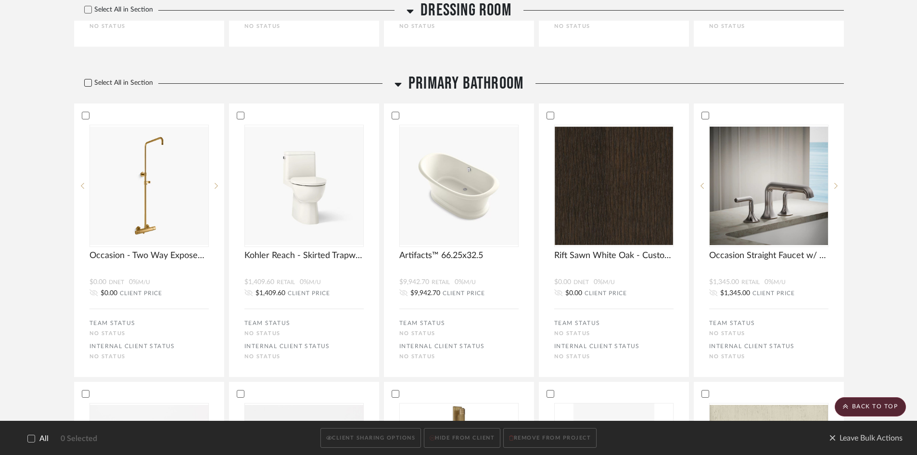
click at [87, 85] on icon at bounding box center [88, 82] width 6 height 5
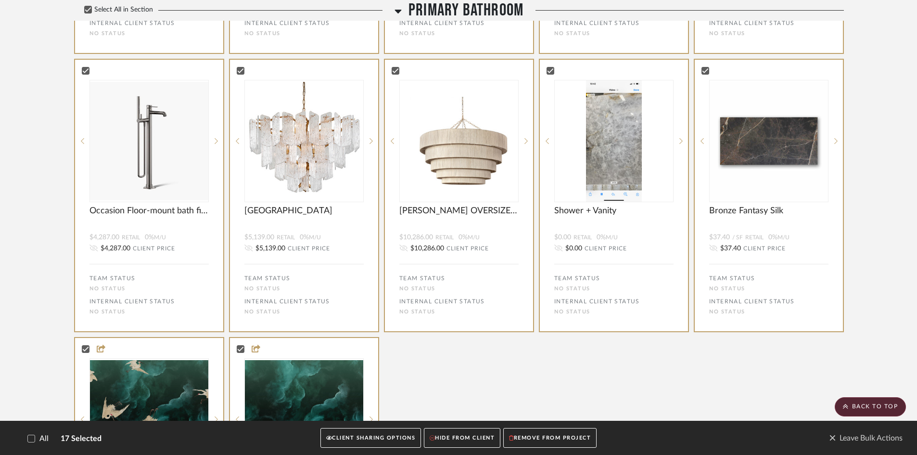
scroll to position [2934, 0]
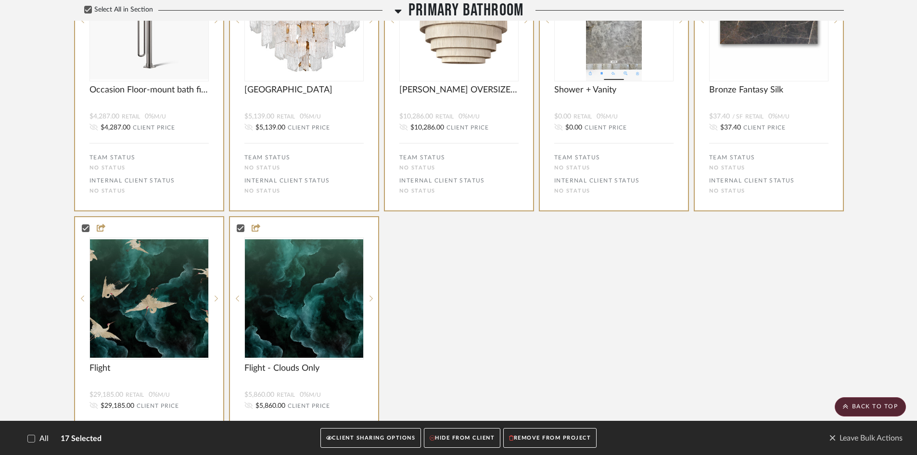
click at [380, 435] on button "CLIENT SHARING OPTIONS" at bounding box center [370, 438] width 101 height 20
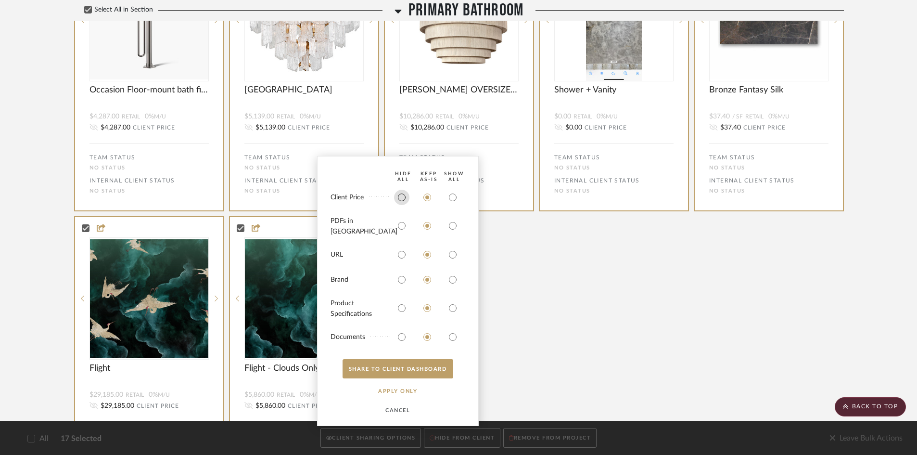
click at [400, 202] on input "radio" at bounding box center [401, 197] width 15 height 15
radio input "true"
click at [401, 253] on input "radio" at bounding box center [401, 254] width 15 height 15
radio input "true"
click at [401, 279] on input "radio" at bounding box center [401, 279] width 15 height 15
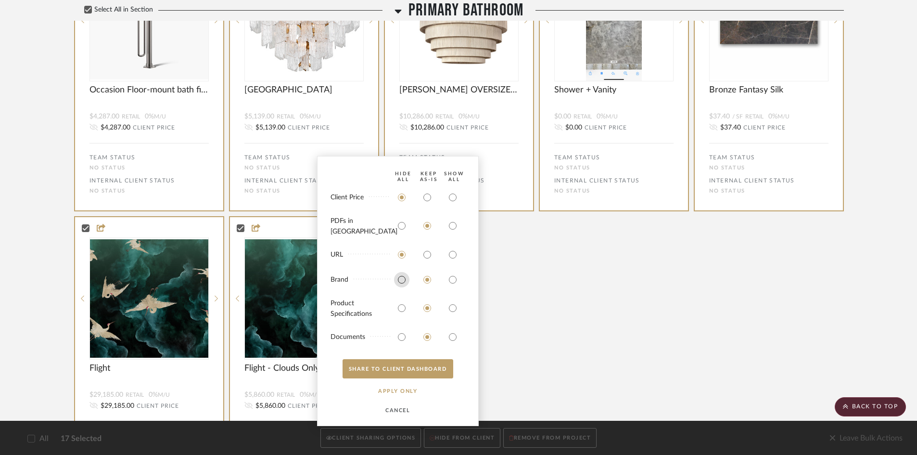
radio input "true"
click at [404, 367] on button "SHARE TO CLIENT Dashboard" at bounding box center [397, 368] width 111 height 19
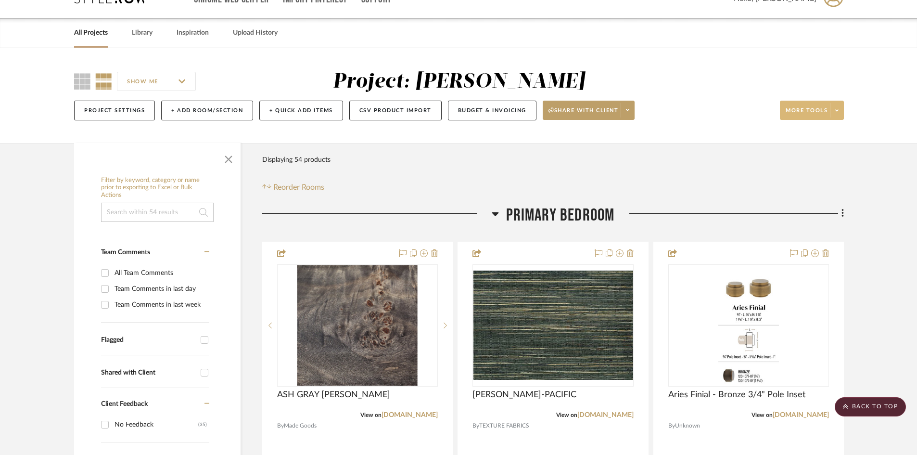
scroll to position [0, 0]
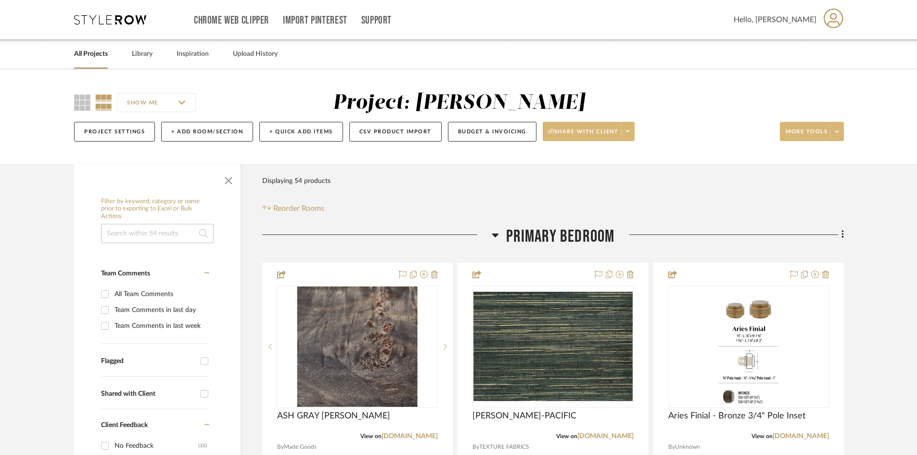
click at [624, 128] on span at bounding box center [627, 131] width 13 height 14
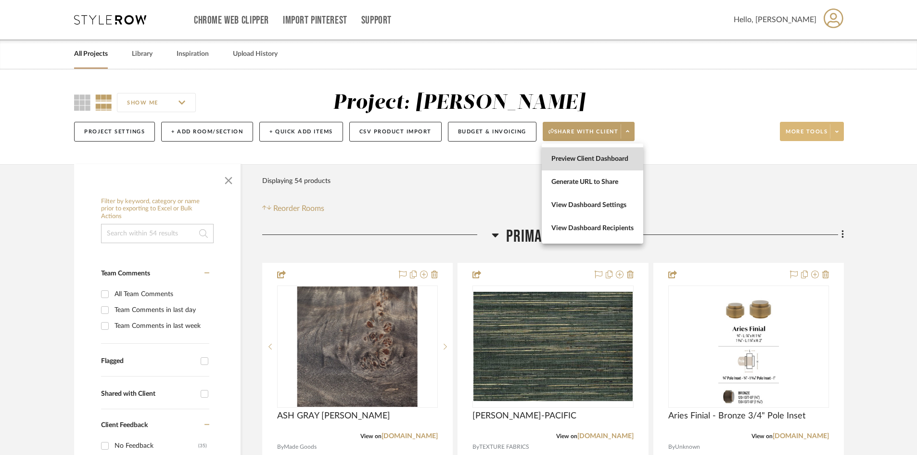
click at [588, 157] on span "Preview Client Dashboard" at bounding box center [592, 159] width 82 height 8
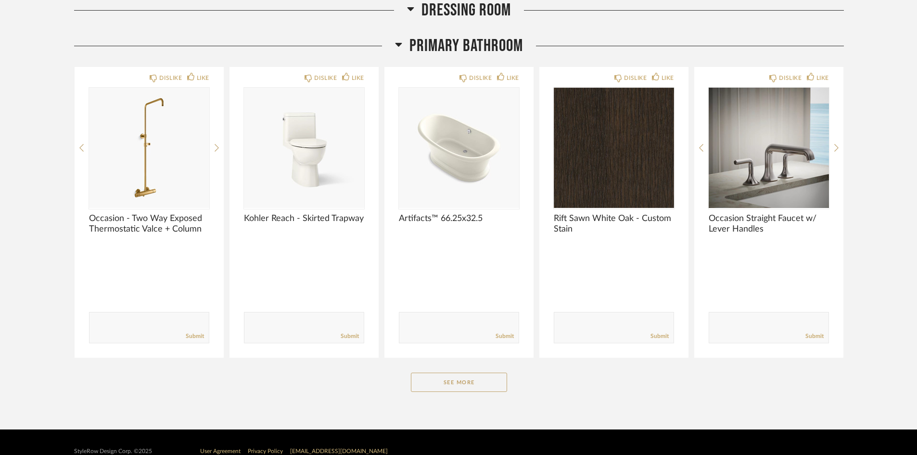
scroll to position [858, 0]
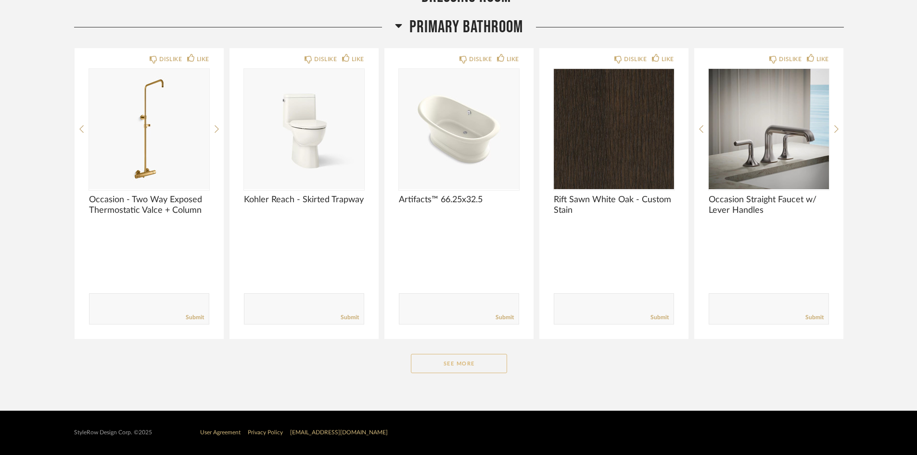
click at [466, 362] on button "See More" at bounding box center [459, 363] width 96 height 19
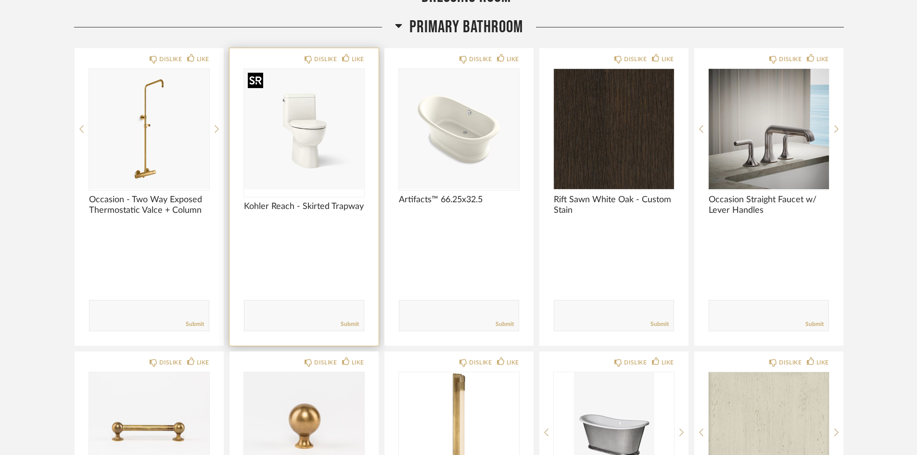
click at [332, 177] on div at bounding box center [304, 133] width 120 height 128
click at [331, 203] on span "Kohler Reach - Skirted Trapway" at bounding box center [304, 206] width 120 height 11
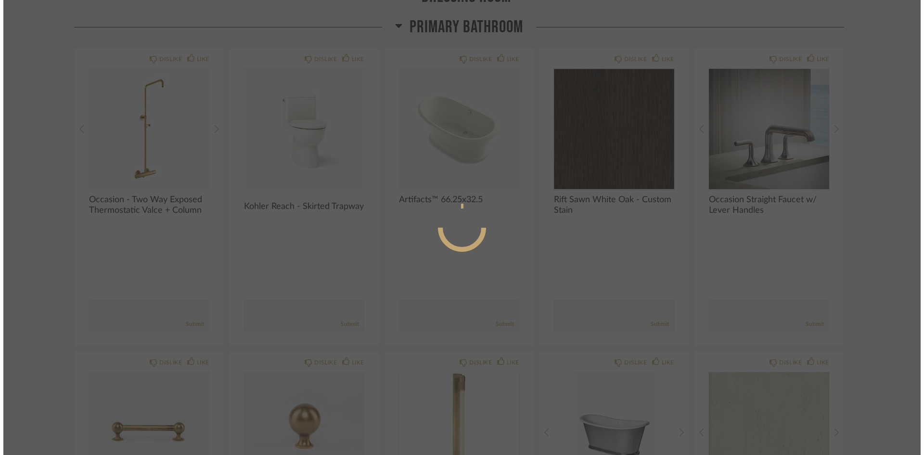
scroll to position [0, 0]
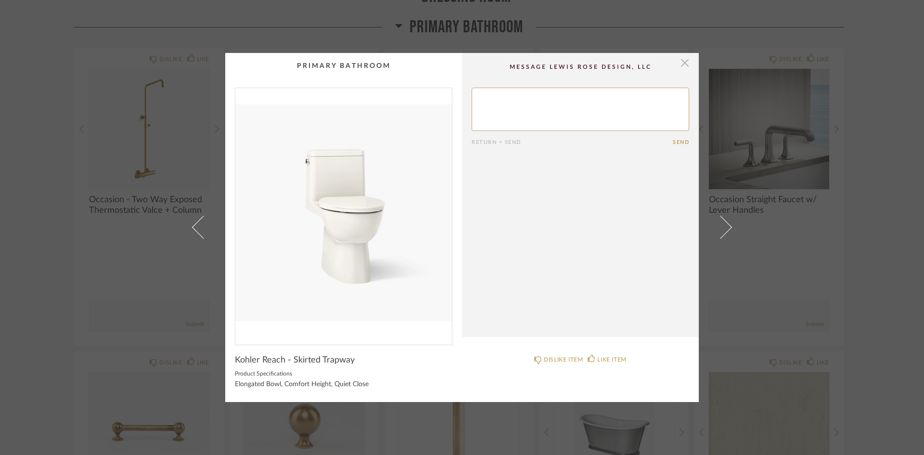
click at [678, 66] on span "button" at bounding box center [684, 62] width 19 height 19
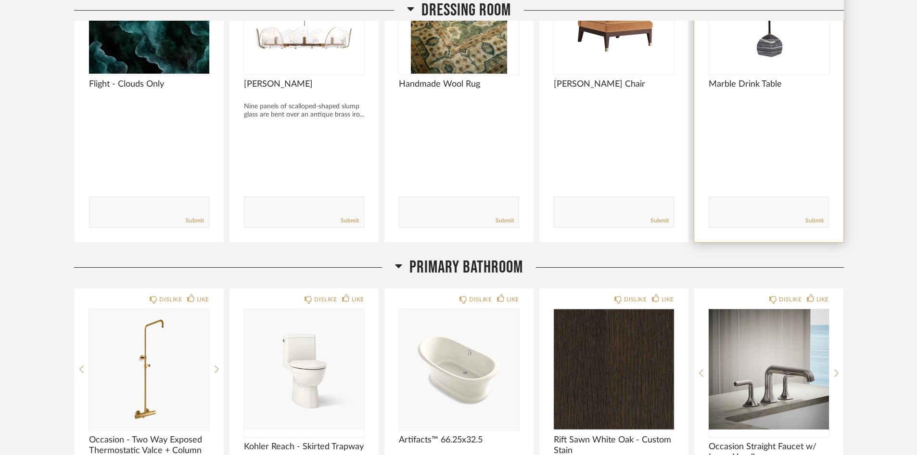
scroll to position [617, 0]
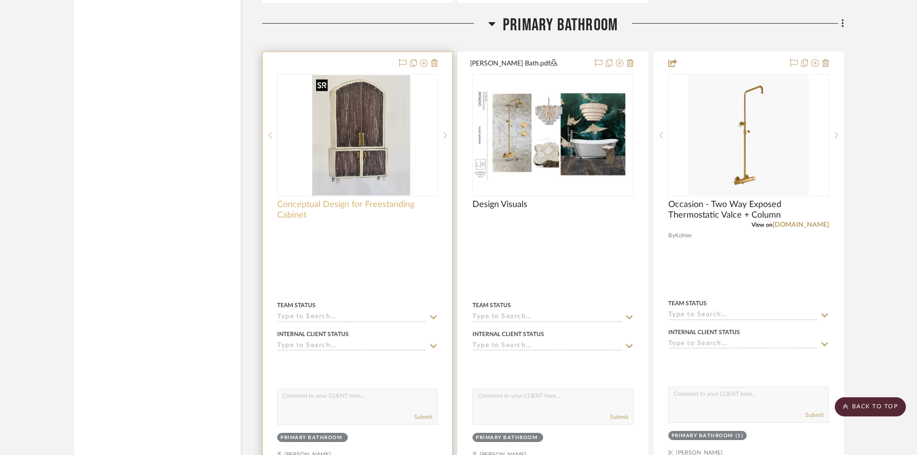
scroll to position [2453, 0]
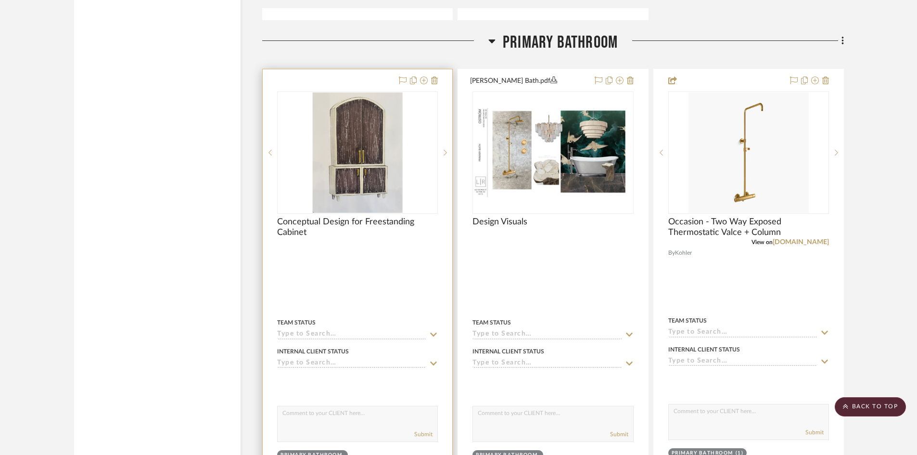
click at [350, 302] on div at bounding box center [358, 280] width 190 height 423
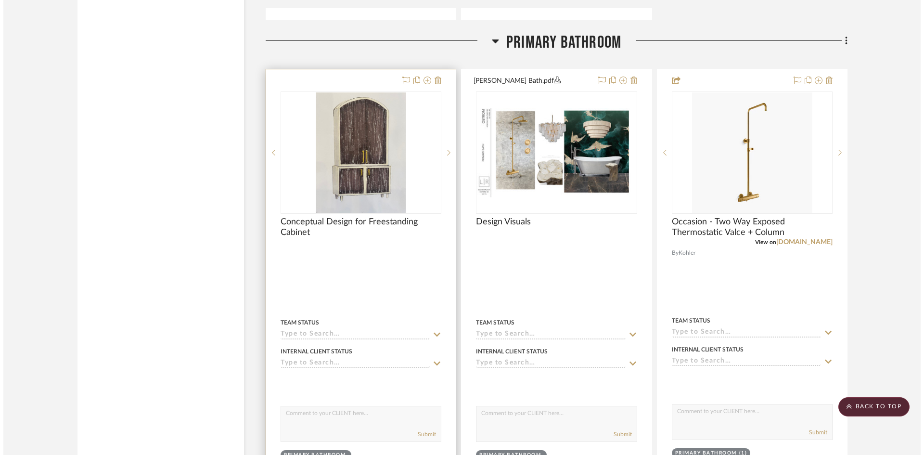
scroll to position [0, 0]
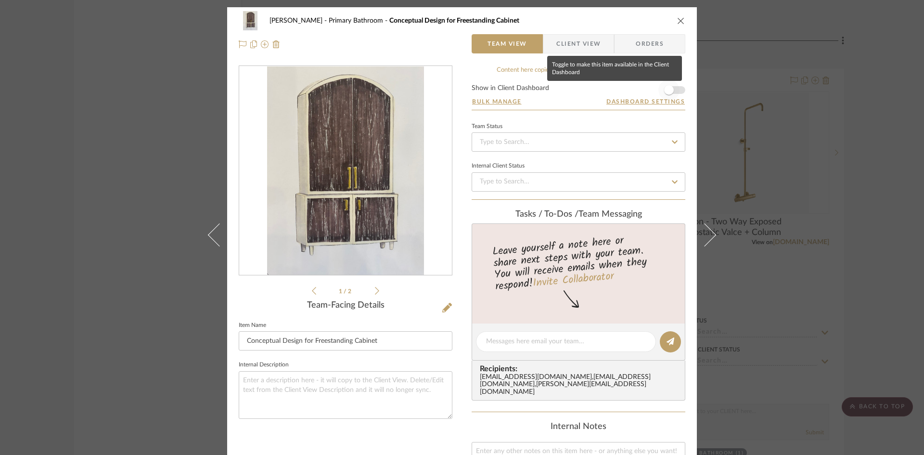
click at [659, 87] on span "button" at bounding box center [668, 89] width 21 height 21
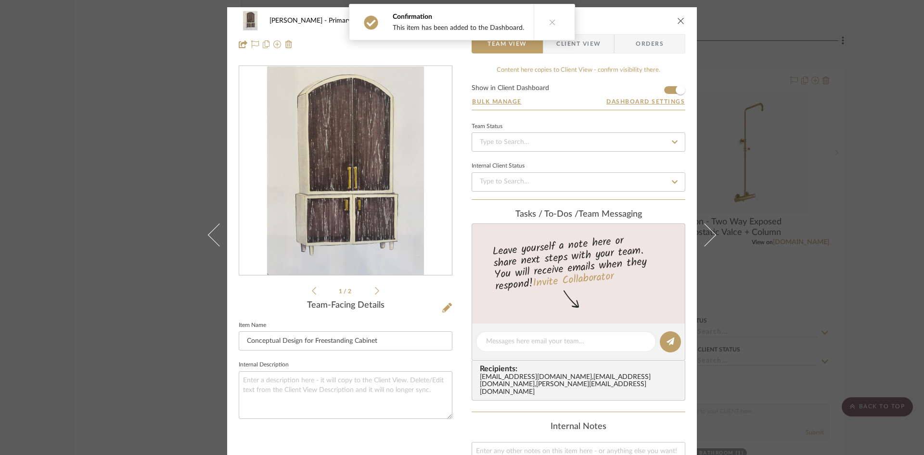
click at [678, 20] on icon "close" at bounding box center [681, 21] width 8 height 8
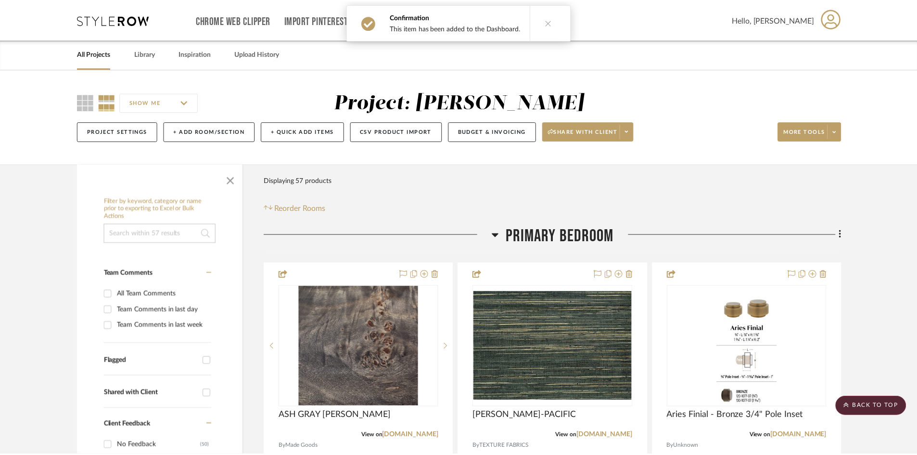
scroll to position [2453, 0]
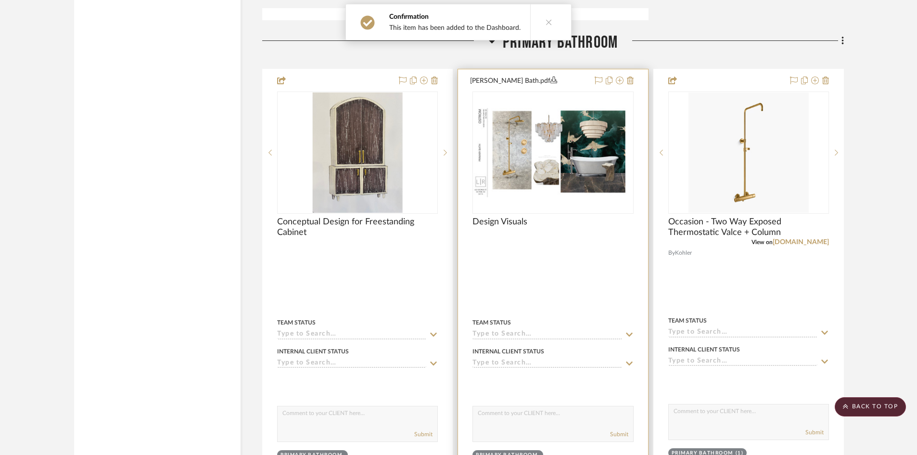
click at [571, 265] on div at bounding box center [553, 280] width 190 height 423
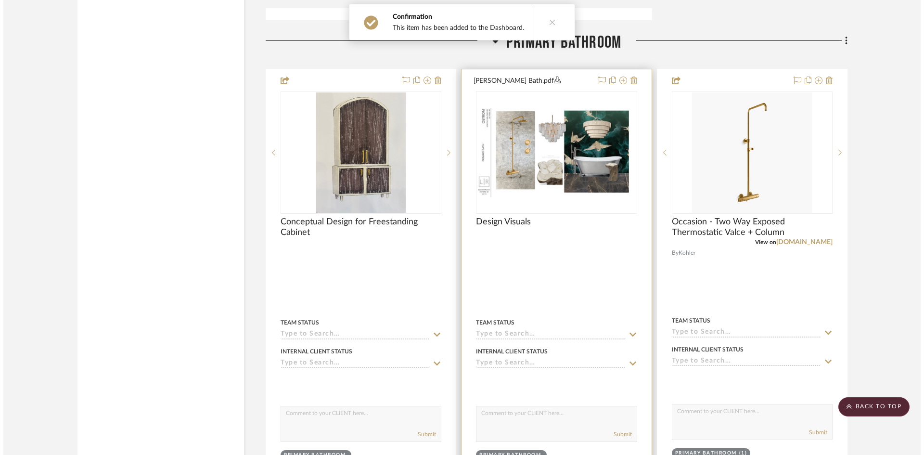
scroll to position [0, 0]
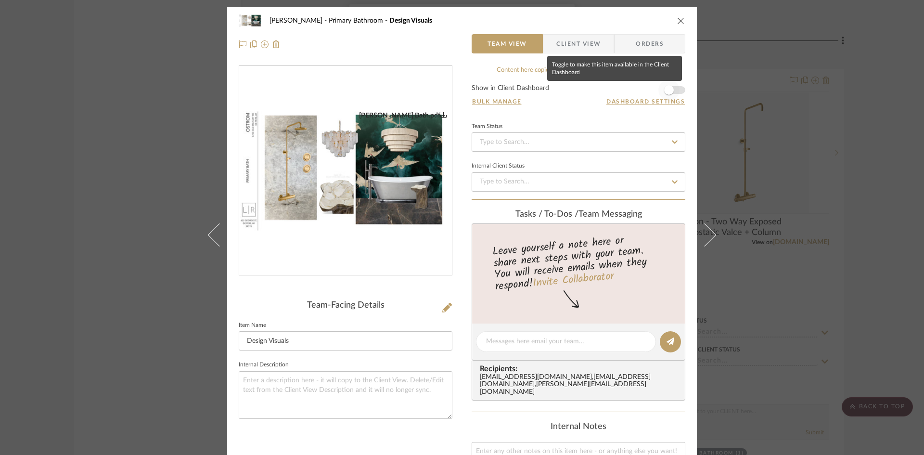
click at [664, 87] on span "button" at bounding box center [669, 90] width 10 height 10
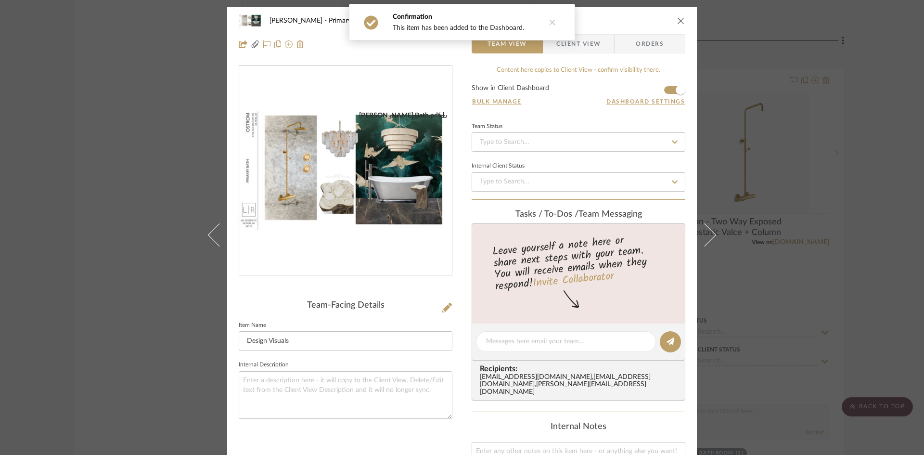
click at [678, 17] on icon "close" at bounding box center [681, 21] width 8 height 8
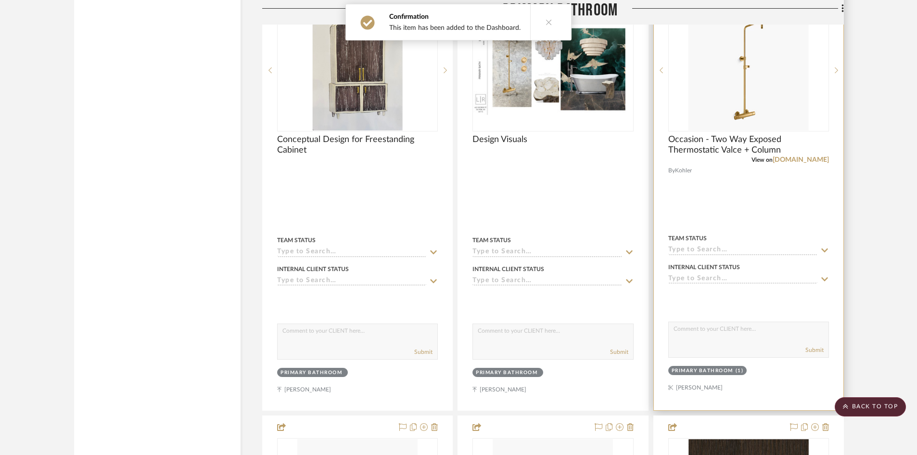
scroll to position [2549, 0]
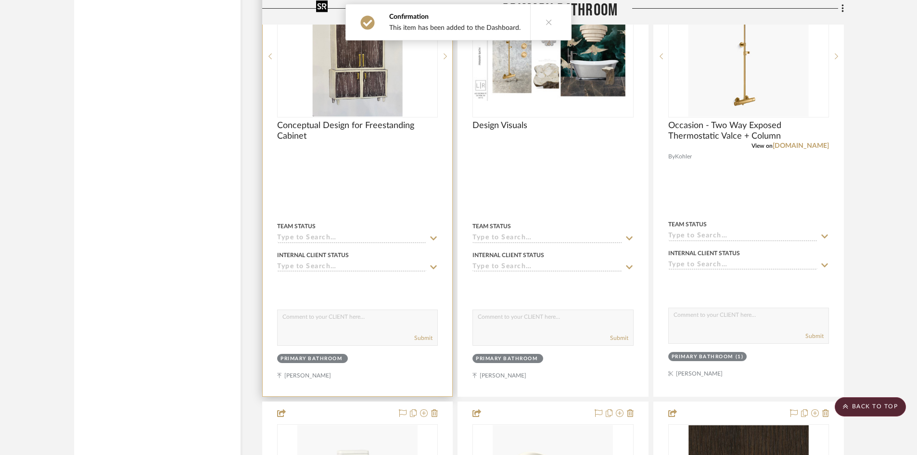
click at [315, 81] on img "0" at bounding box center [357, 56] width 90 height 120
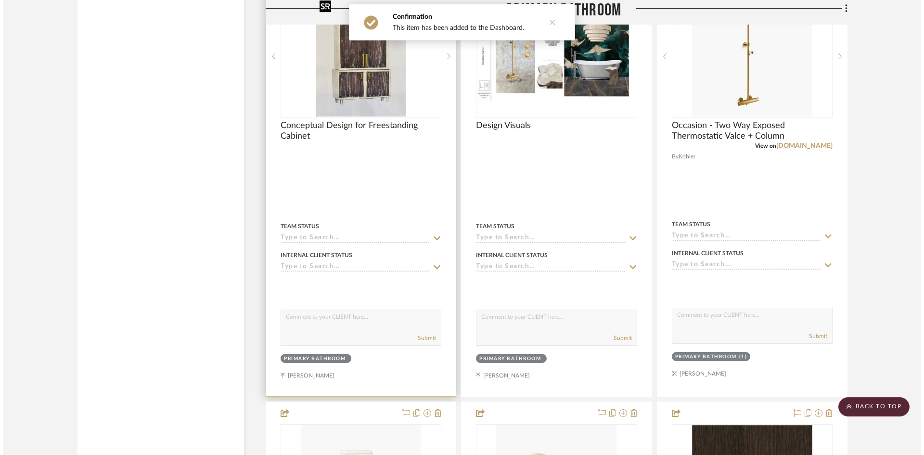
scroll to position [0, 0]
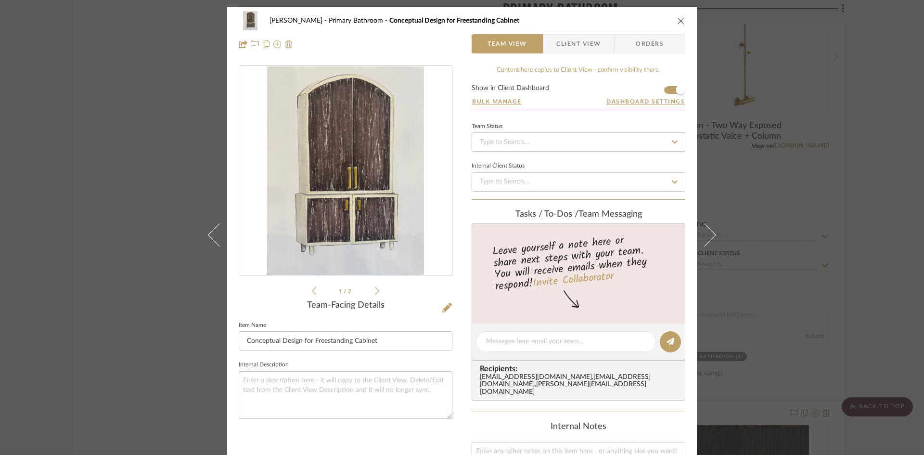
click at [375, 289] on icon at bounding box center [377, 290] width 4 height 9
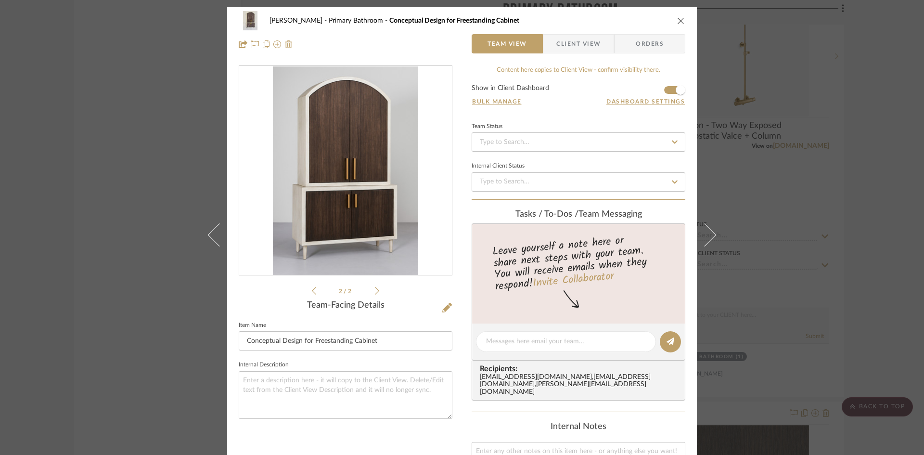
click at [96, 166] on div "[PERSON_NAME] Primary Bathroom Conceptual Design for Freestanding Cabinet Team …" at bounding box center [462, 227] width 924 height 455
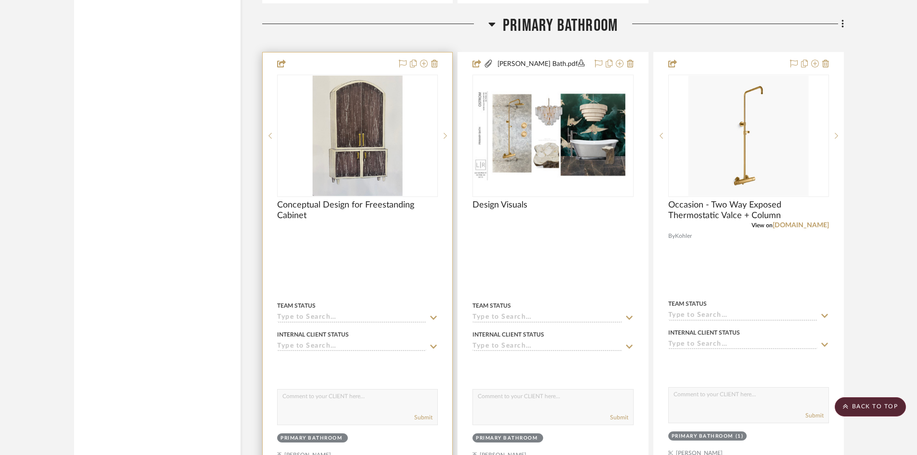
scroll to position [2501, 0]
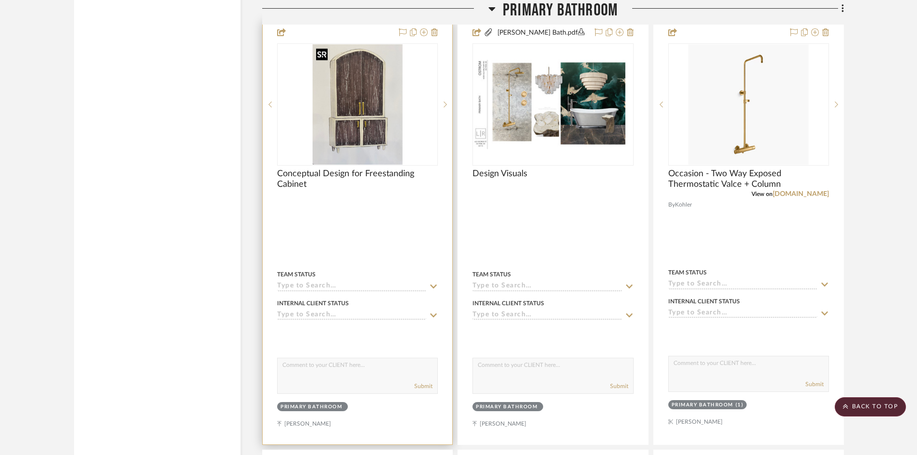
click at [352, 136] on img "0" at bounding box center [357, 104] width 90 height 120
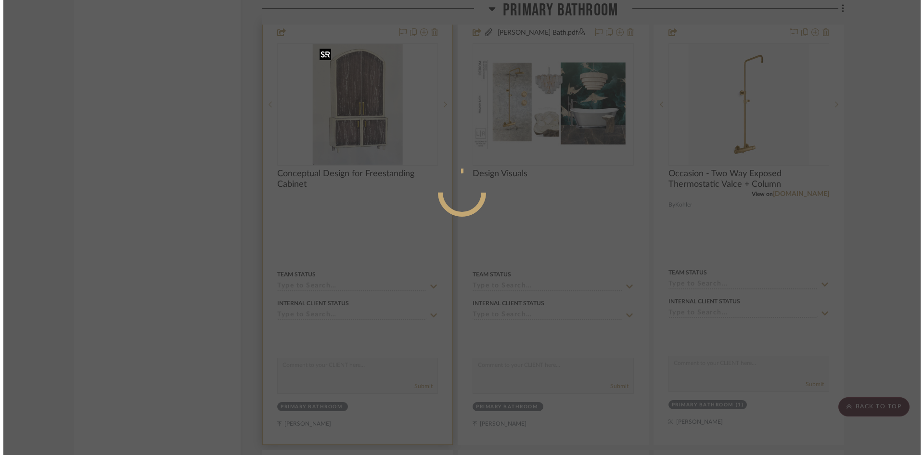
scroll to position [0, 0]
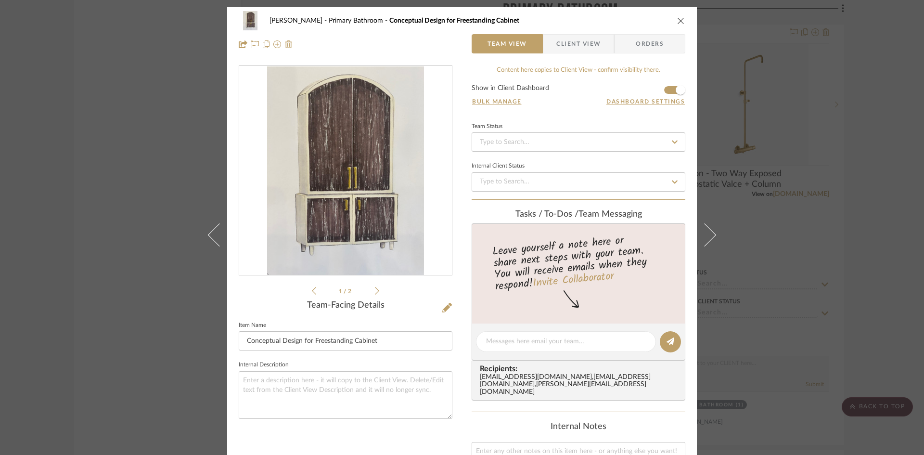
click at [375, 292] on icon at bounding box center [377, 291] width 4 height 8
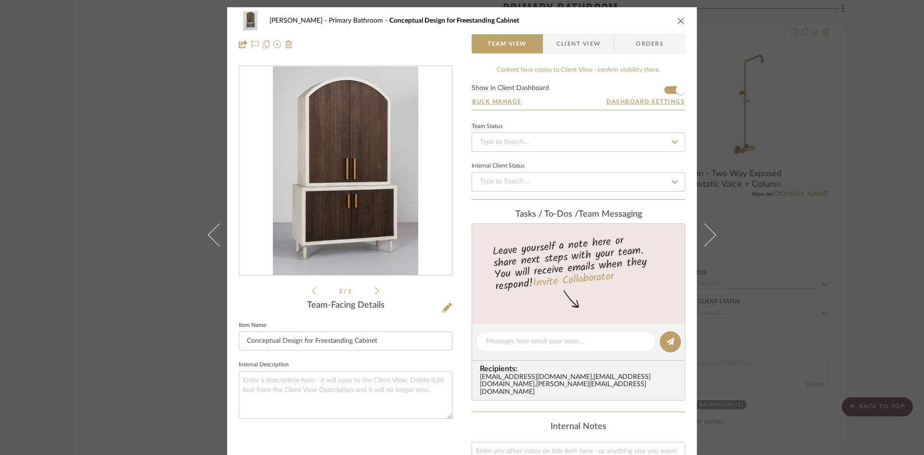
click at [312, 289] on icon at bounding box center [314, 290] width 4 height 9
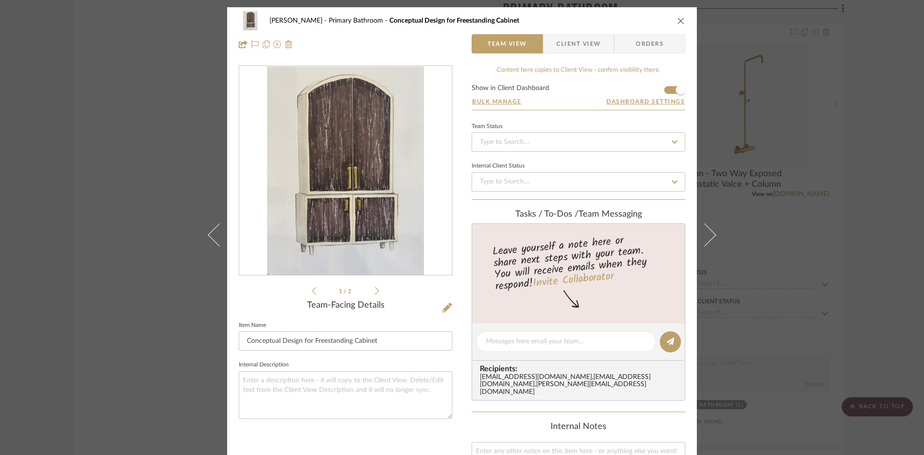
click at [375, 290] on icon at bounding box center [377, 290] width 4 height 9
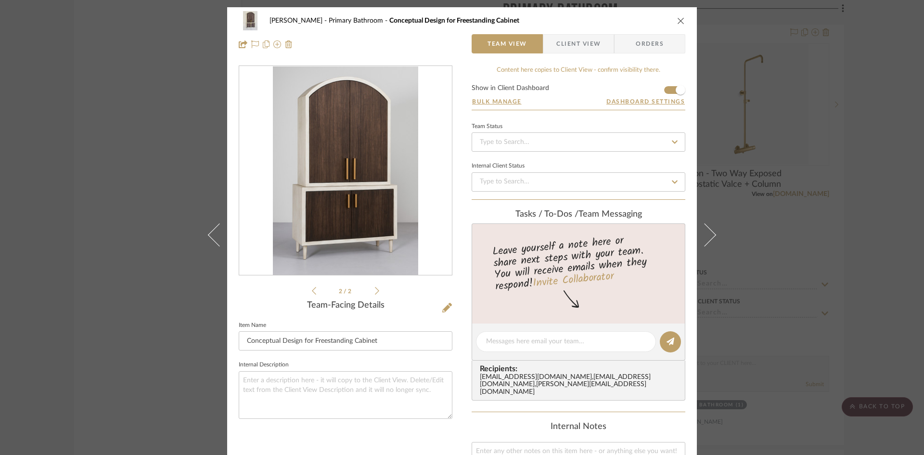
click at [375, 290] on icon at bounding box center [377, 290] width 4 height 9
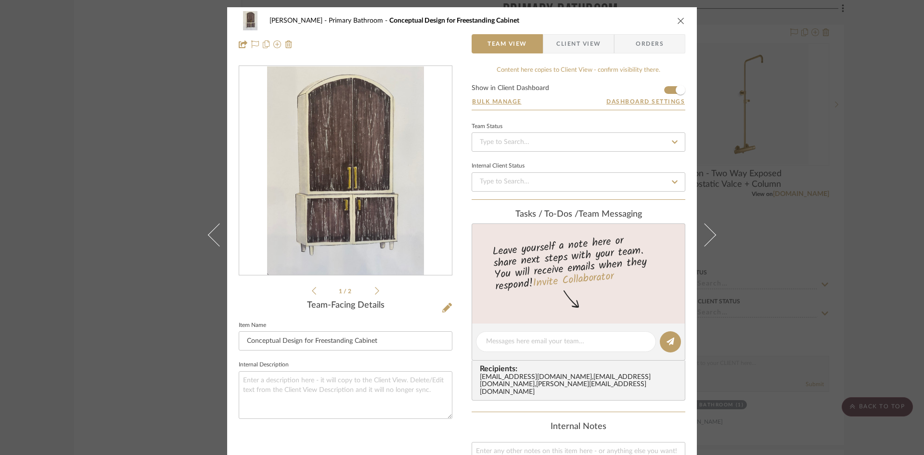
click at [375, 290] on icon at bounding box center [377, 290] width 4 height 9
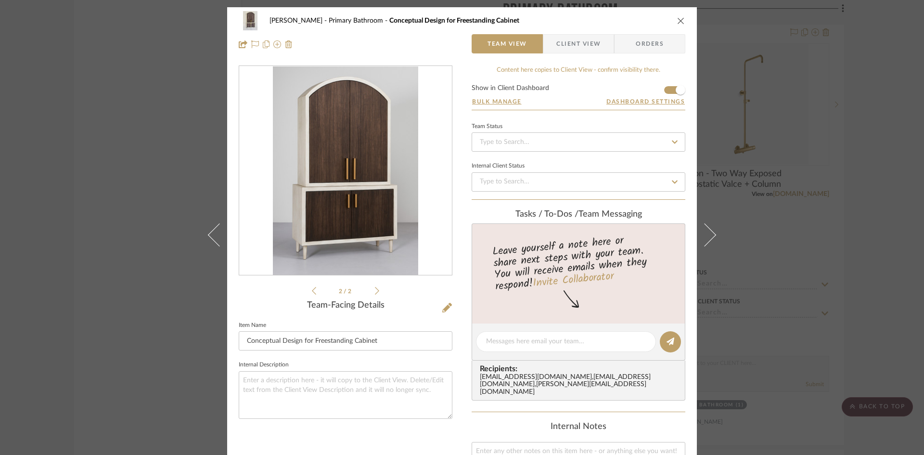
click at [678, 20] on icon "close" at bounding box center [681, 21] width 8 height 8
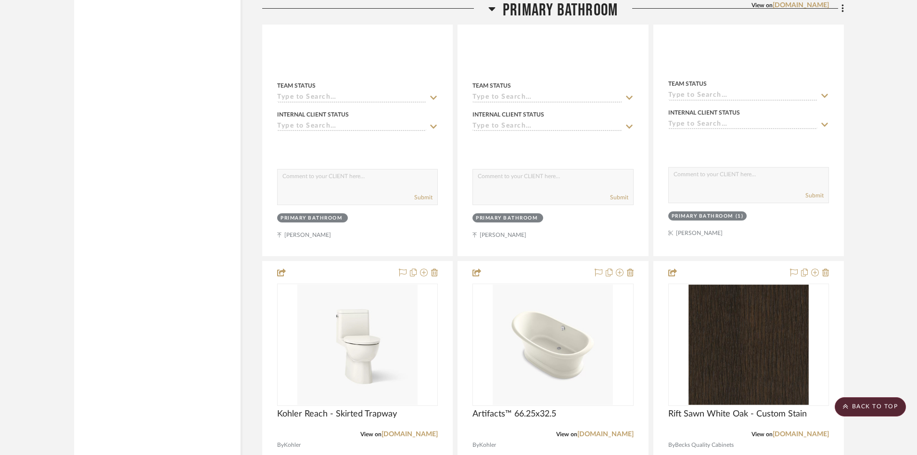
scroll to position [2742, 0]
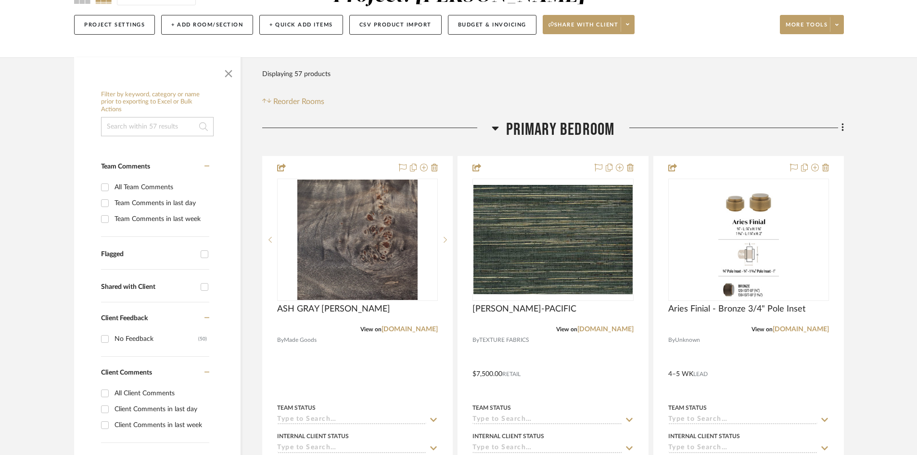
scroll to position [0, 0]
